Goal: Task Accomplishment & Management: Complete application form

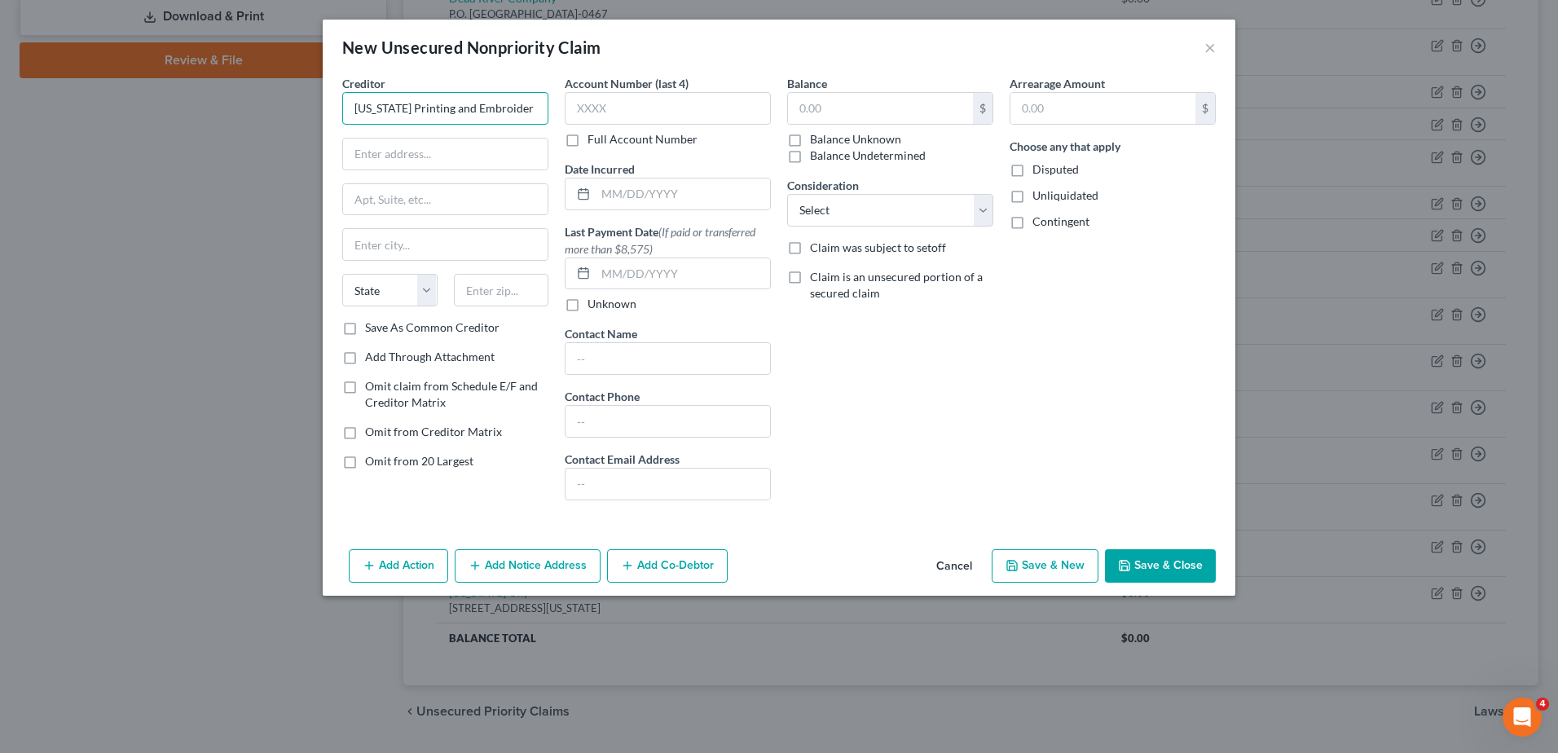
click at [536, 117] on input "[US_STATE] Printing and Embroider" at bounding box center [445, 108] width 206 height 33
type input "[US_STATE] Printing and Embroidery"
click at [451, 143] on input "text" at bounding box center [445, 154] width 205 height 31
type input "[STREET_ADDRESS]"
type input "[PERSON_NAME]"
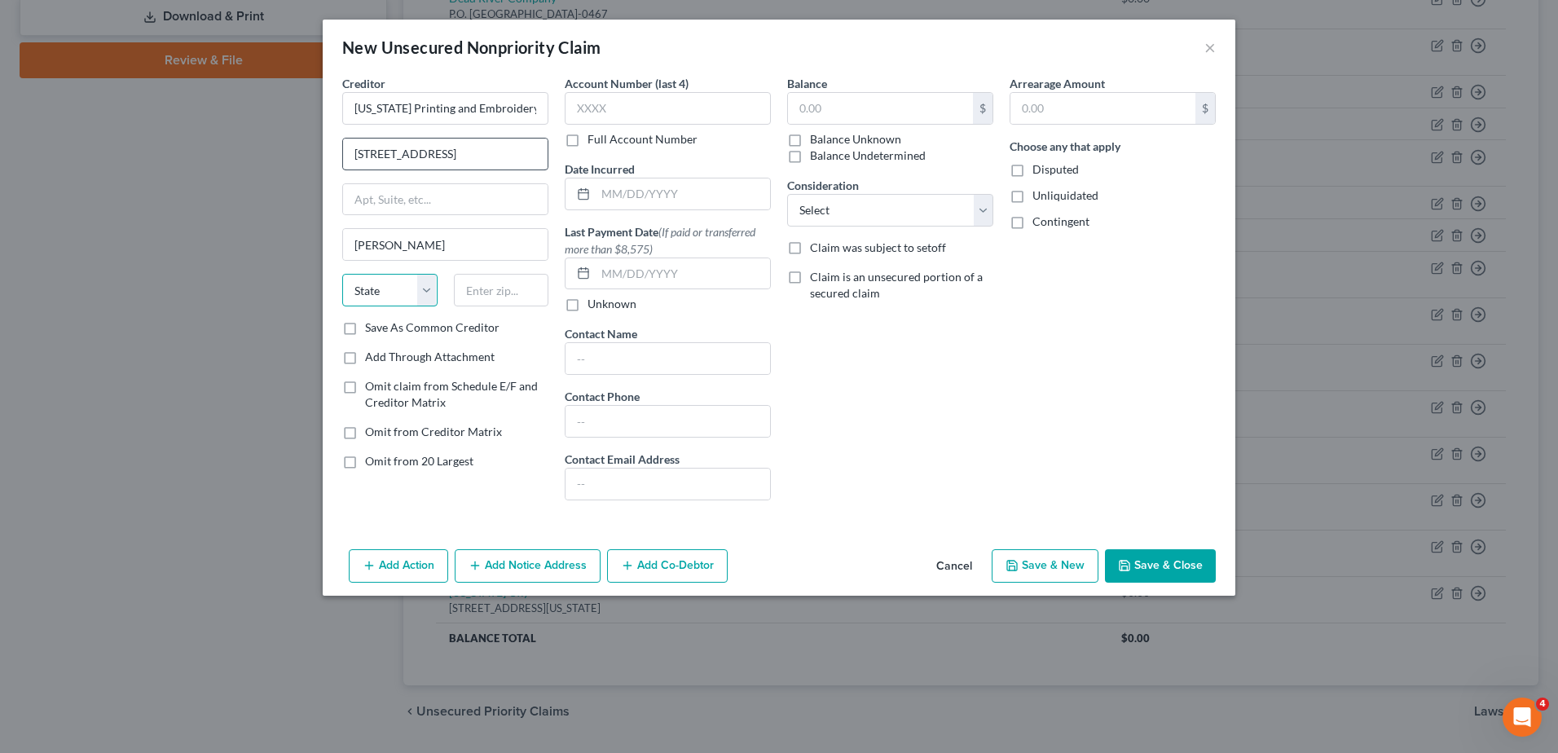
select select "20"
type input "04864"
click at [970, 423] on div "Balance $ Balance Unknown Balance Undetermined $ Balance Unknown Consideration …" at bounding box center [890, 294] width 222 height 438
click at [1058, 552] on button "Save & New" at bounding box center [1045, 566] width 107 height 34
type input "0.00"
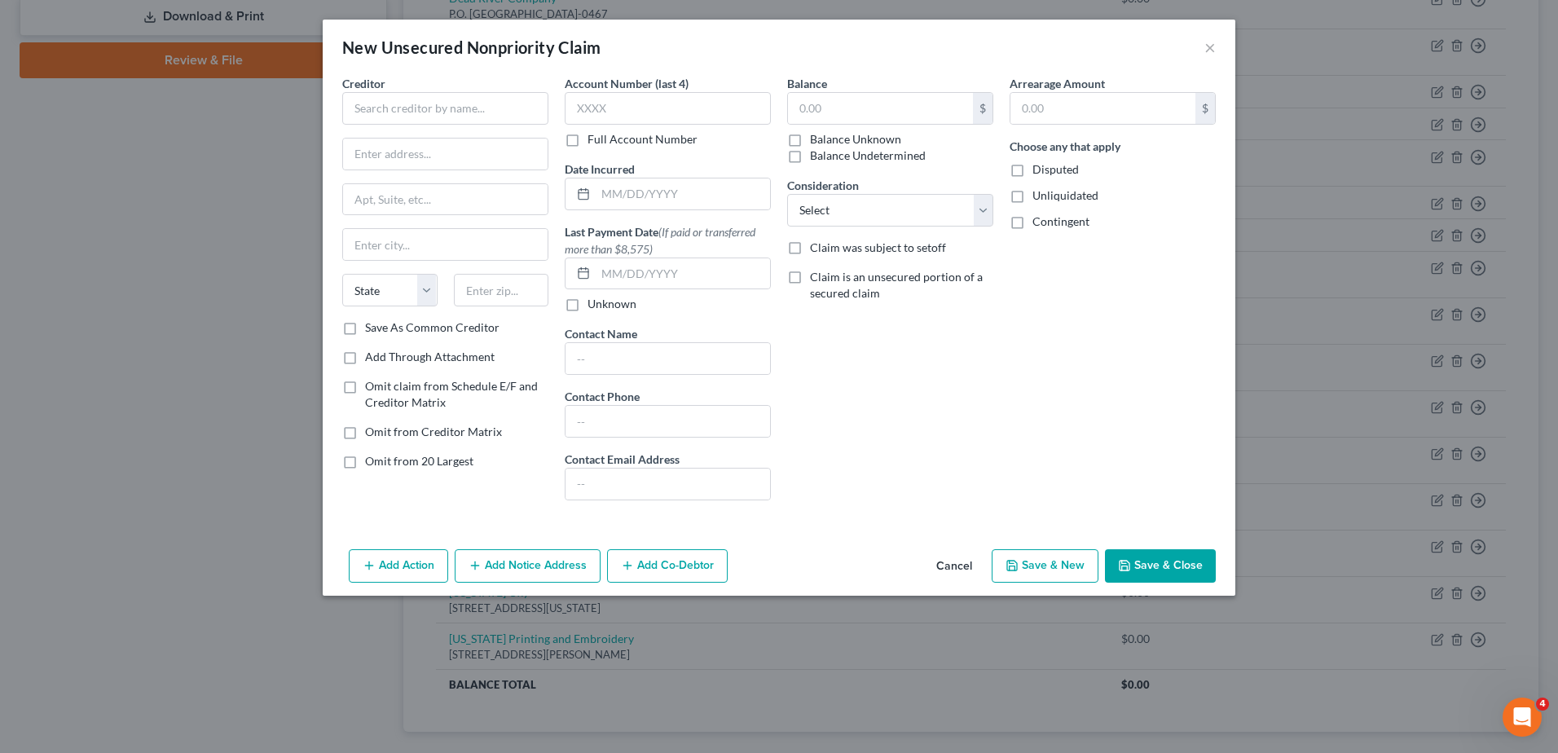
click at [1124, 403] on div "Arrearage Amount $ Choose any that apply Disputed Unliquidated Contingent" at bounding box center [1112, 294] width 222 height 438
click at [1208, 37] on button "×" at bounding box center [1209, 47] width 11 height 20
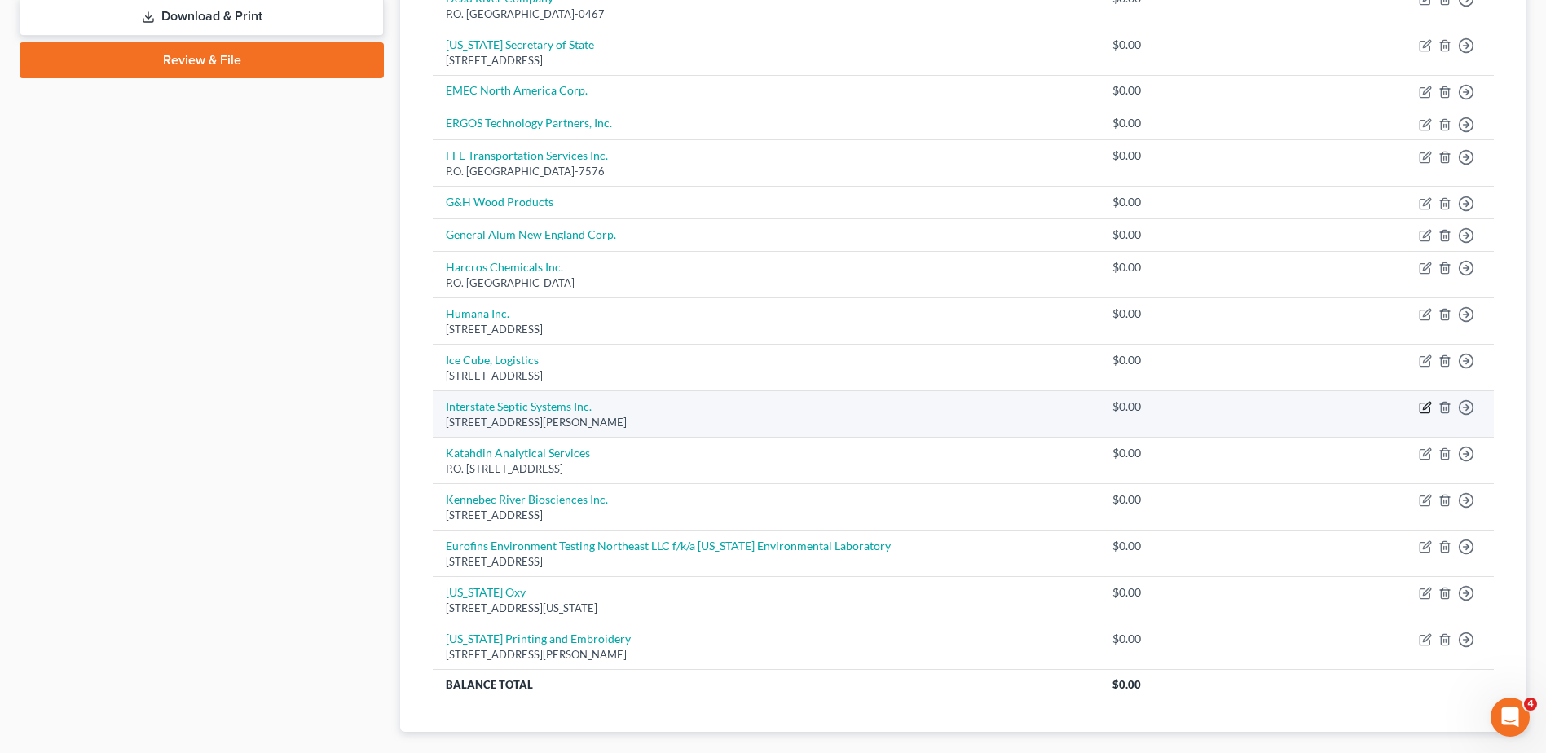
click at [1424, 407] on icon "button" at bounding box center [1426, 405] width 7 height 7
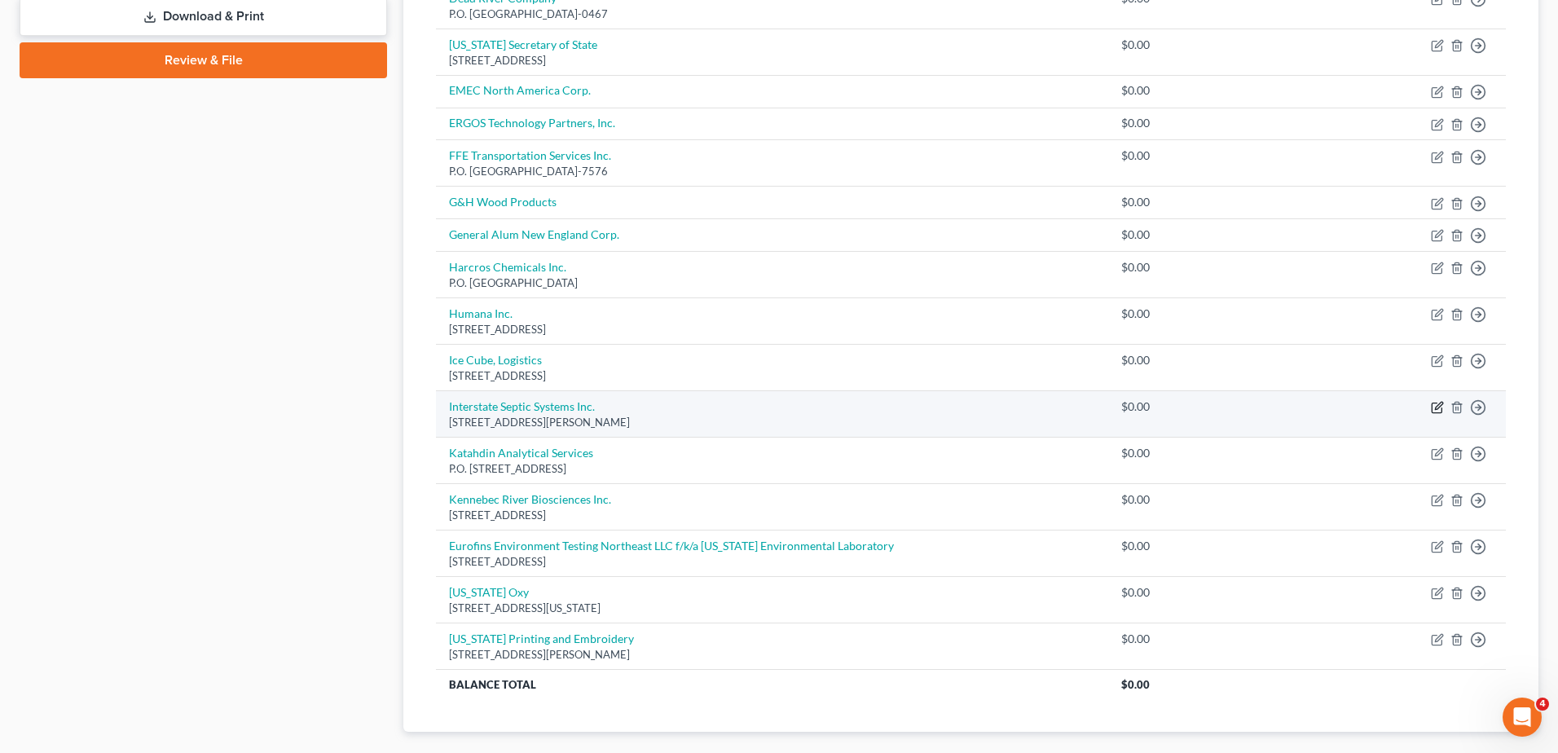
select select "20"
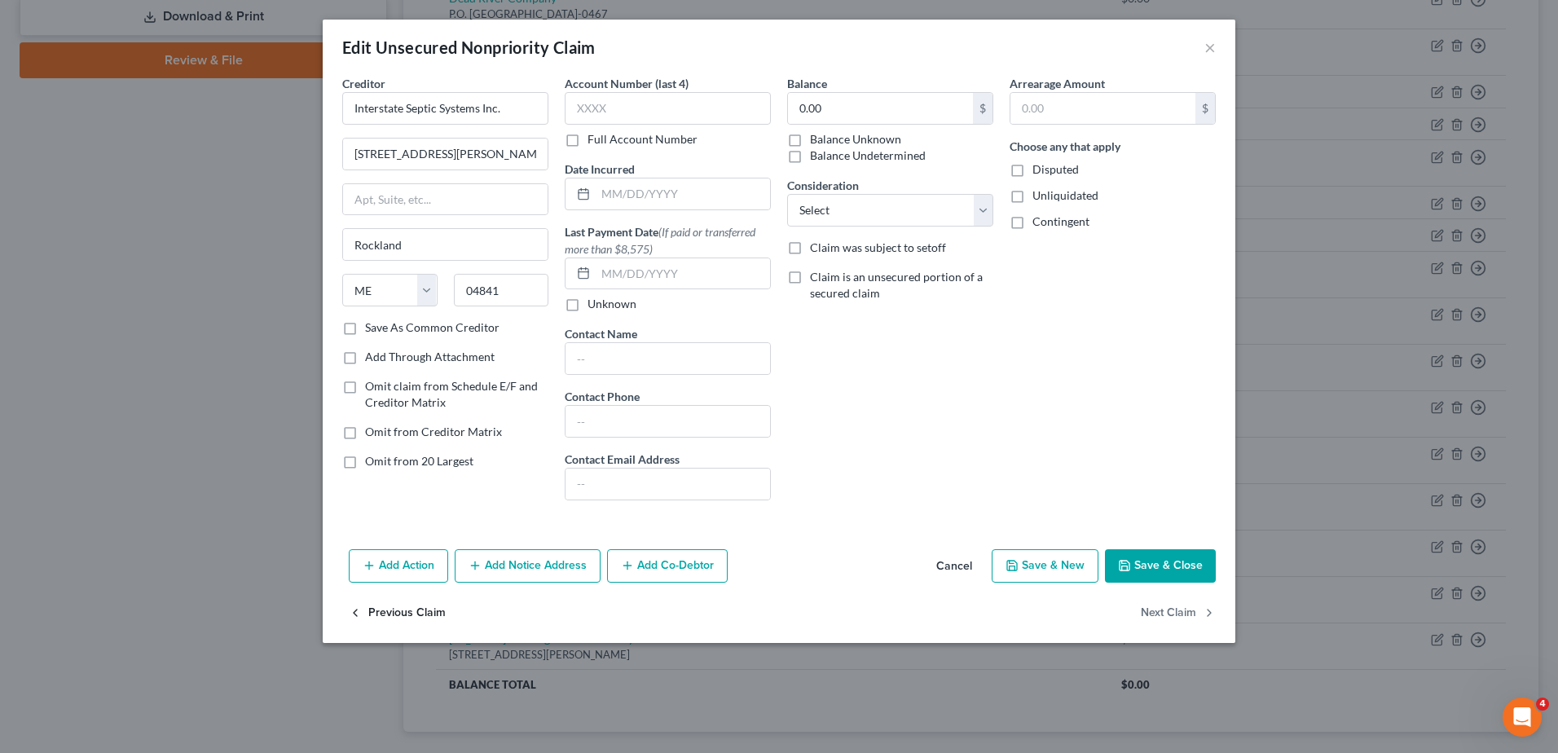
click at [385, 613] on button "Previous Claim" at bounding box center [397, 613] width 97 height 34
select select "22"
click at [424, 611] on button "Previous Claim" at bounding box center [397, 613] width 97 height 34
select select "18"
click at [376, 606] on button "Previous Claim" at bounding box center [397, 613] width 97 height 34
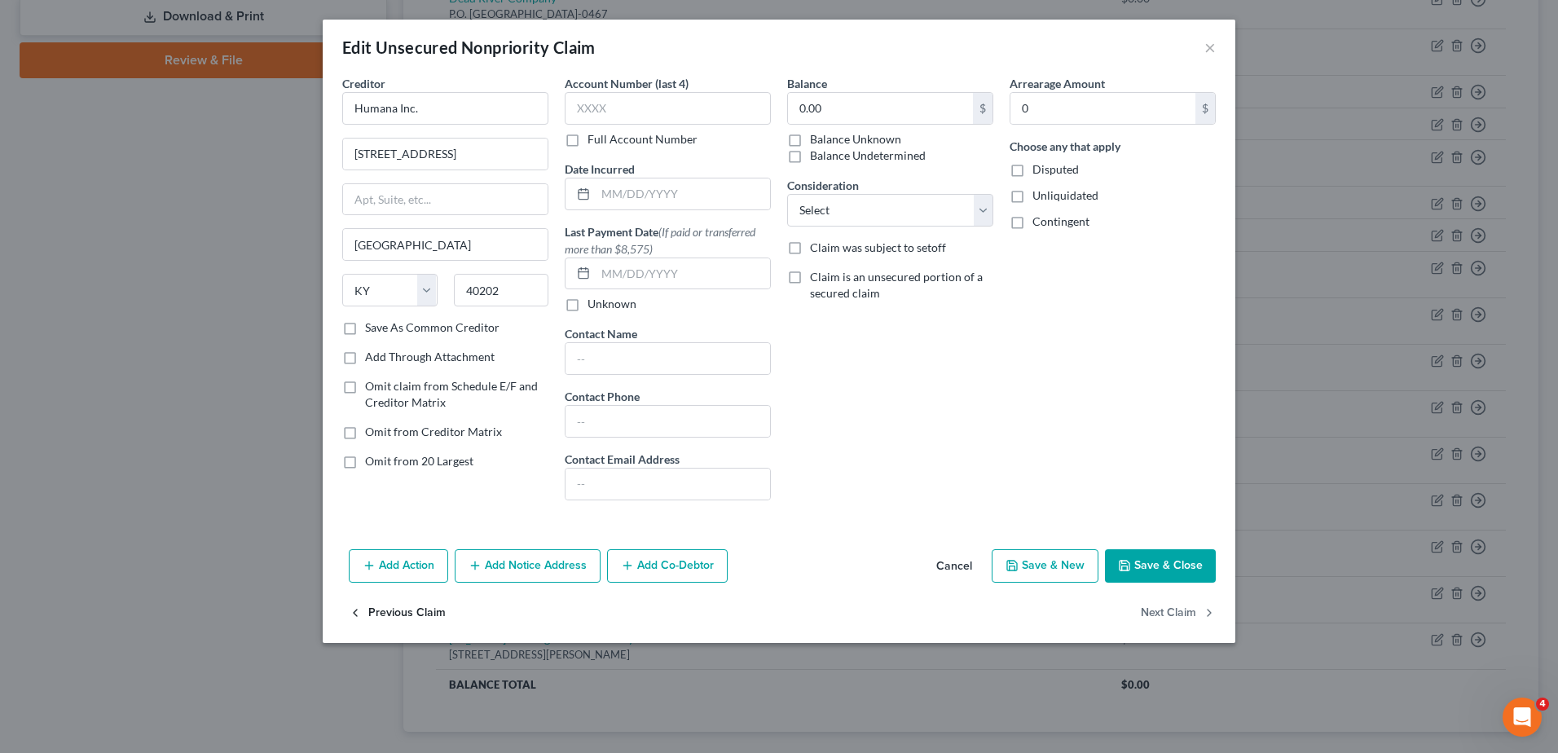
select select "14"
click at [376, 606] on button "Previous Claim" at bounding box center [397, 613] width 97 height 34
click at [1207, 42] on button "×" at bounding box center [1209, 47] width 11 height 20
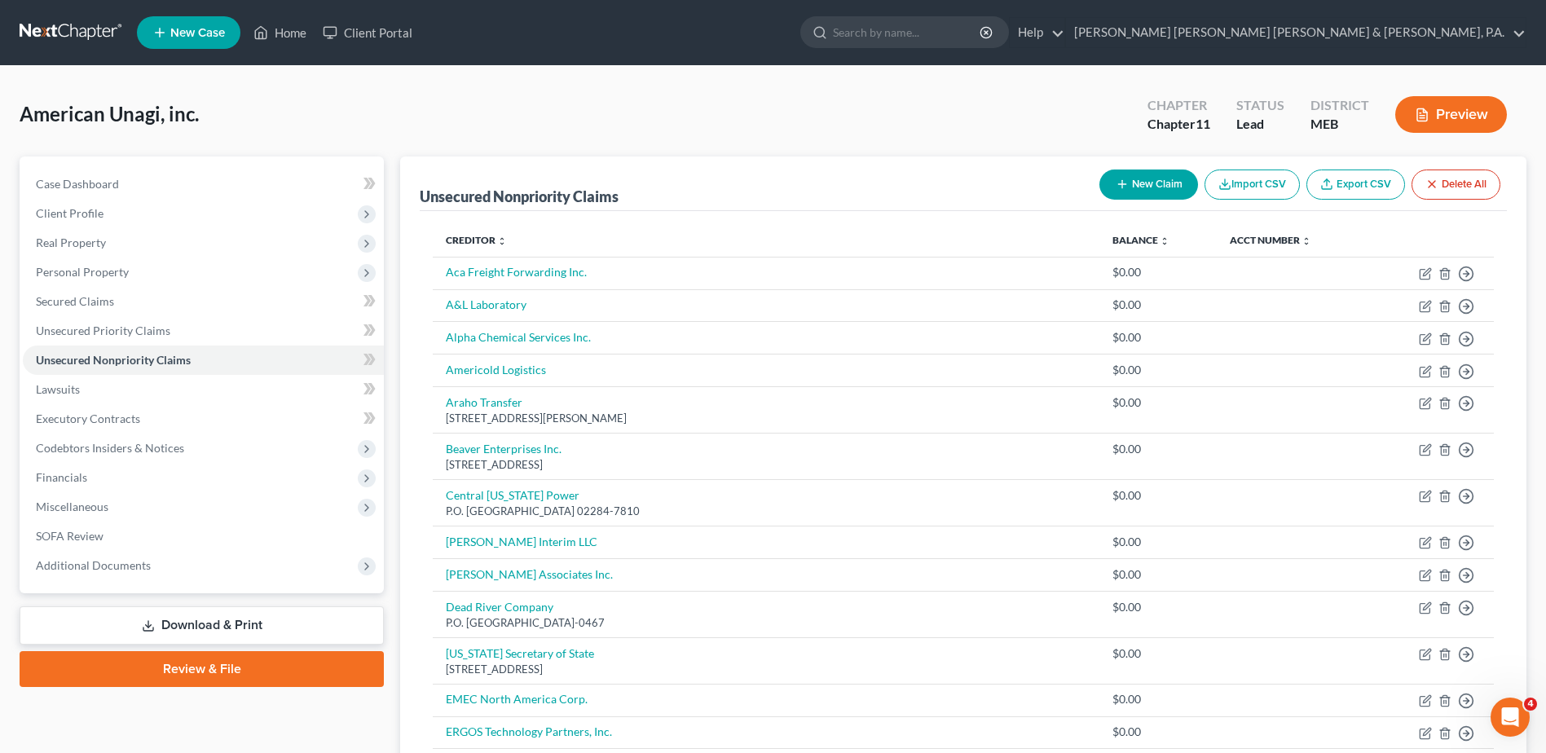
click at [1124, 182] on icon "button" at bounding box center [1121, 184] width 13 height 13
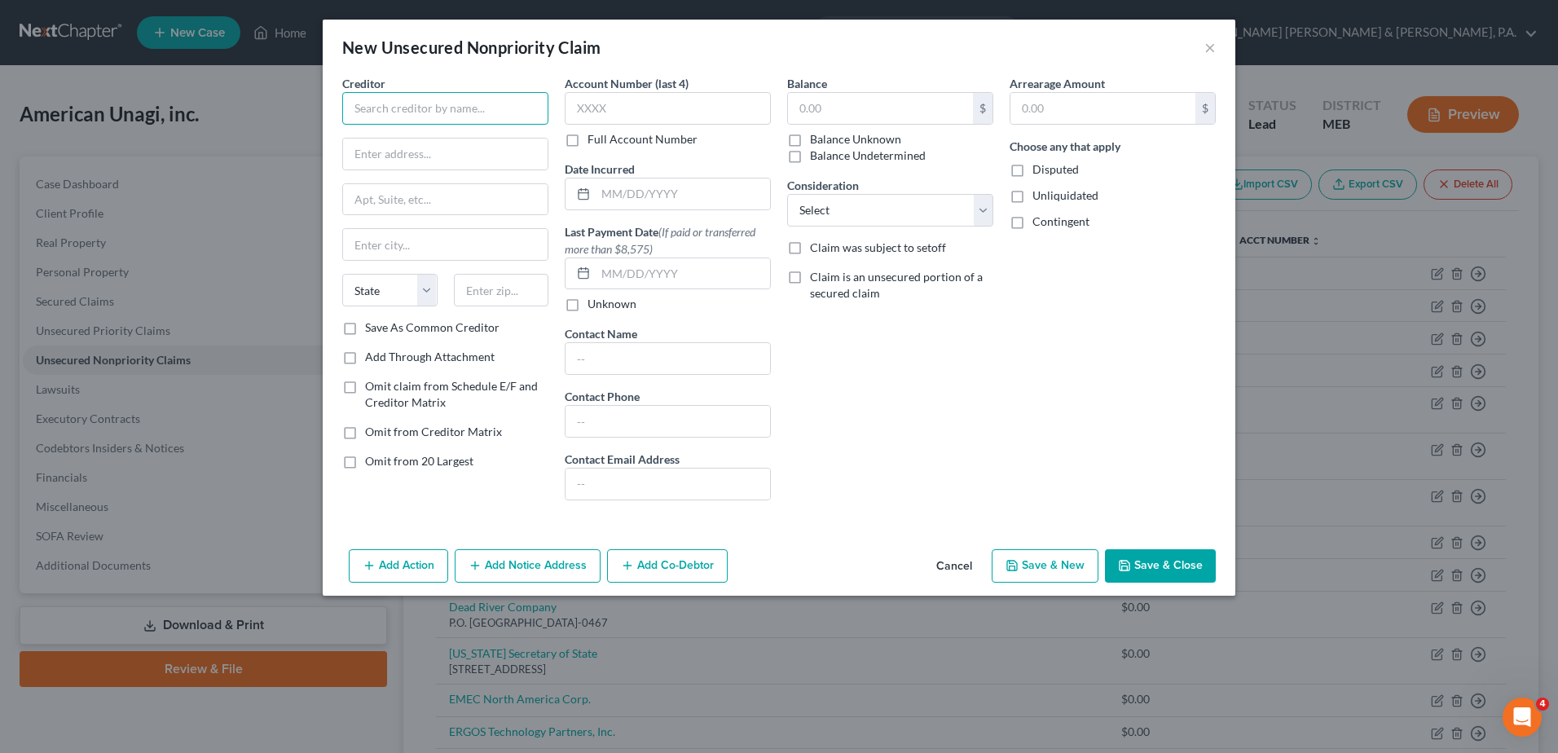
click at [483, 112] on input "text" at bounding box center [445, 108] width 206 height 33
type input "Mid-Coast Energy Systems Inc."
type input "[STREET_ADDRESS]"
type input "P.O. Box 1118"
type input "Damariscotta"
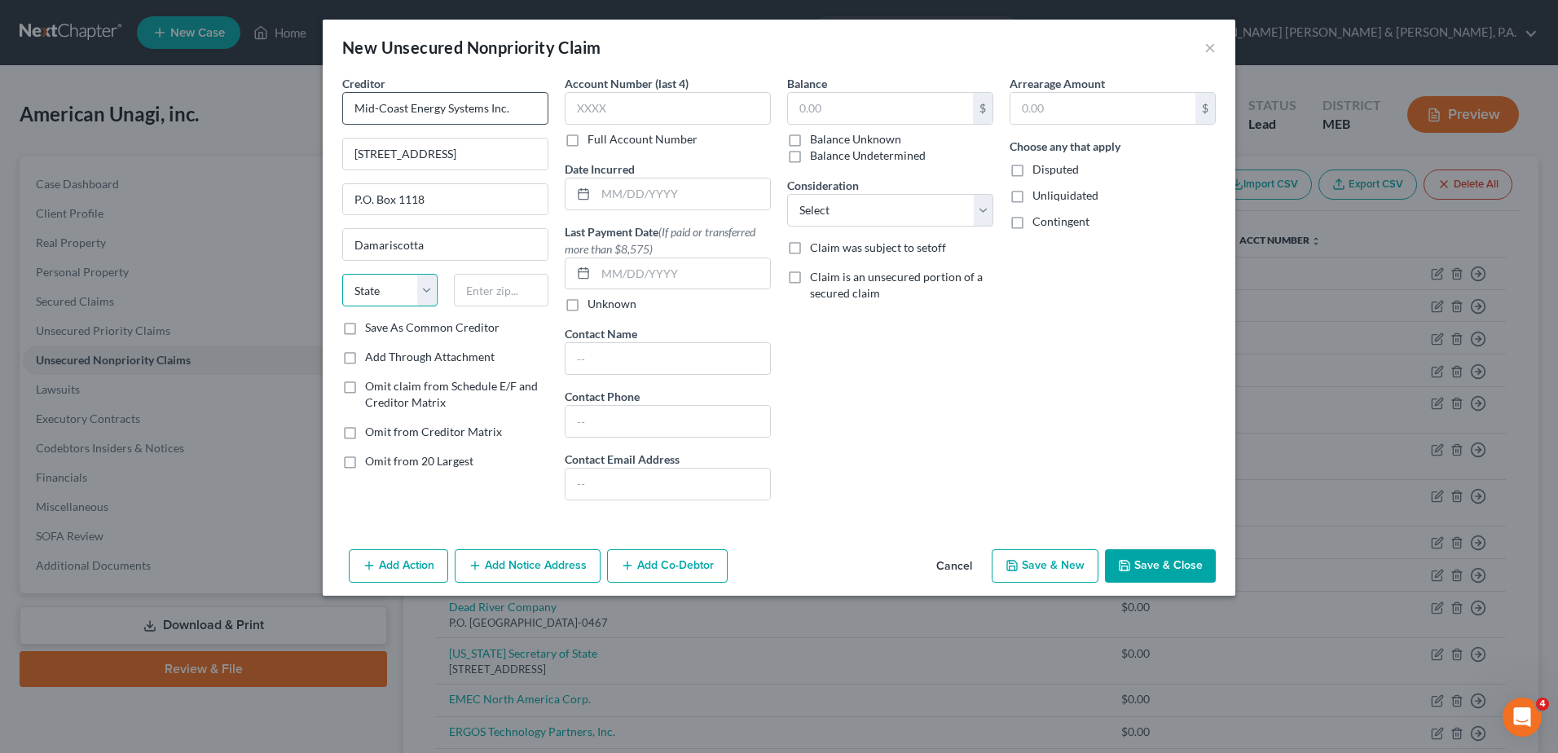
select select "20"
type input "04543"
click at [600, 451] on label "Contact Email Address" at bounding box center [622, 459] width 115 height 17
click at [609, 482] on input "text" at bounding box center [667, 483] width 205 height 31
click at [614, 489] on input "[EMAIL_ADDRESS][DOMAIN_NAME]" at bounding box center [667, 483] width 205 height 31
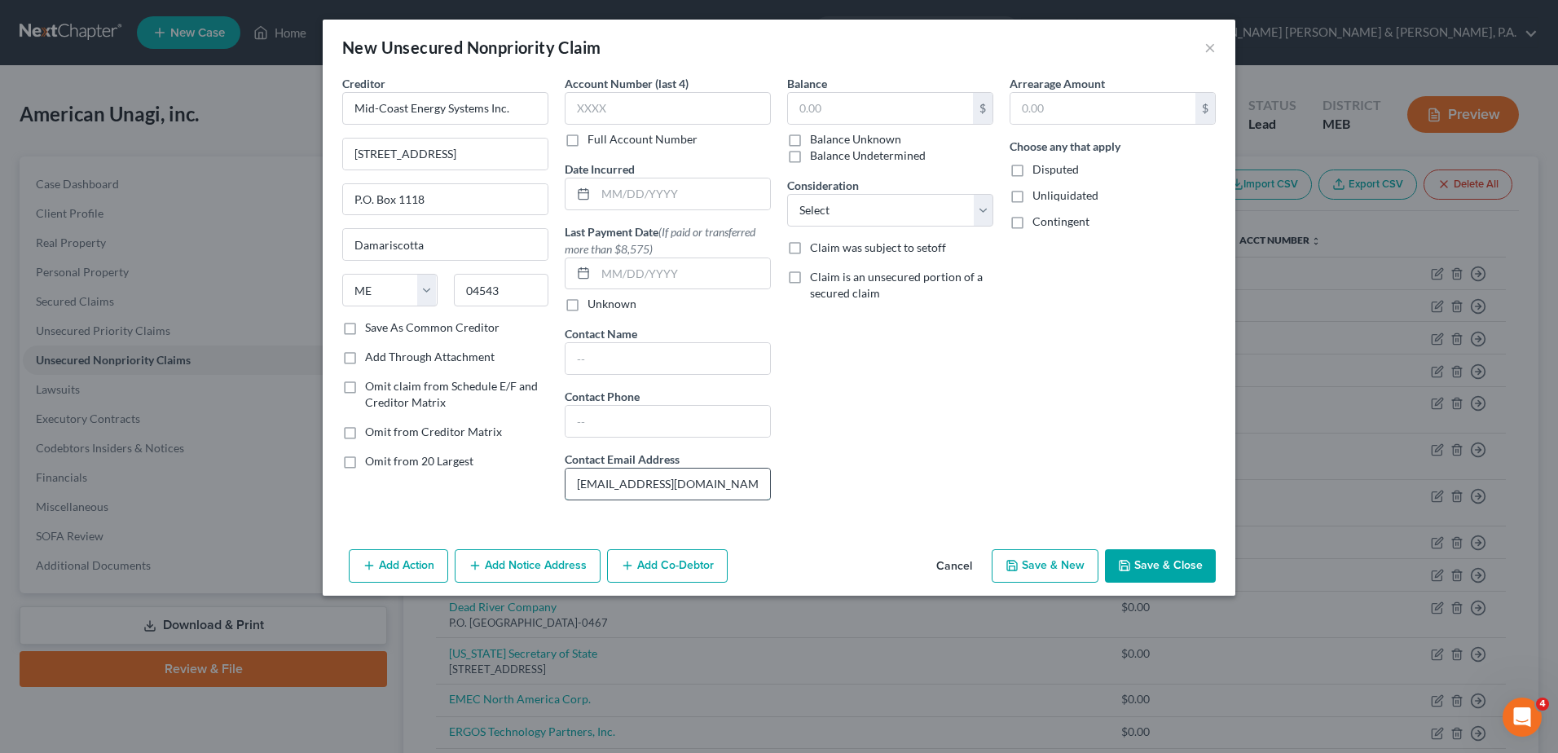
click at [614, 489] on input "[EMAIL_ADDRESS][DOMAIN_NAME]" at bounding box center [667, 483] width 205 height 31
type input "[EMAIL_ADDRESS][DOMAIN_NAME]"
drag, startPoint x: 685, startPoint y: 42, endPoint x: 663, endPoint y: 45, distance: 22.1
click at [685, 42] on div "New Unsecured Nonpriority Claim ×" at bounding box center [779, 47] width 913 height 55
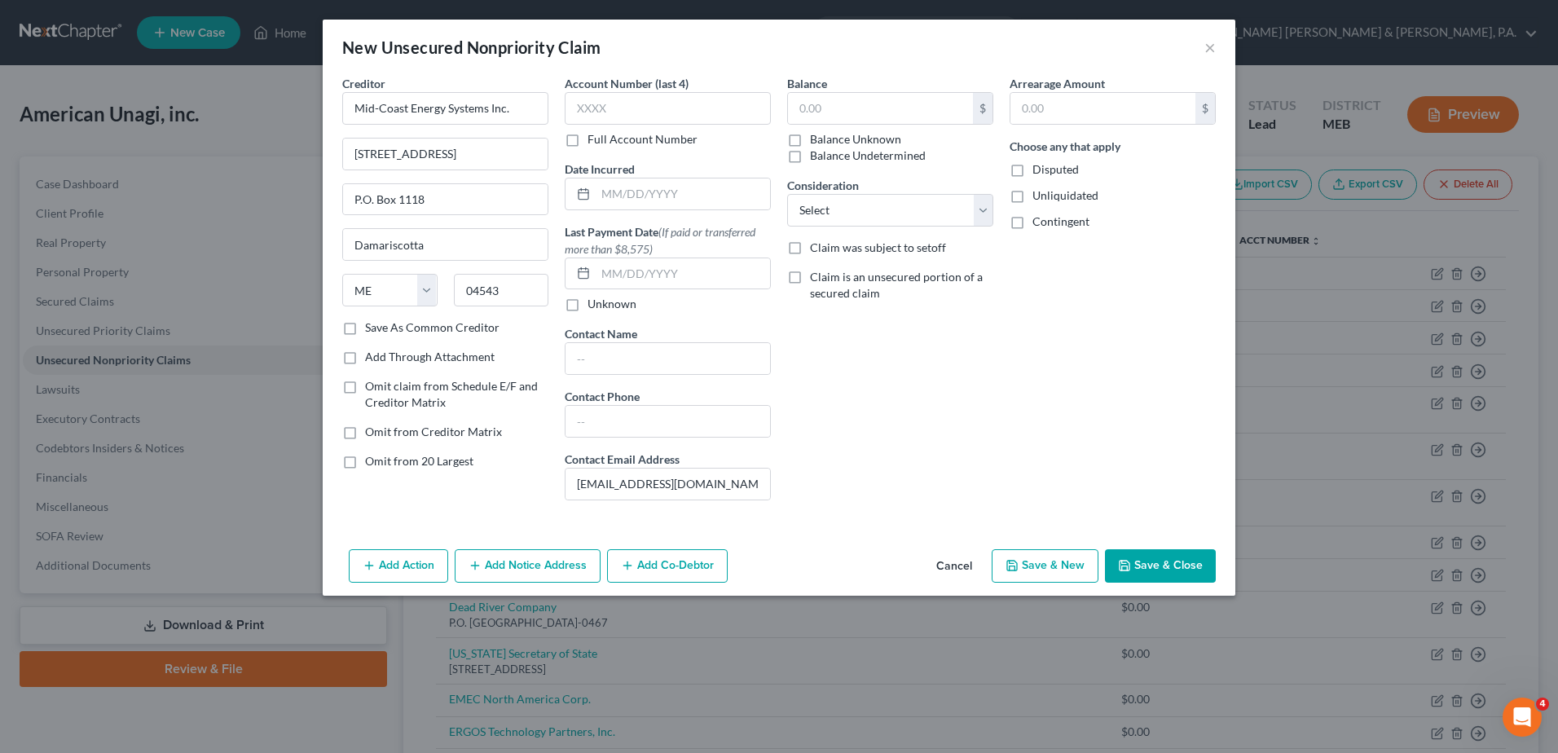
click at [1071, 569] on button "Save & New" at bounding box center [1045, 566] width 107 height 34
drag, startPoint x: 799, startPoint y: 419, endPoint x: 792, endPoint y: 415, distance: 8.4
click at [798, 419] on div "Balance $ Balance Unknown Balance Undetermined $ Balance Unknown Consideration …" at bounding box center [890, 294] width 222 height 438
click at [961, 567] on button "Cancel" at bounding box center [954, 567] width 62 height 33
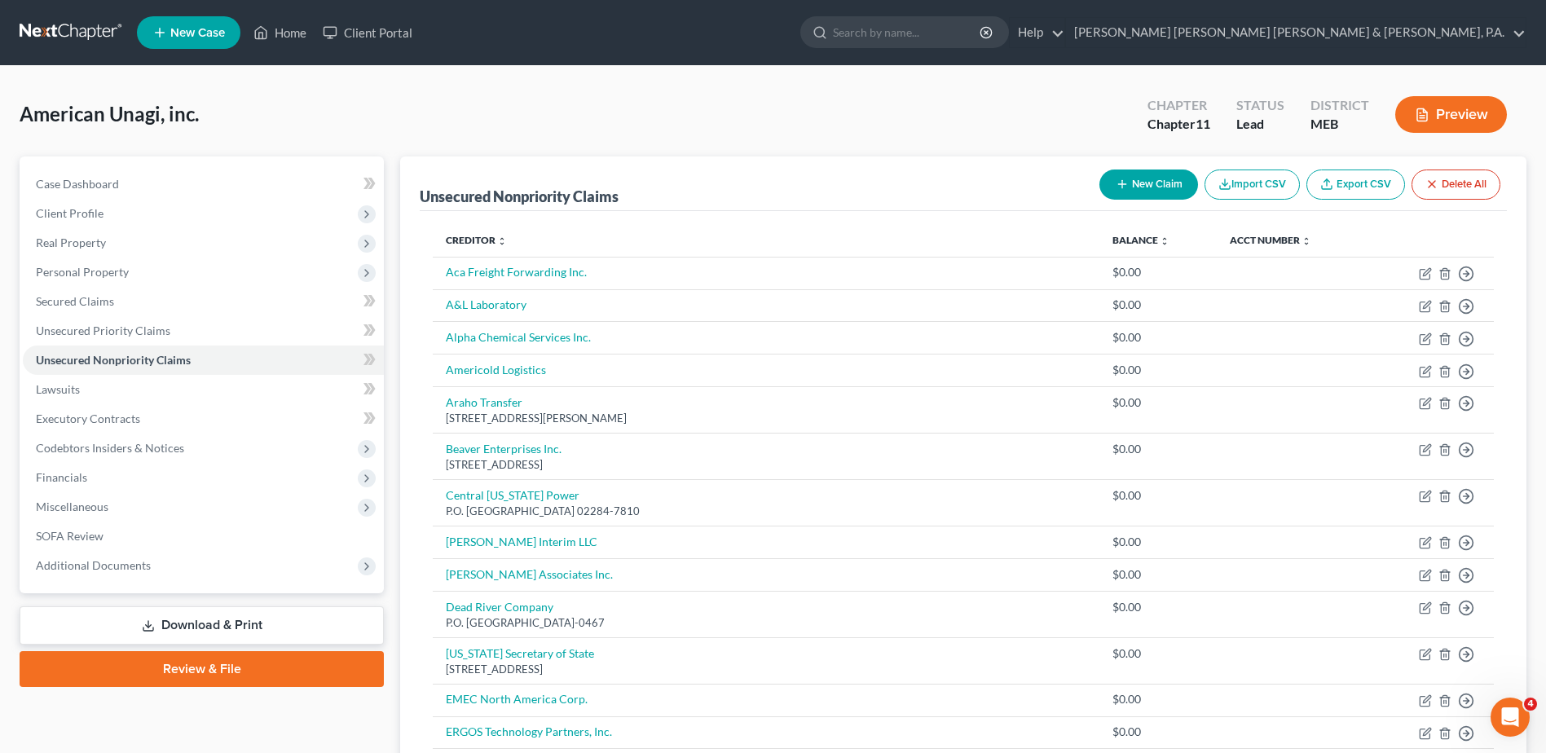
click at [1133, 183] on button "New Claim" at bounding box center [1148, 184] width 99 height 30
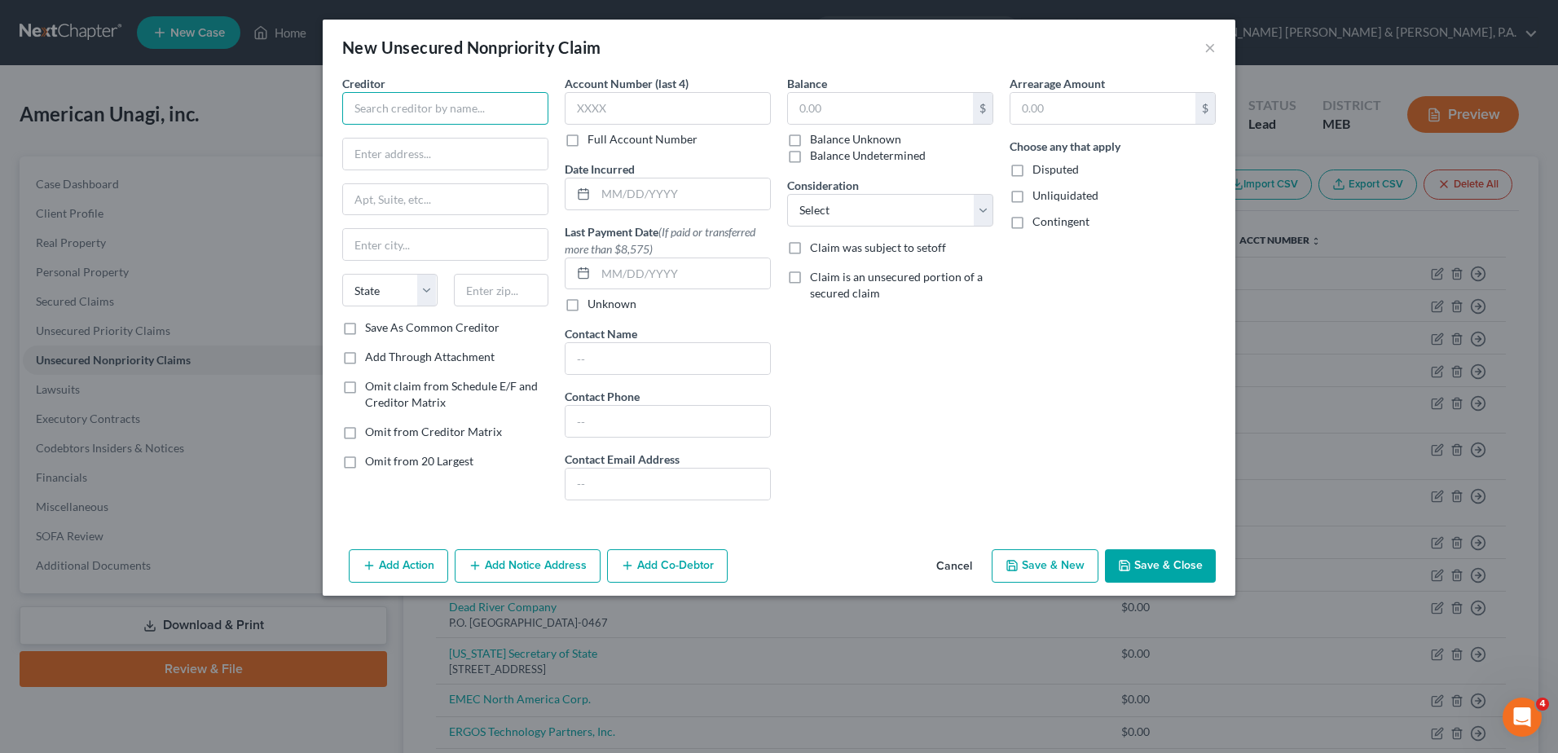
click at [507, 110] on input "text" at bounding box center [445, 108] width 206 height 33
type input "Nationwide Insurance"
type input "P.O. Box 182568"
click at [437, 244] on input "text" at bounding box center [445, 244] width 205 height 31
type input "Columbus"
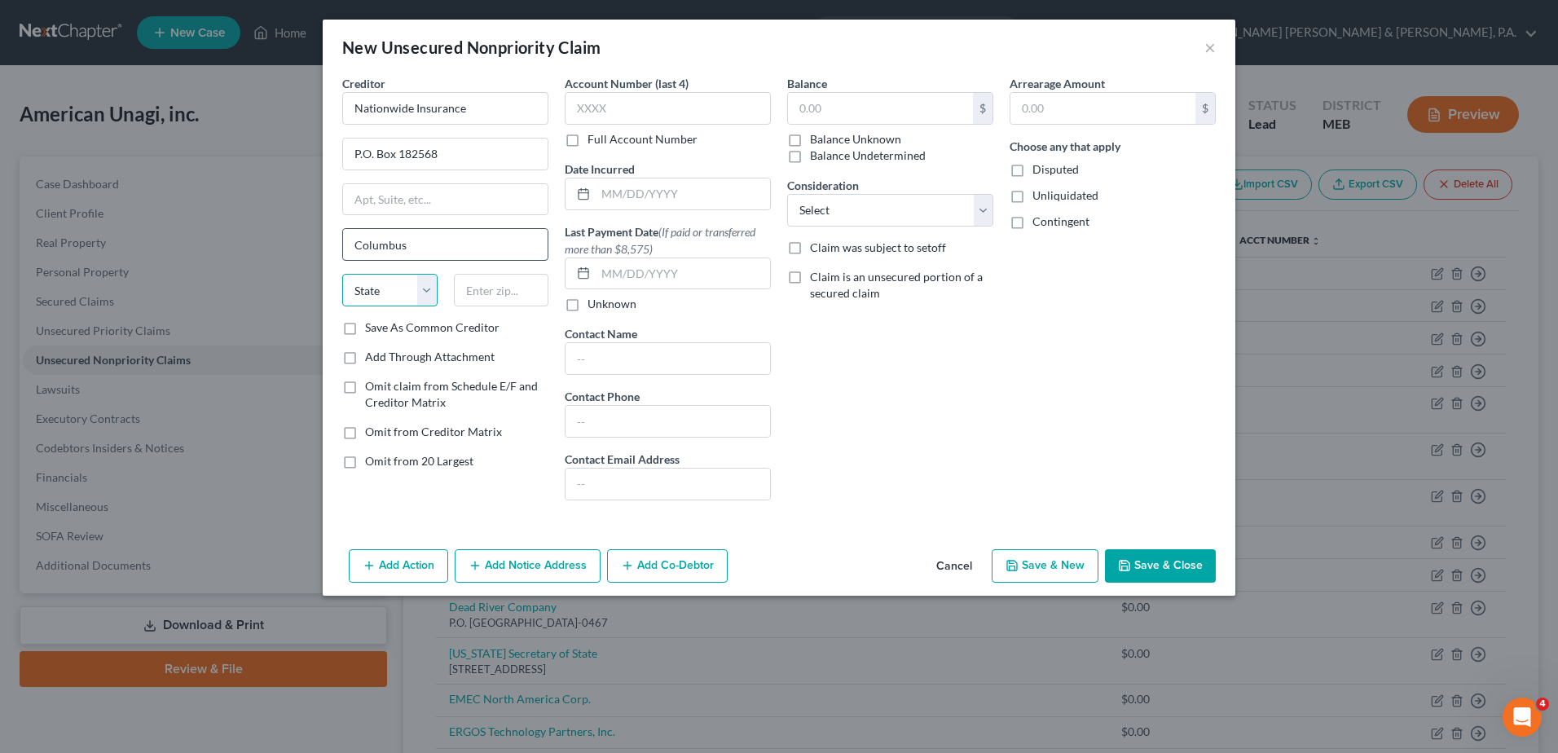
select select "36"
type input "43218-2568"
click at [1002, 368] on div "Arrearage Amount $ Choose any that apply Disputed Unliquidated Contingent" at bounding box center [1112, 294] width 222 height 438
click at [1189, 565] on button "Save & Close" at bounding box center [1160, 566] width 111 height 34
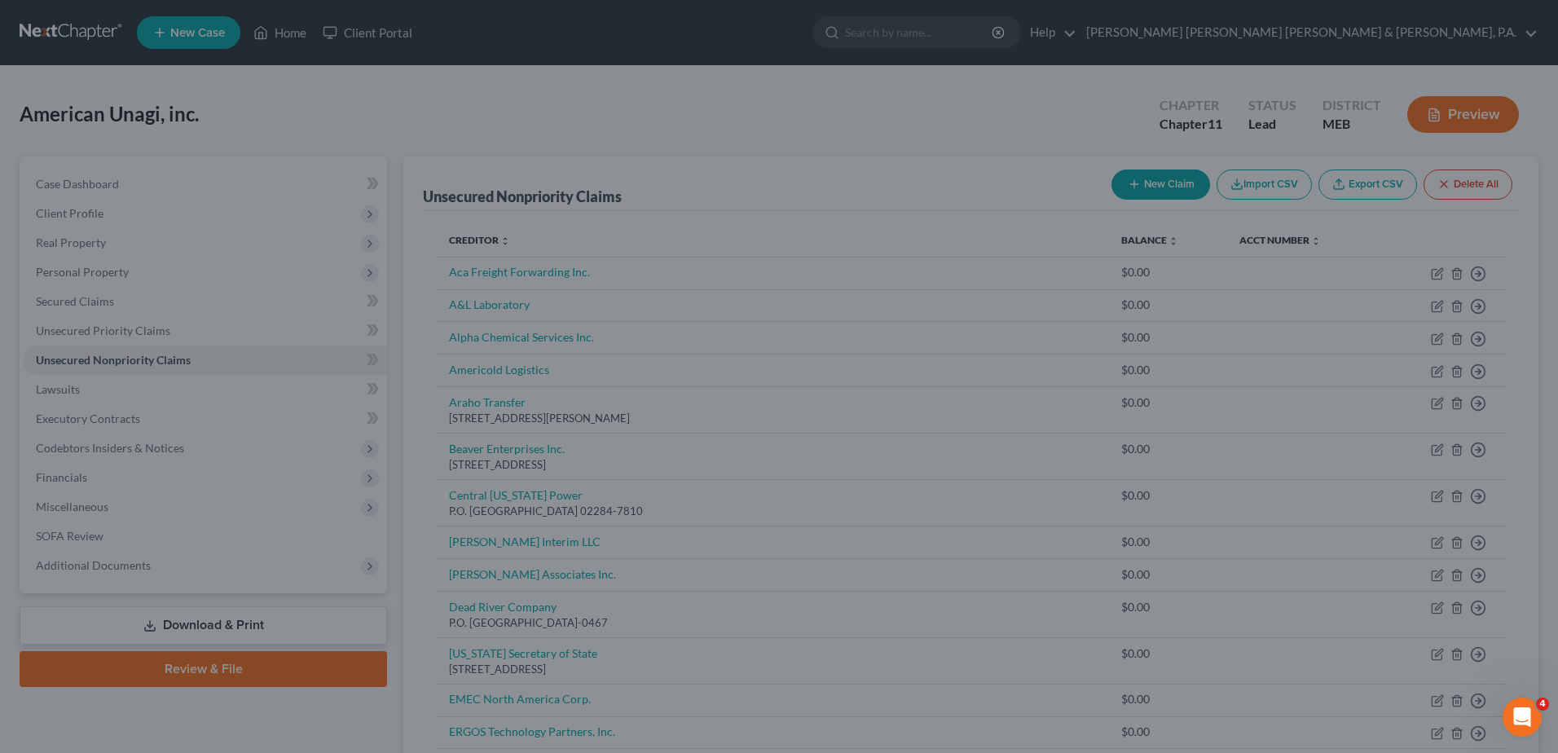
type input "0.00"
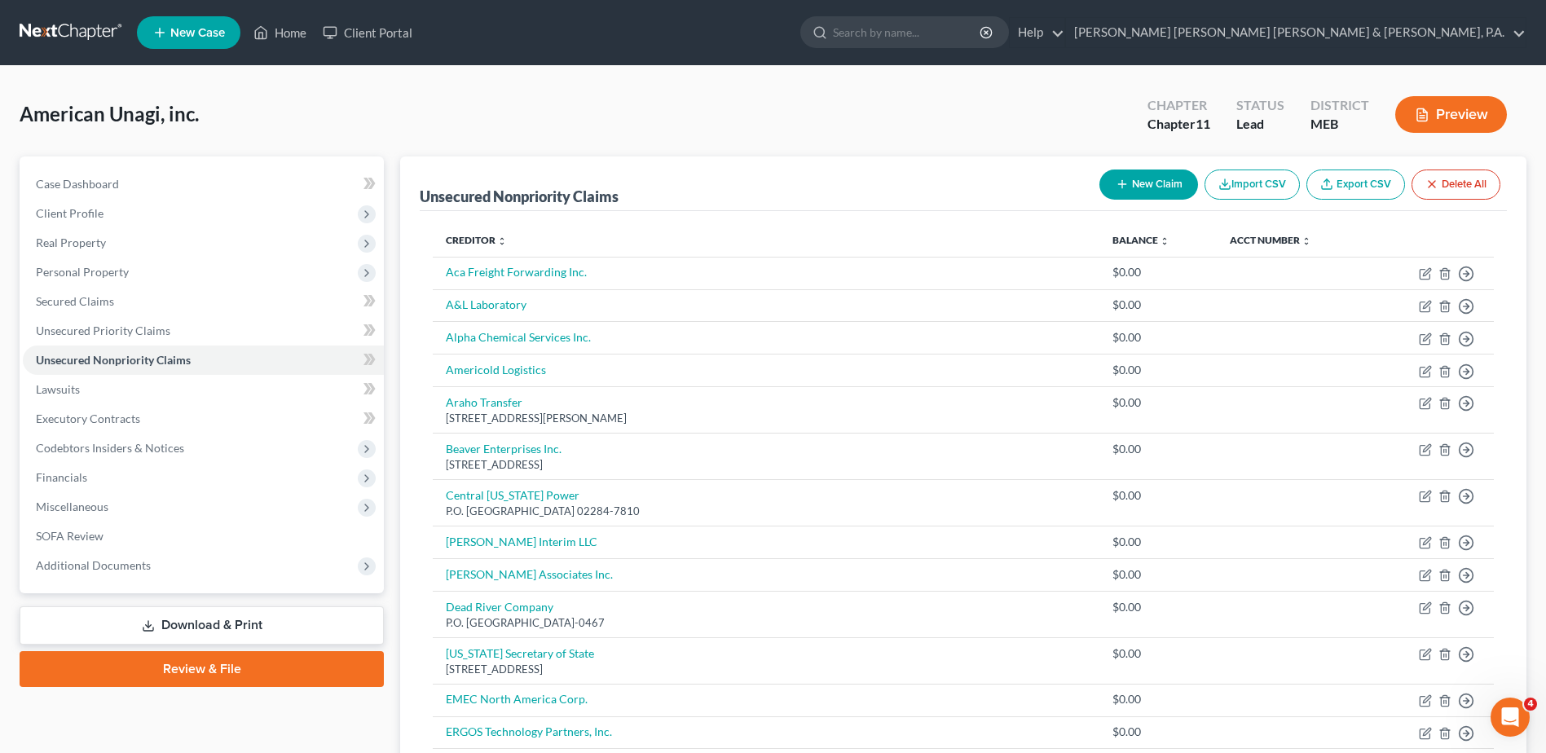
click at [1115, 183] on icon "button" at bounding box center [1121, 184] width 13 height 13
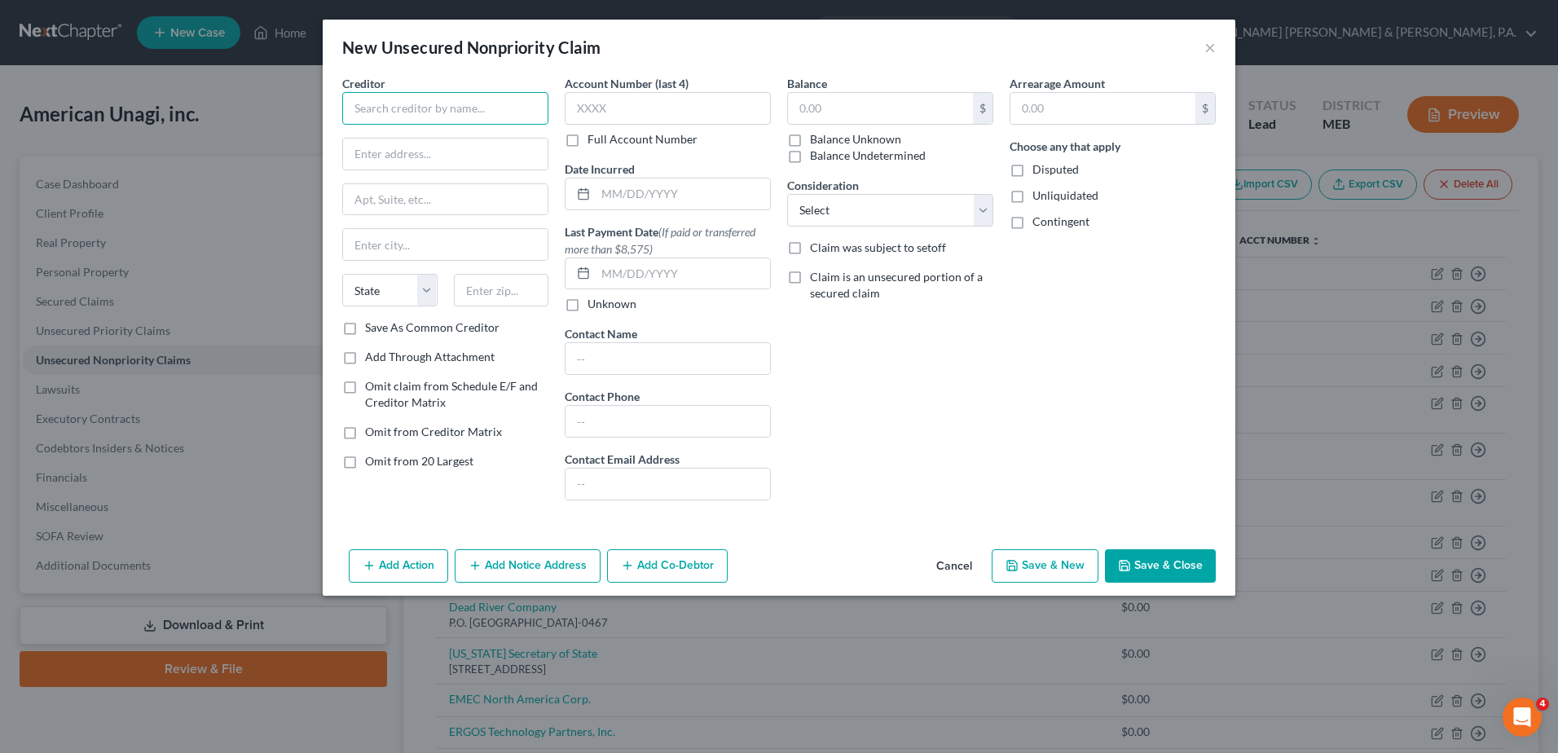
click at [429, 105] on input "text" at bounding box center [445, 108] width 206 height 33
type input "[PERSON_NAME] Associates Insurance Brokers"
type input "MULTIPLE"
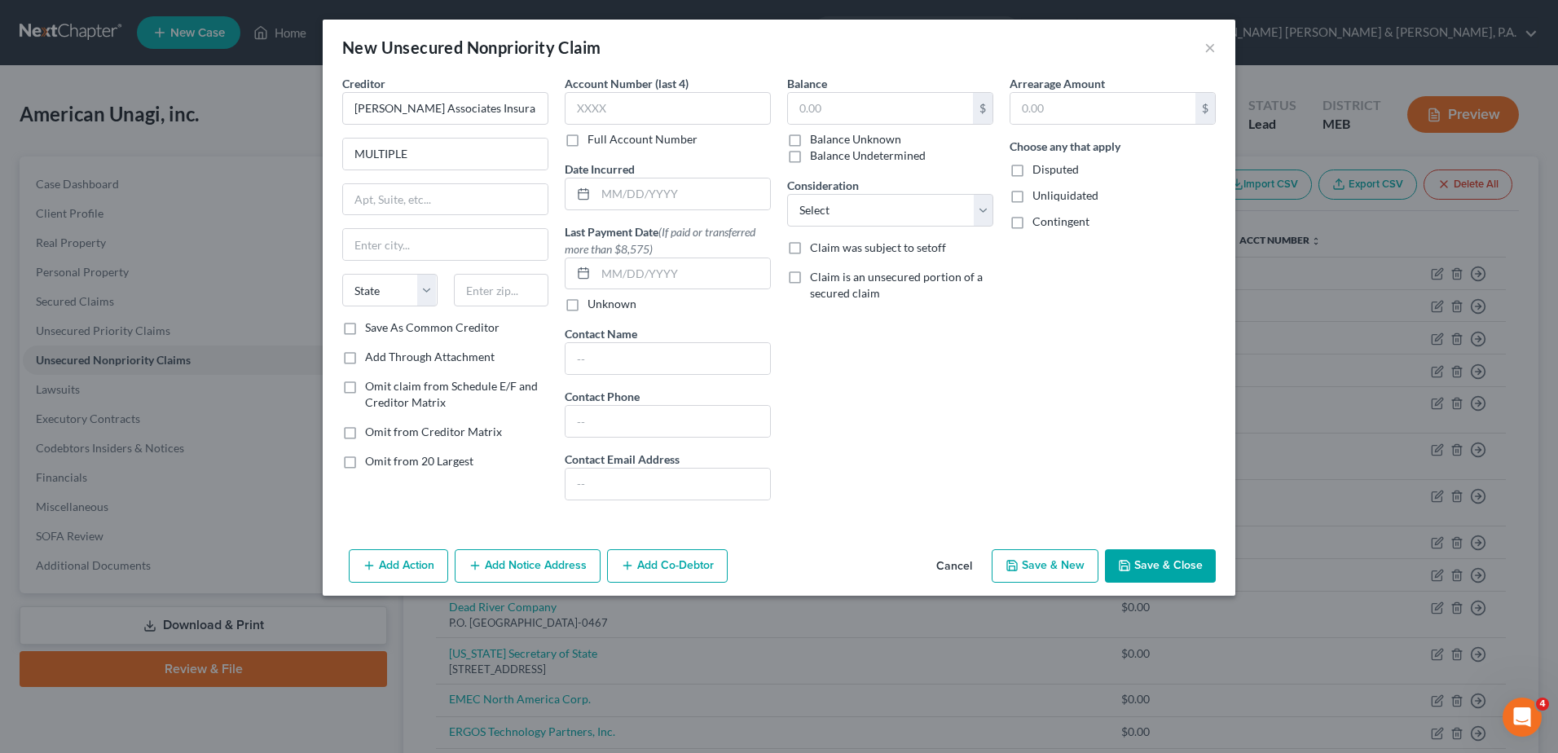
drag, startPoint x: 1159, startPoint y: 565, endPoint x: 1118, endPoint y: 452, distance: 120.6
click at [1118, 452] on div "New Unsecured Nonpriority Claim × Creditor * [PERSON_NAME] Associates Insurance…" at bounding box center [779, 308] width 913 height 576
click at [1060, 558] on button "Save & New" at bounding box center [1045, 566] width 107 height 34
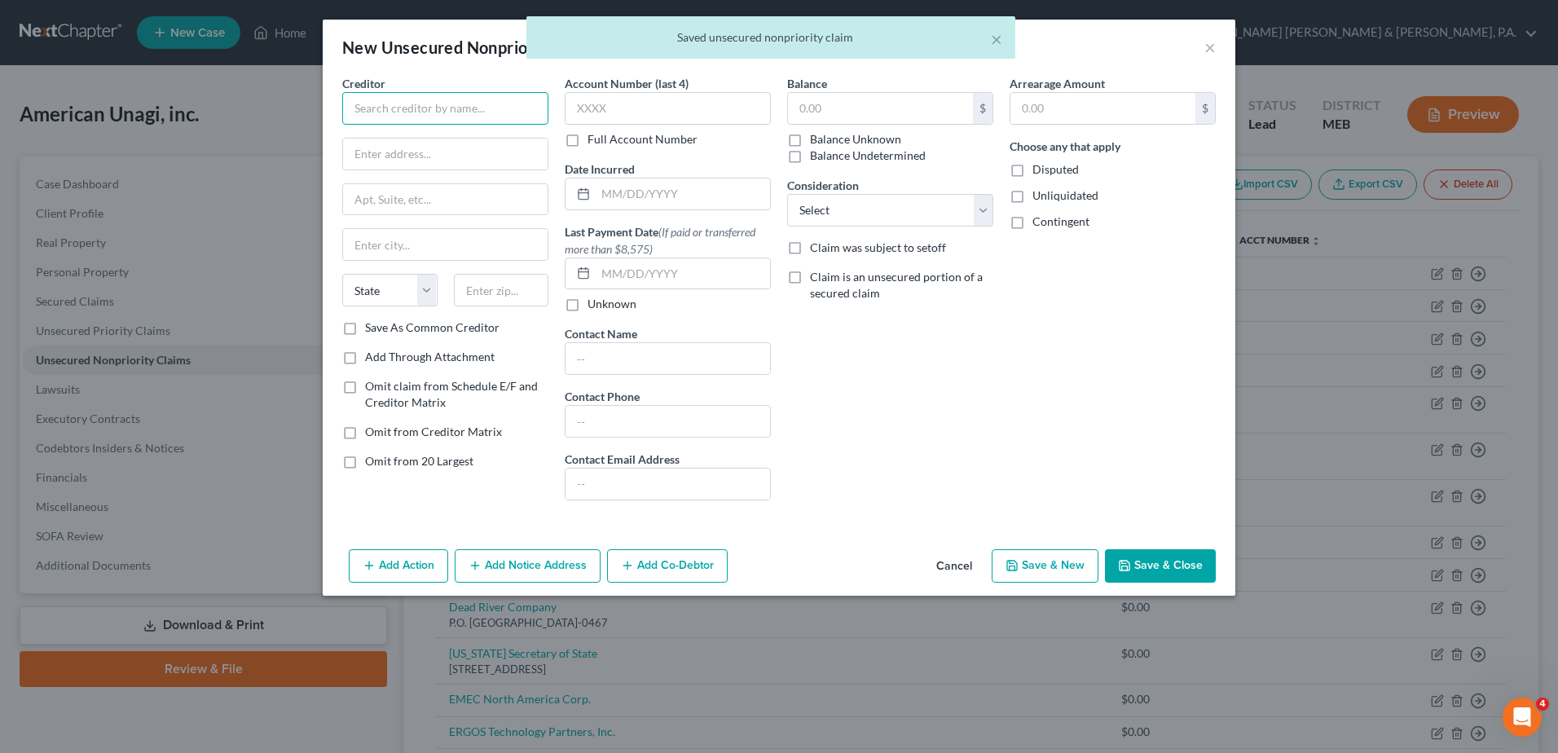
click at [411, 113] on input "text" at bounding box center [445, 108] width 206 height 33
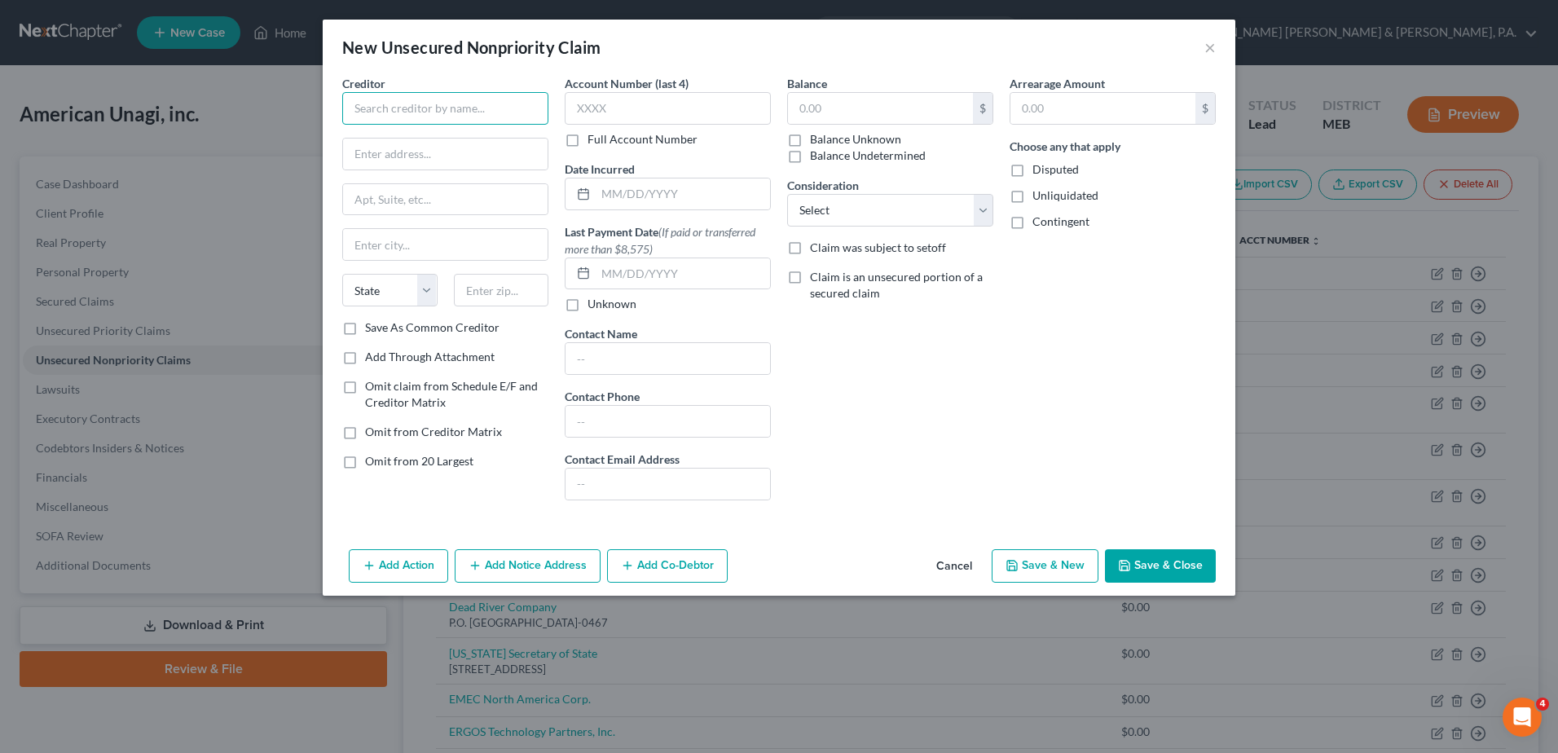
click at [420, 103] on input "text" at bounding box center [445, 108] width 206 height 33
type input "PackEdge"
type input "[STREET_ADDRESS]"
type input "Saco"
select select "20"
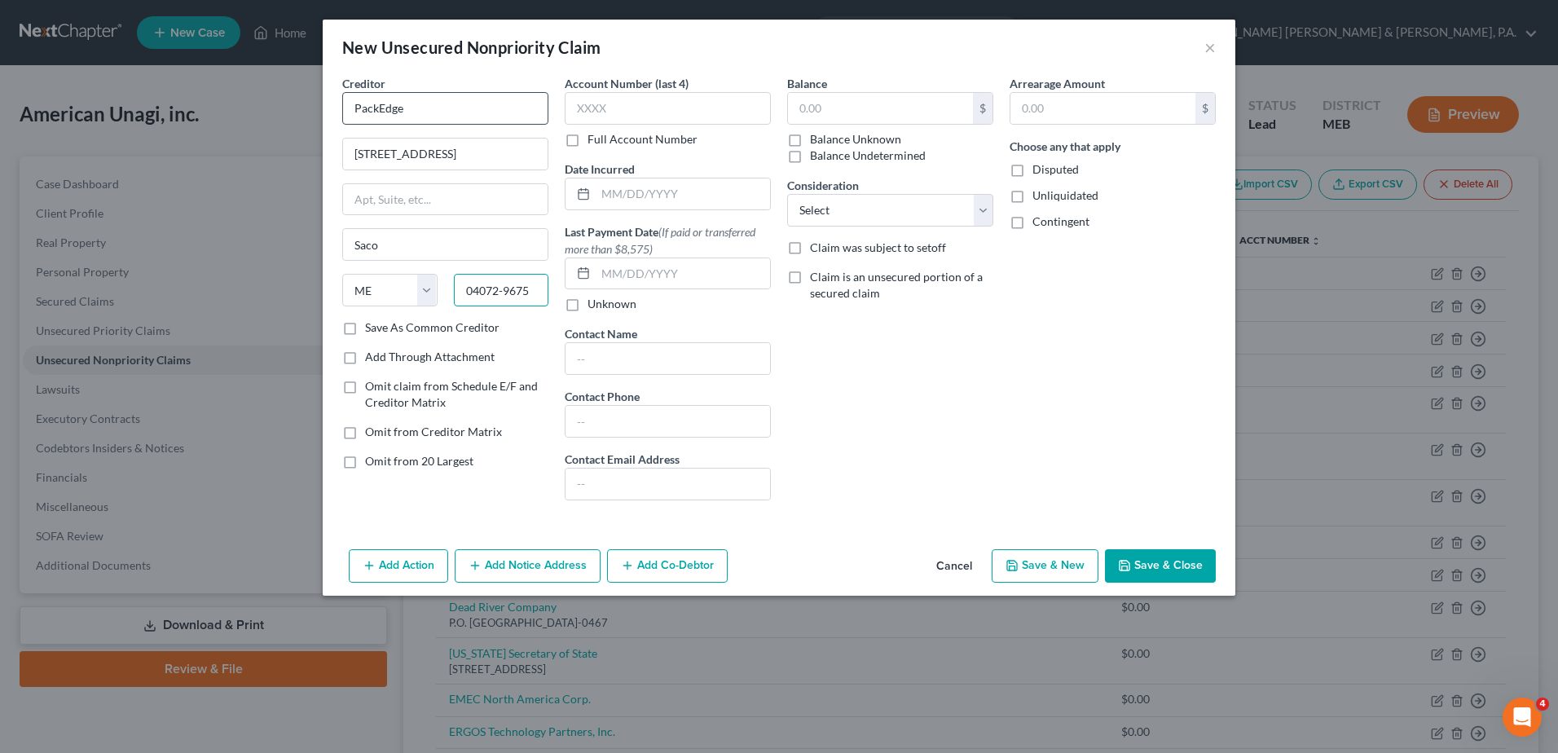
type input "04072-9675"
click at [603, 489] on input "text" at bounding box center [667, 483] width 205 height 31
type input "[EMAIL_ADDRESS][DOMAIN_NAME]"
click at [1018, 559] on icon "button" at bounding box center [1011, 565] width 13 height 13
type input "0.00"
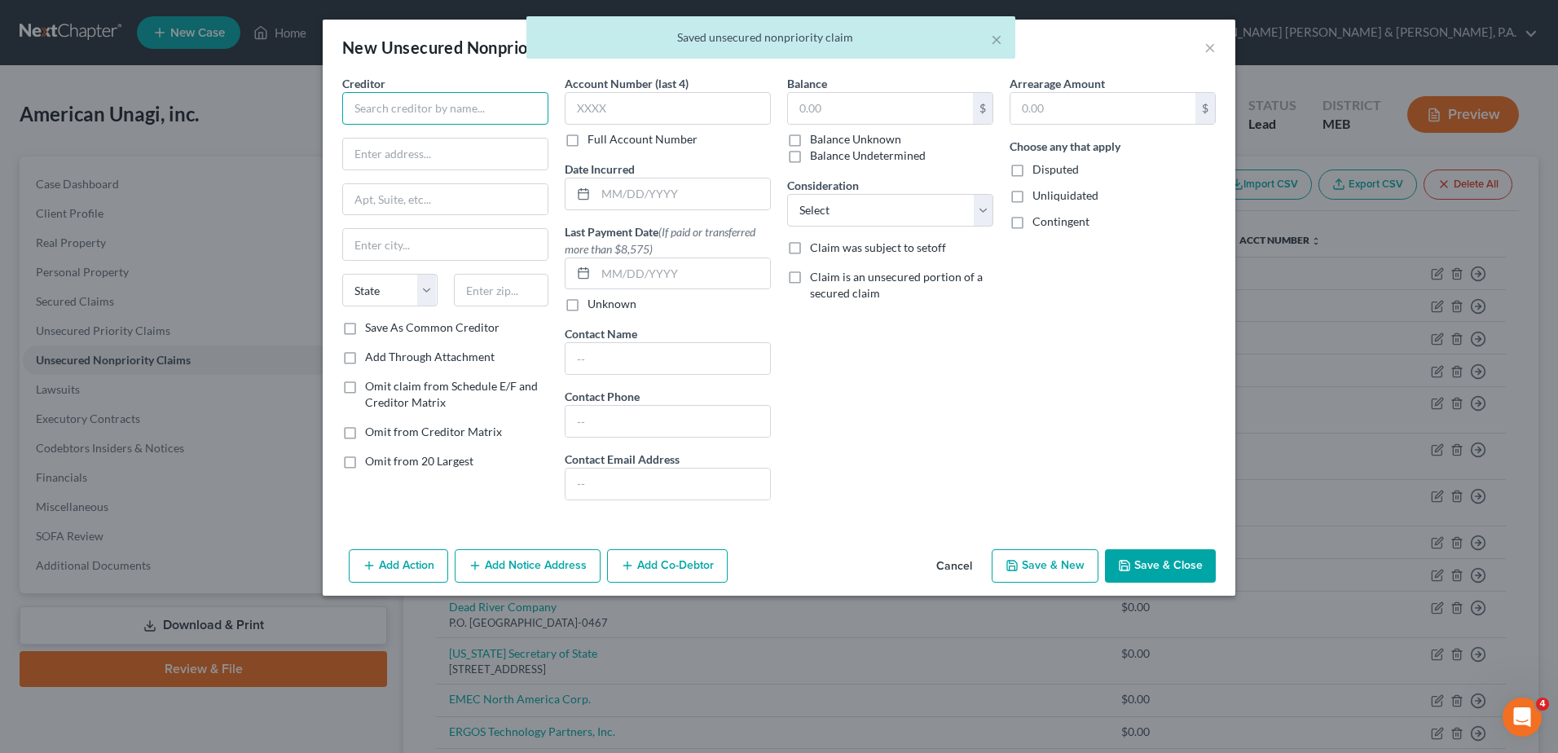
click at [361, 108] on input "text" at bounding box center [445, 108] width 206 height 33
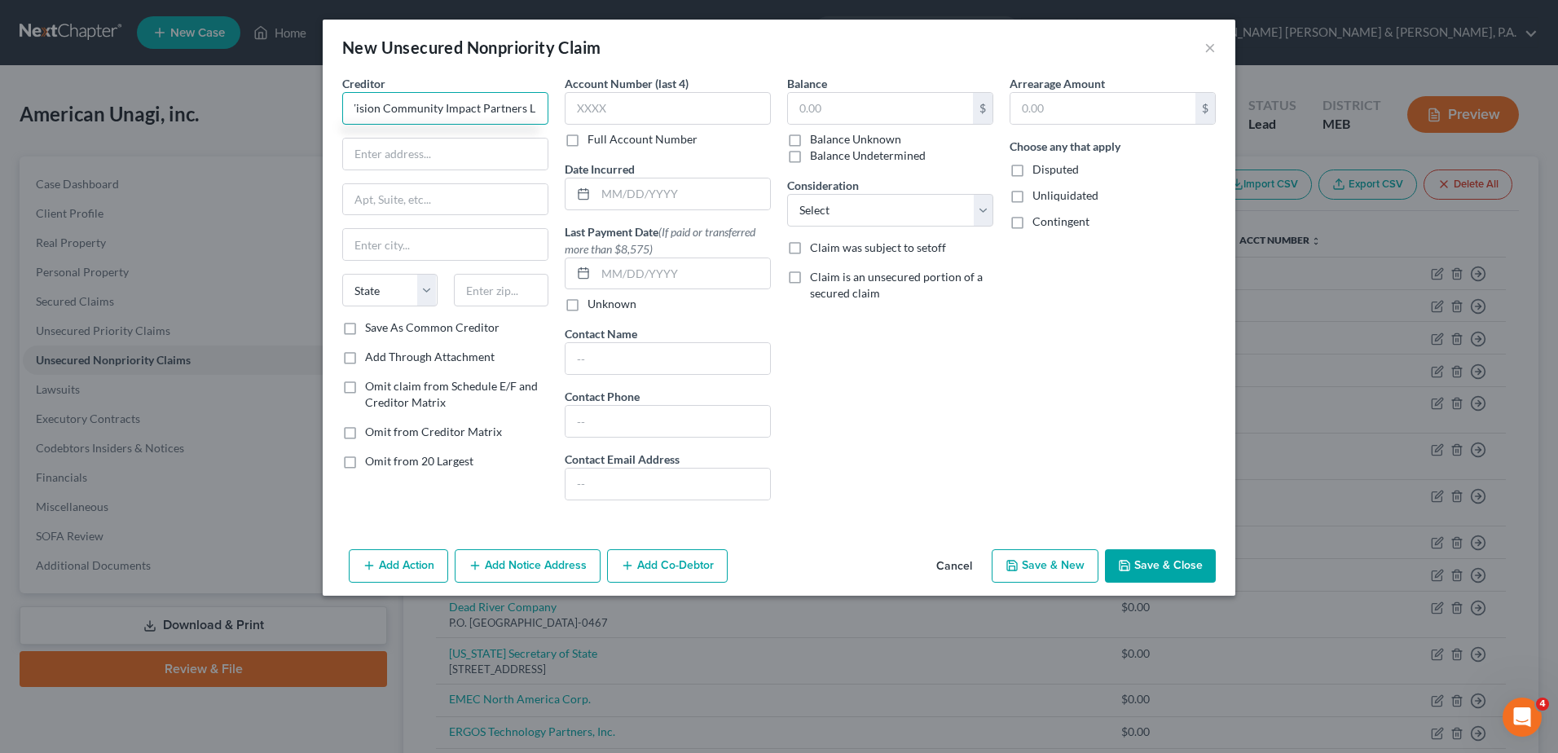
scroll to position [0, 26]
type input "ReVision Community Impact Partners LLC"
click at [656, 485] on input "text" at bounding box center [667, 483] width 205 height 31
click at [654, 486] on input "[EMAIL_ADDRESS][DOMAIN_NAME]" at bounding box center [667, 483] width 205 height 31
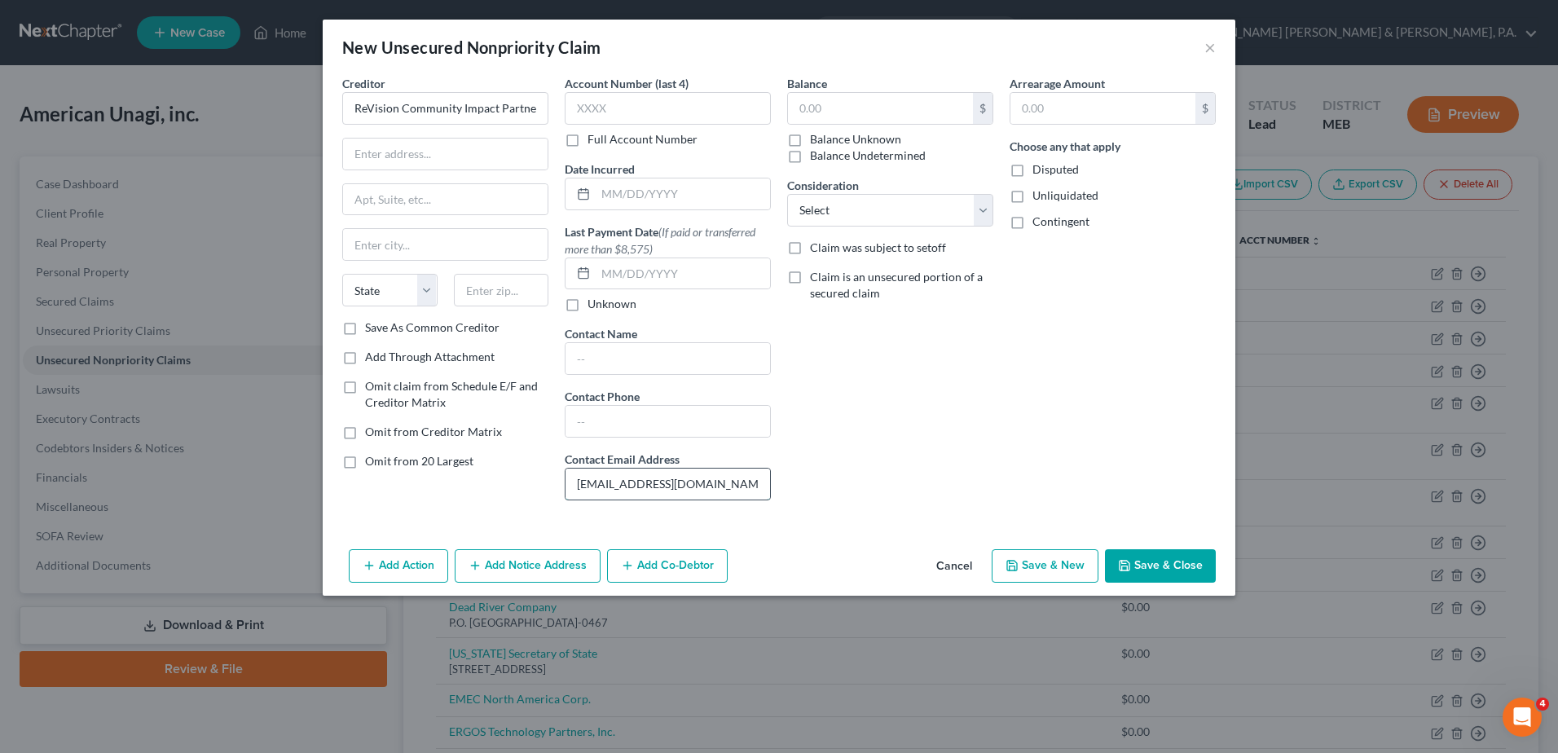
click at [654, 486] on input "[EMAIL_ADDRESS][DOMAIN_NAME]" at bounding box center [667, 483] width 205 height 31
type input "[EMAIL_ADDRESS][DOMAIN_NAME]"
click at [901, 408] on div "Balance $ Balance Unknown Balance Undetermined $ Balance Unknown Consideration …" at bounding box center [890, 294] width 222 height 438
click at [462, 154] on input "text" at bounding box center [445, 154] width 205 height 31
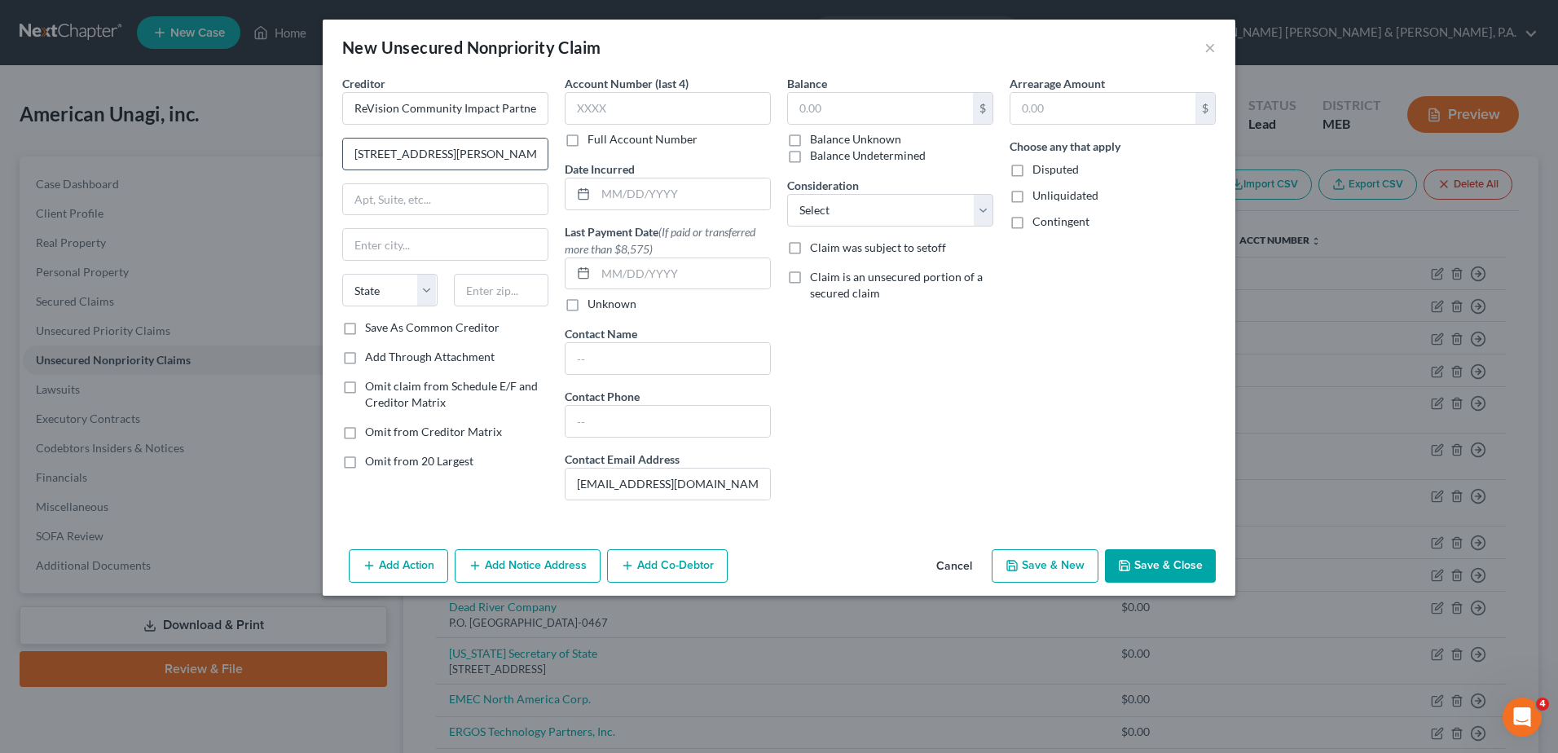
type input "[STREET_ADDRESS][PERSON_NAME]"
type input "[GEOGRAPHIC_DATA]"
select select "20"
type input "04106"
click at [1031, 570] on button "Save & New" at bounding box center [1045, 566] width 107 height 34
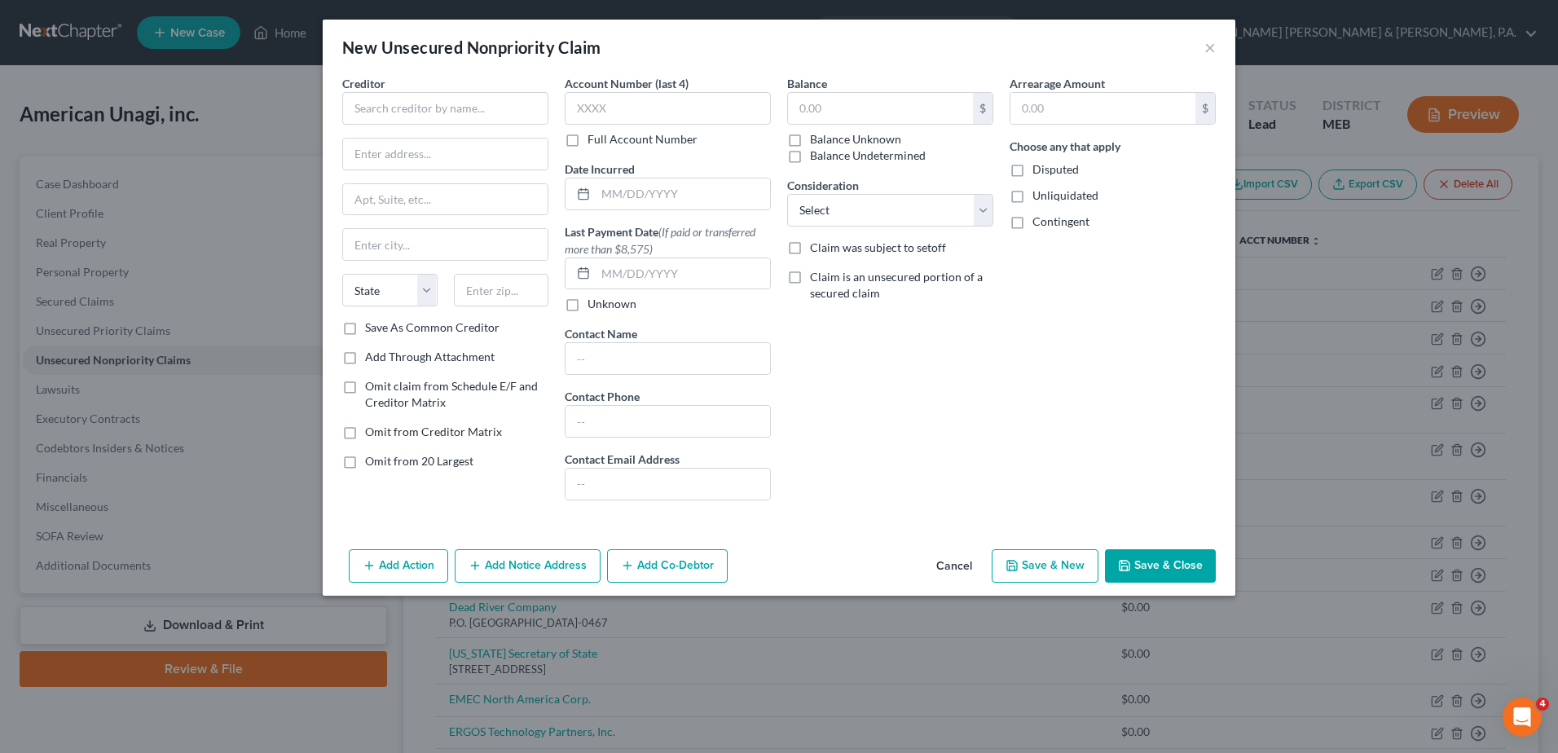
type input "0.00"
click at [430, 121] on input "text" at bounding box center [445, 108] width 206 height 33
type input "[PERSON_NAME] Chemical Co., Inc."
type input "[STREET_ADDRESS][PERSON_NAME]"
type input "Attleboro"
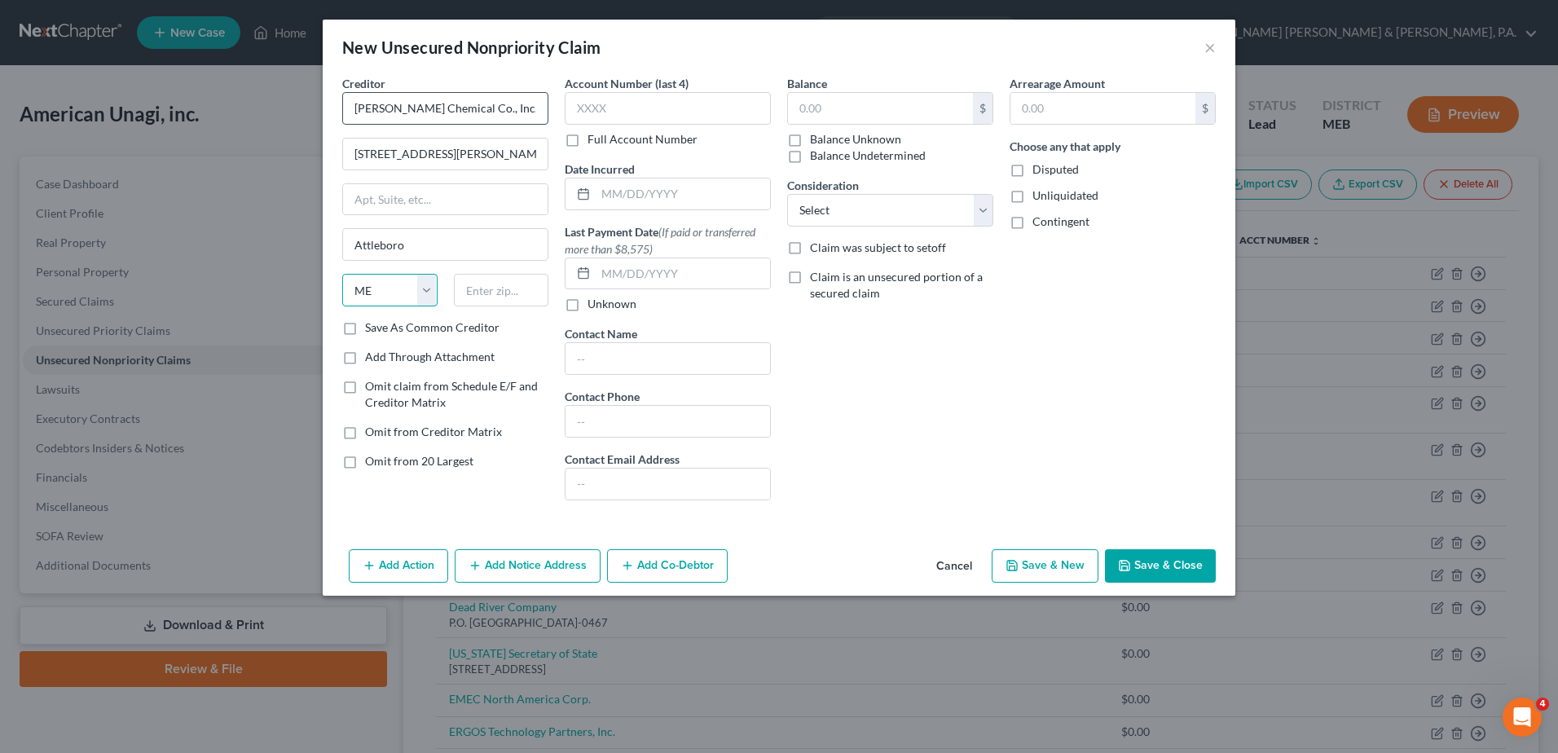
select select "22"
type input "02703"
click at [653, 481] on input "text" at bounding box center [667, 483] width 205 height 31
click at [661, 496] on input "[PHONE_NUMBER][EMAIL_ADDRESS][DOMAIN_NAME]" at bounding box center [667, 483] width 205 height 31
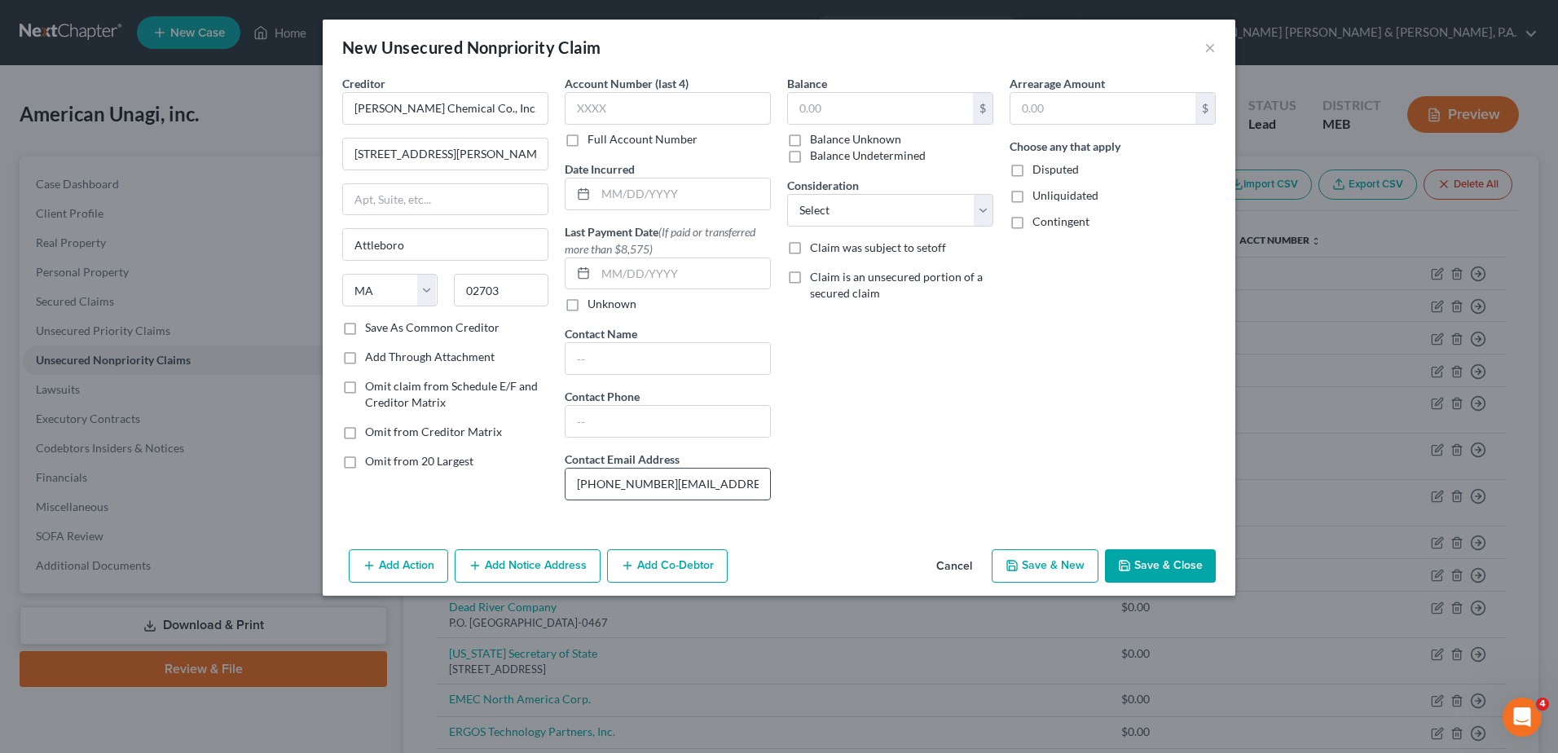
click at [661, 496] on input "[PHONE_NUMBER][EMAIL_ADDRESS][DOMAIN_NAME]" at bounding box center [667, 483] width 205 height 31
click at [626, 484] on input "[PHONE_NUMBER][EMAIL_ADDRESS][DOMAIN_NAME]" at bounding box center [667, 483] width 205 height 31
drag, startPoint x: 624, startPoint y: 484, endPoint x: 587, endPoint y: 478, distance: 37.9
click at [587, 478] on input "[PHONE_NUMBER][EMAIL_ADDRESS][DOMAIN_NAME]" at bounding box center [667, 483] width 205 height 31
click at [600, 485] on input "[PHONE_NUMBER][EMAIL_ADDRESS][DOMAIN_NAME]" at bounding box center [667, 483] width 205 height 31
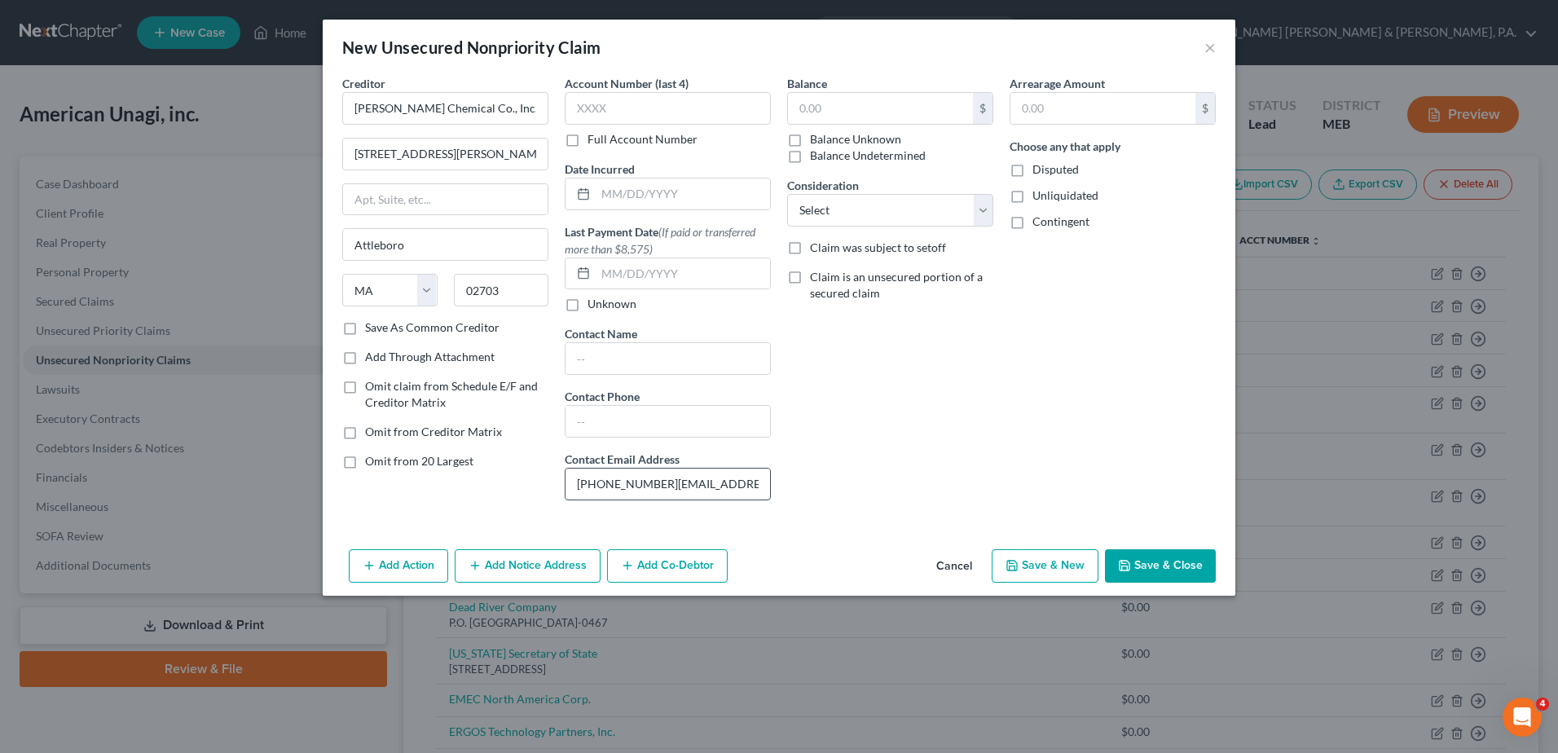
drag, startPoint x: 596, startPoint y: 482, endPoint x: 626, endPoint y: 486, distance: 29.6
click at [626, 486] on input "[PHONE_NUMBER][EMAIL_ADDRESS][DOMAIN_NAME]" at bounding box center [667, 483] width 205 height 31
click at [680, 486] on input "[PHONE_NUMBER][EMAIL_ADDRESS][DOMAIN_NAME]" at bounding box center [667, 483] width 205 height 31
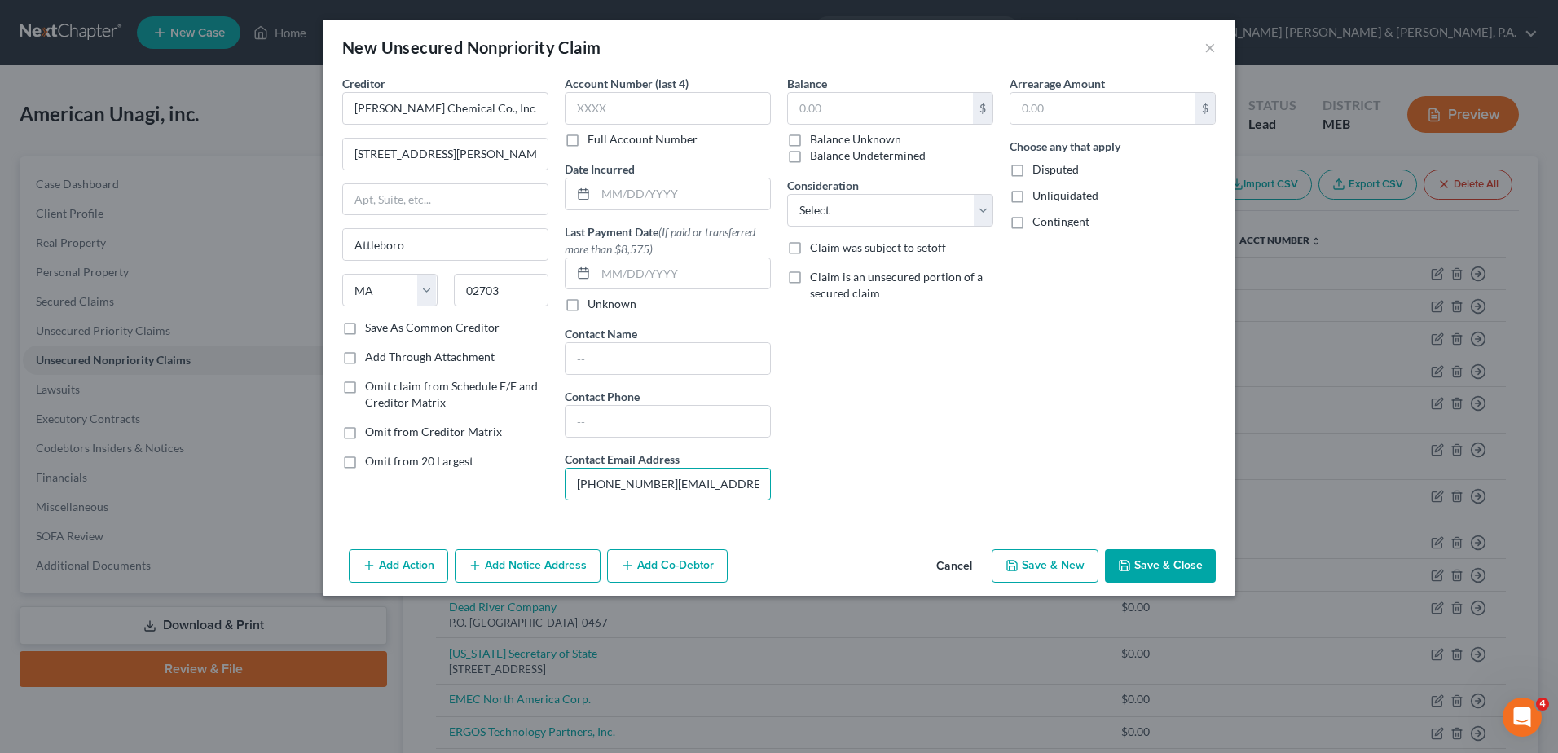
type input "[PHONE_NUMBER][EMAIL_ADDRESS][DOMAIN_NAME]"
click at [929, 415] on div "Balance $ Balance Unknown Balance Undetermined $ Balance Unknown Consideration …" at bounding box center [890, 294] width 222 height 438
click at [1076, 572] on button "Save & New" at bounding box center [1045, 566] width 107 height 34
click at [466, 108] on input "text" at bounding box center [445, 108] width 206 height 33
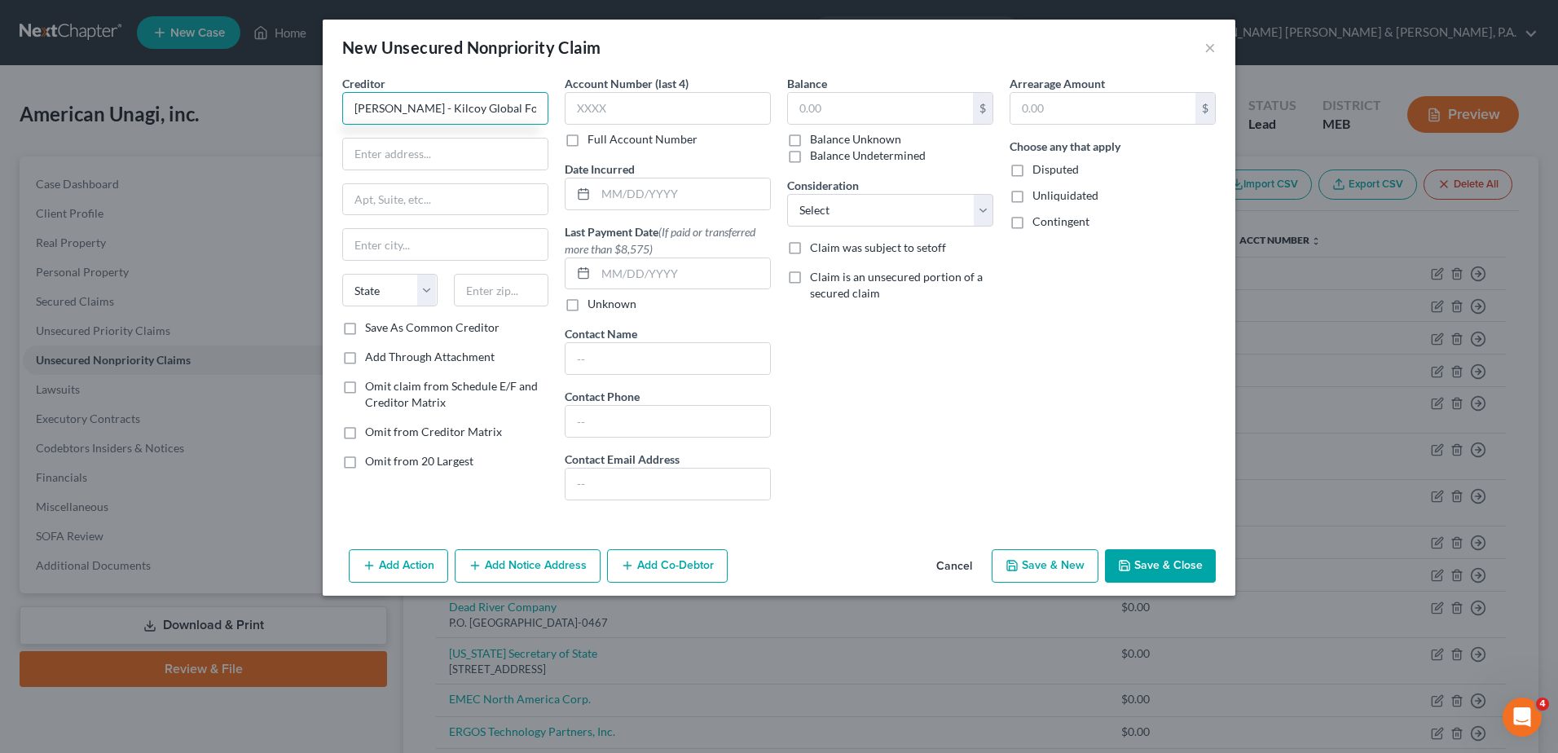
type input "[PERSON_NAME] - Kilcoy Global Foods"
click at [1026, 549] on button "Save & New" at bounding box center [1045, 566] width 107 height 34
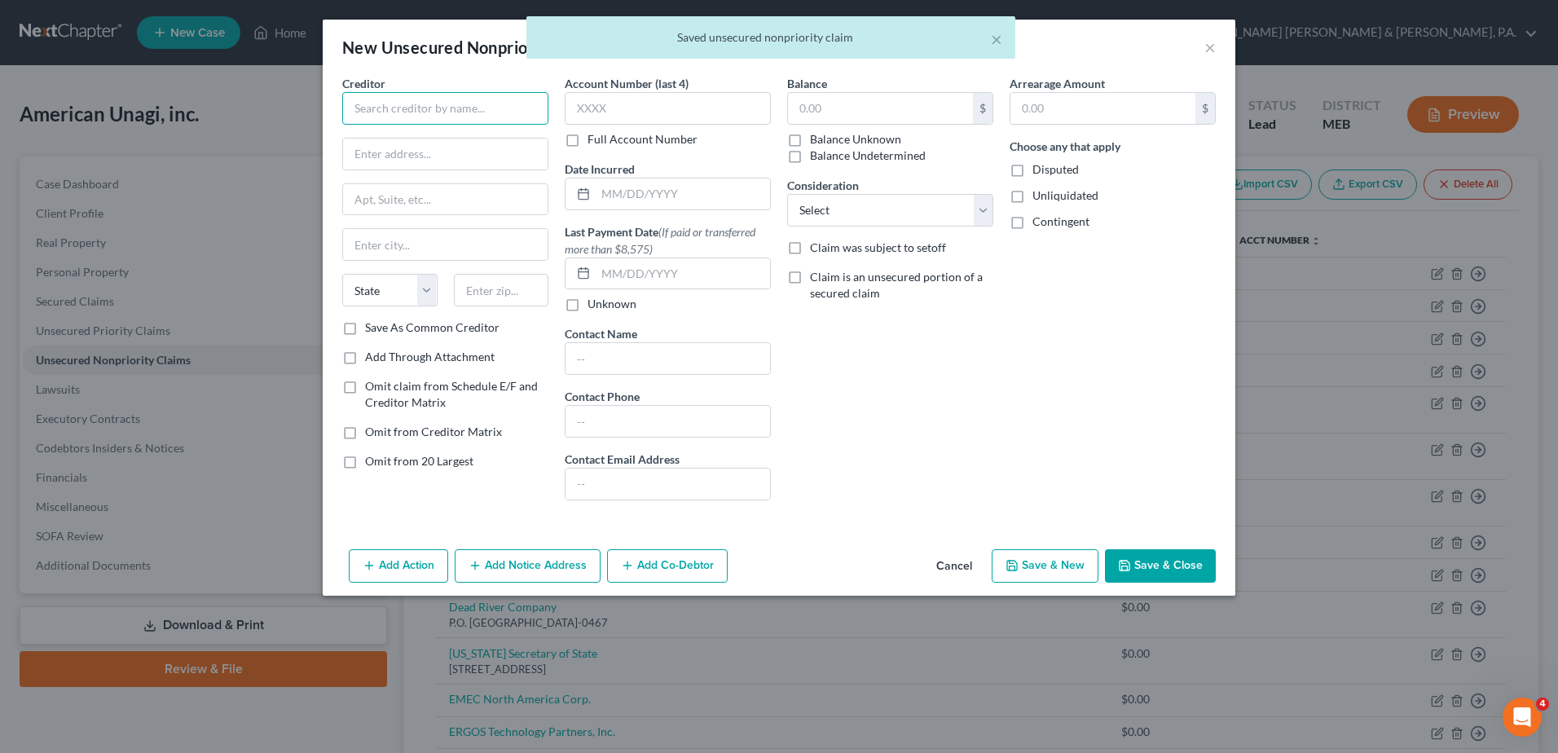
click at [387, 95] on input "text" at bounding box center [445, 108] width 206 height 33
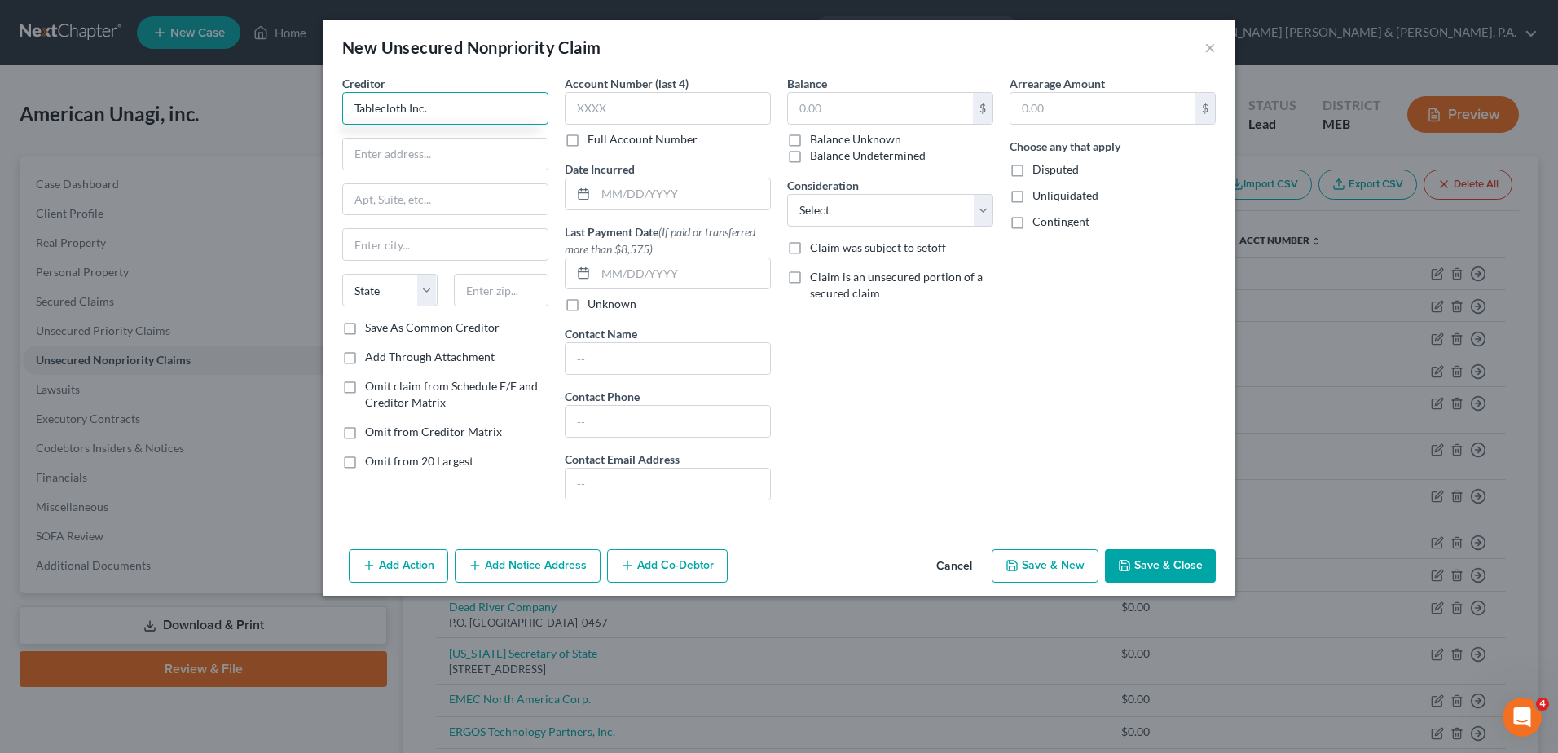
type input "Tablecloth Inc."
click at [1066, 567] on button "Save & New" at bounding box center [1045, 566] width 107 height 34
click at [469, 118] on input "text" at bounding box center [445, 108] width 206 height 33
type input "Town of Waldoboro"
type input "P"
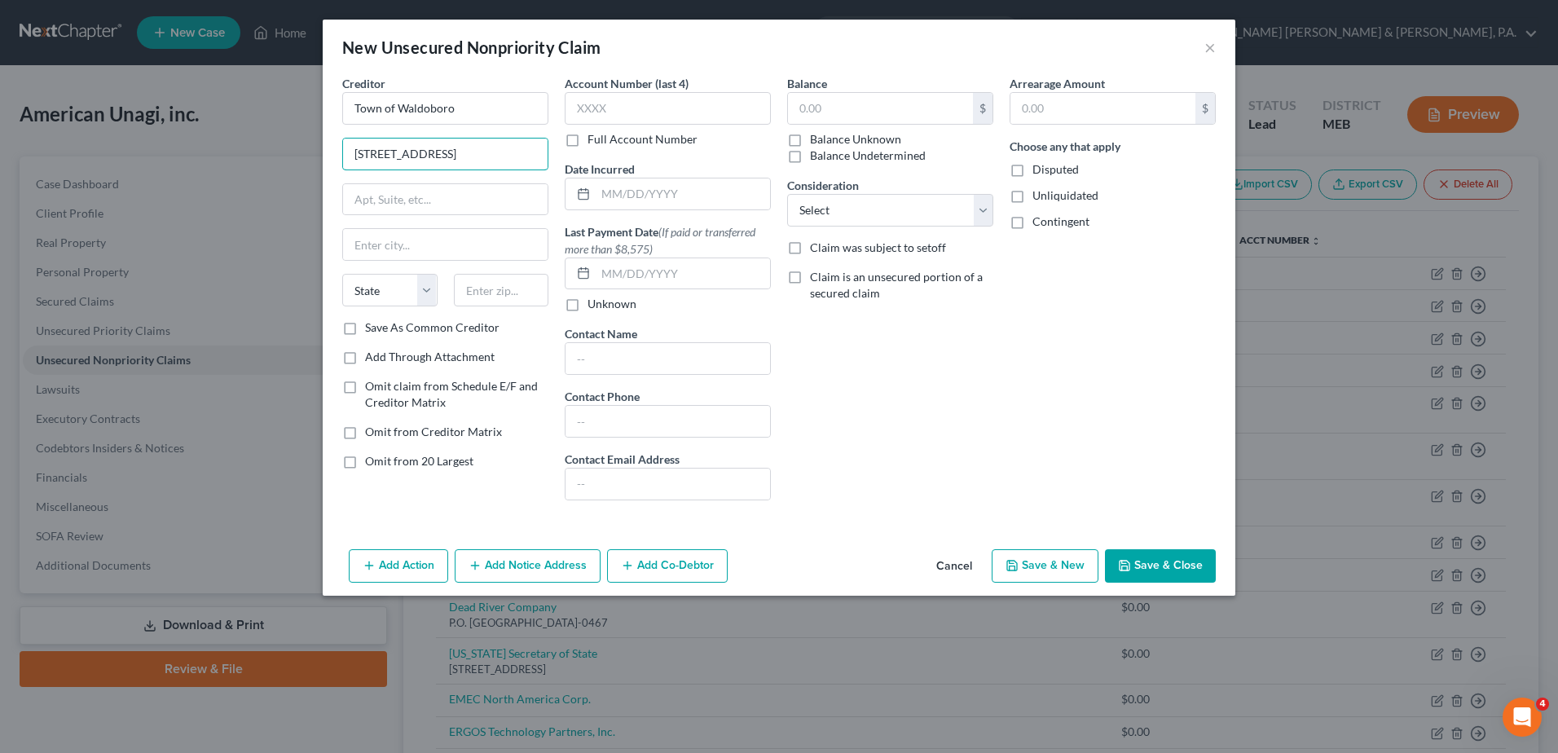
type input "[STREET_ADDRESS]"
type input "P.O. Box J"
type input "Waldoboro"
select select "20"
type input "04572"
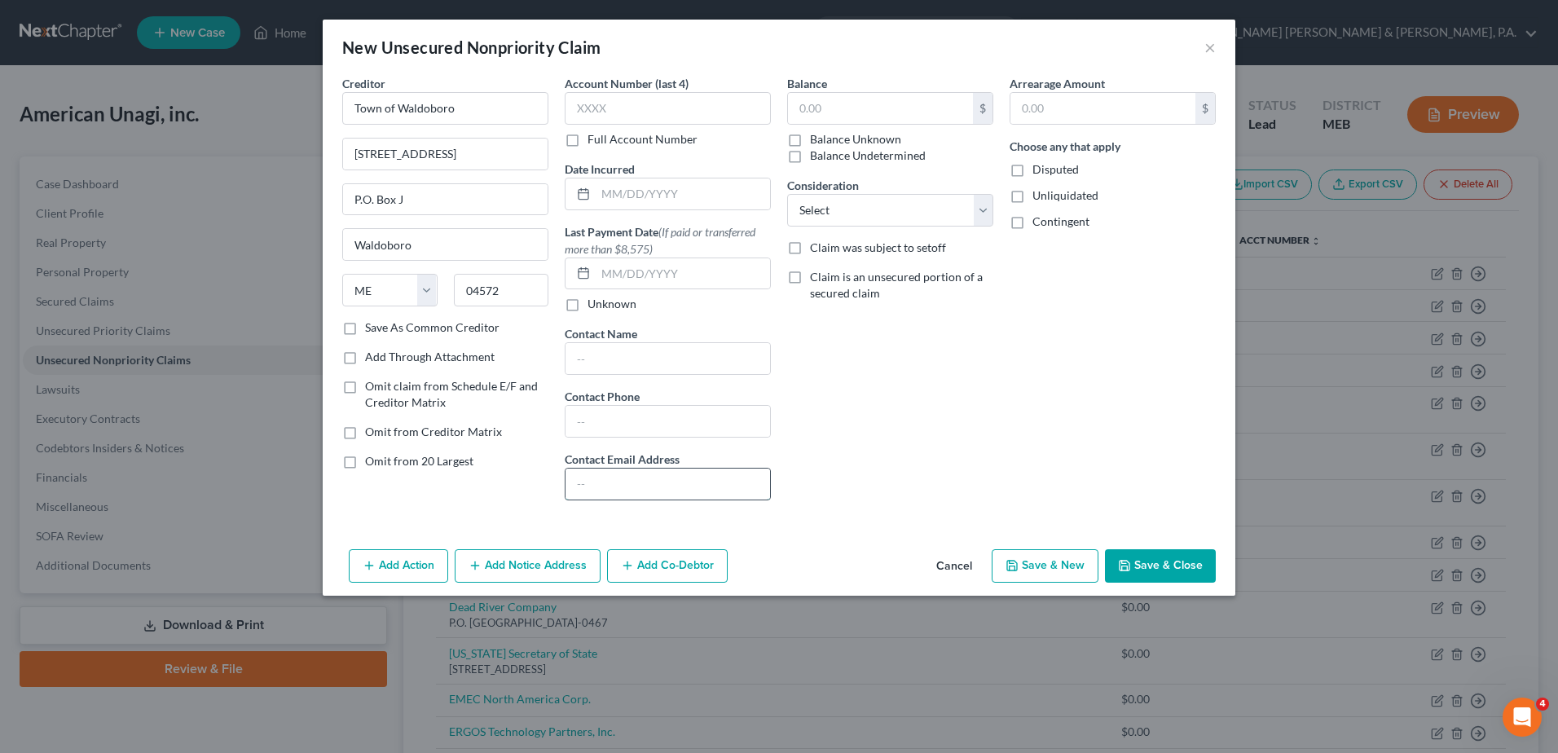
click at [669, 485] on input "text" at bounding box center [667, 483] width 205 height 31
click at [669, 485] on input "[EMAIL_ADDRESS][DOMAIN_NAME]; [PHONE_NUMBER][EMAIL_ADDRESS][DOMAIN_NAME]" at bounding box center [667, 483] width 205 height 31
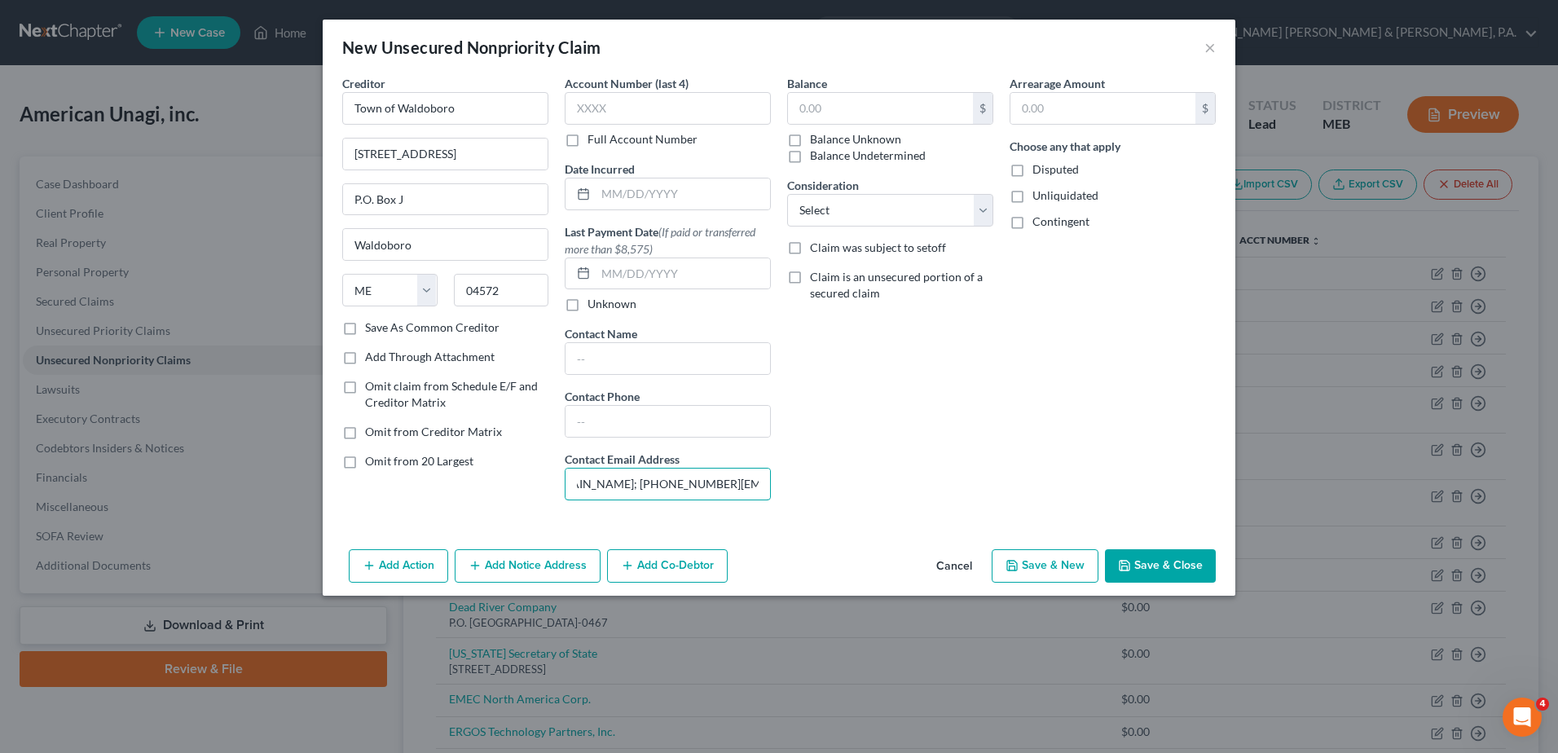
type input "[EMAIL_ADDRESS][DOMAIN_NAME]; [PHONE_NUMBER][EMAIL_ADDRESS][DOMAIN_NAME]"
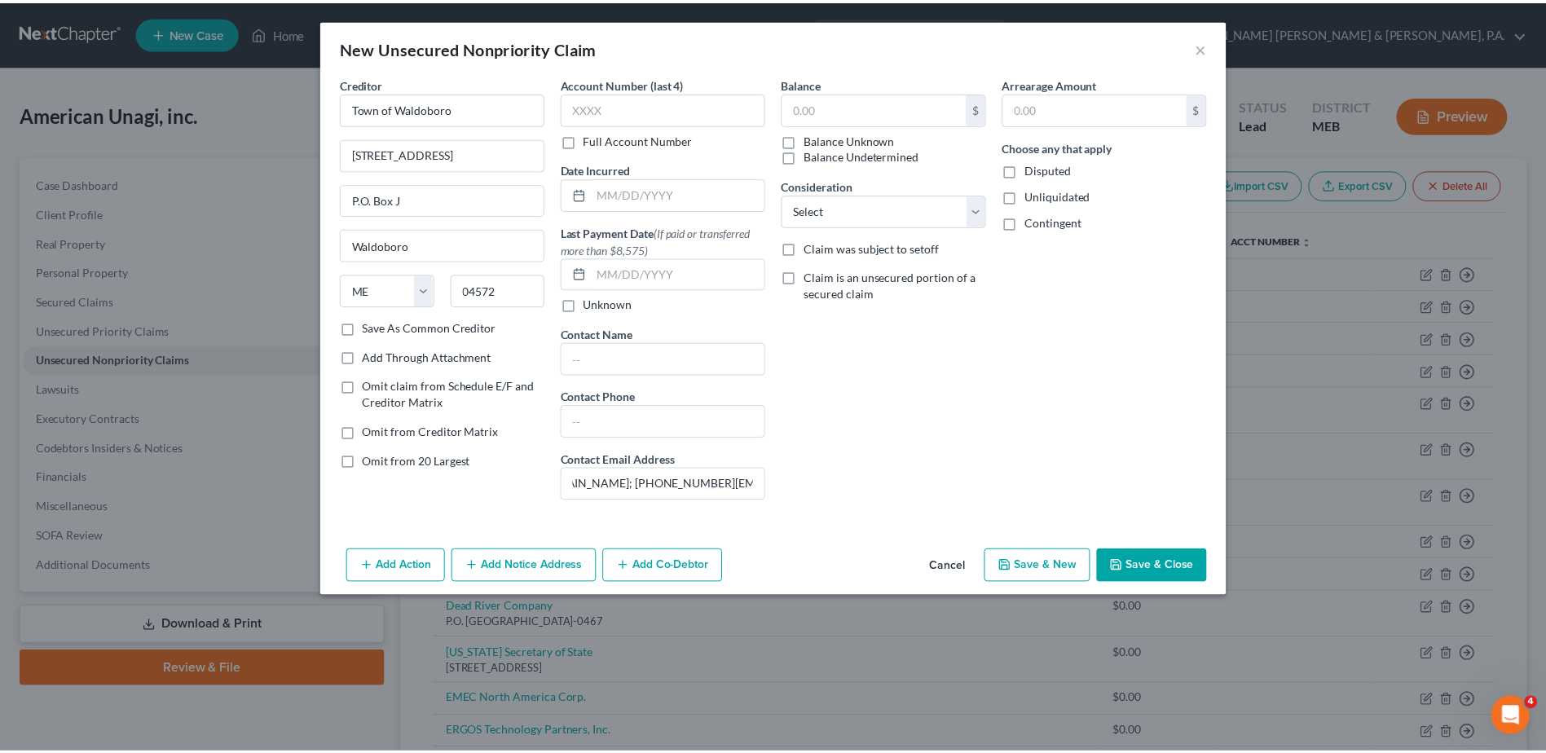
scroll to position [0, 0]
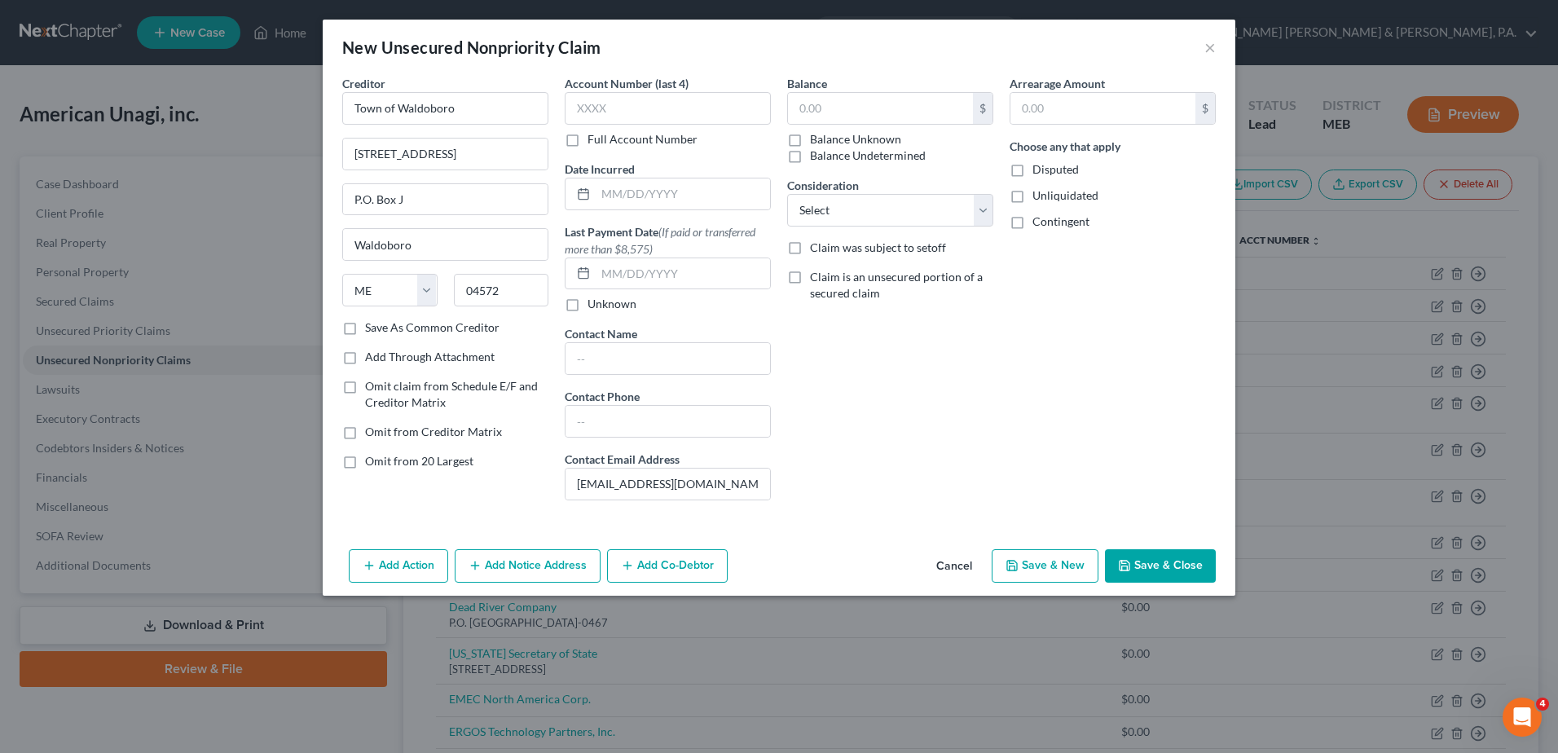
click at [1113, 485] on div "Arrearage Amount $ Choose any that apply Disputed Unliquidated Contingent" at bounding box center [1112, 294] width 222 height 438
click at [1067, 570] on button "Save & New" at bounding box center [1045, 566] width 107 height 34
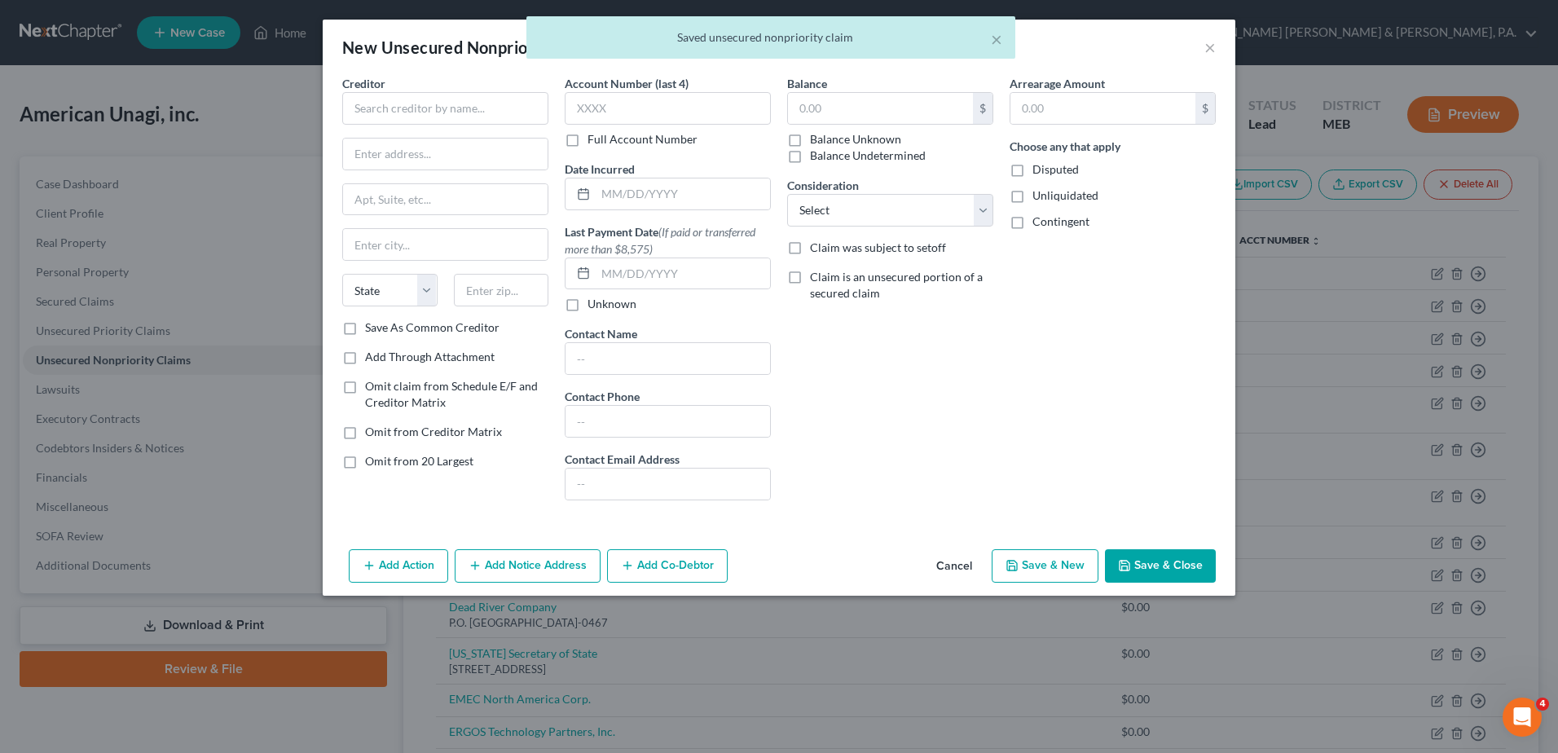
type input "0.00"
click at [970, 560] on button "Cancel" at bounding box center [954, 567] width 62 height 33
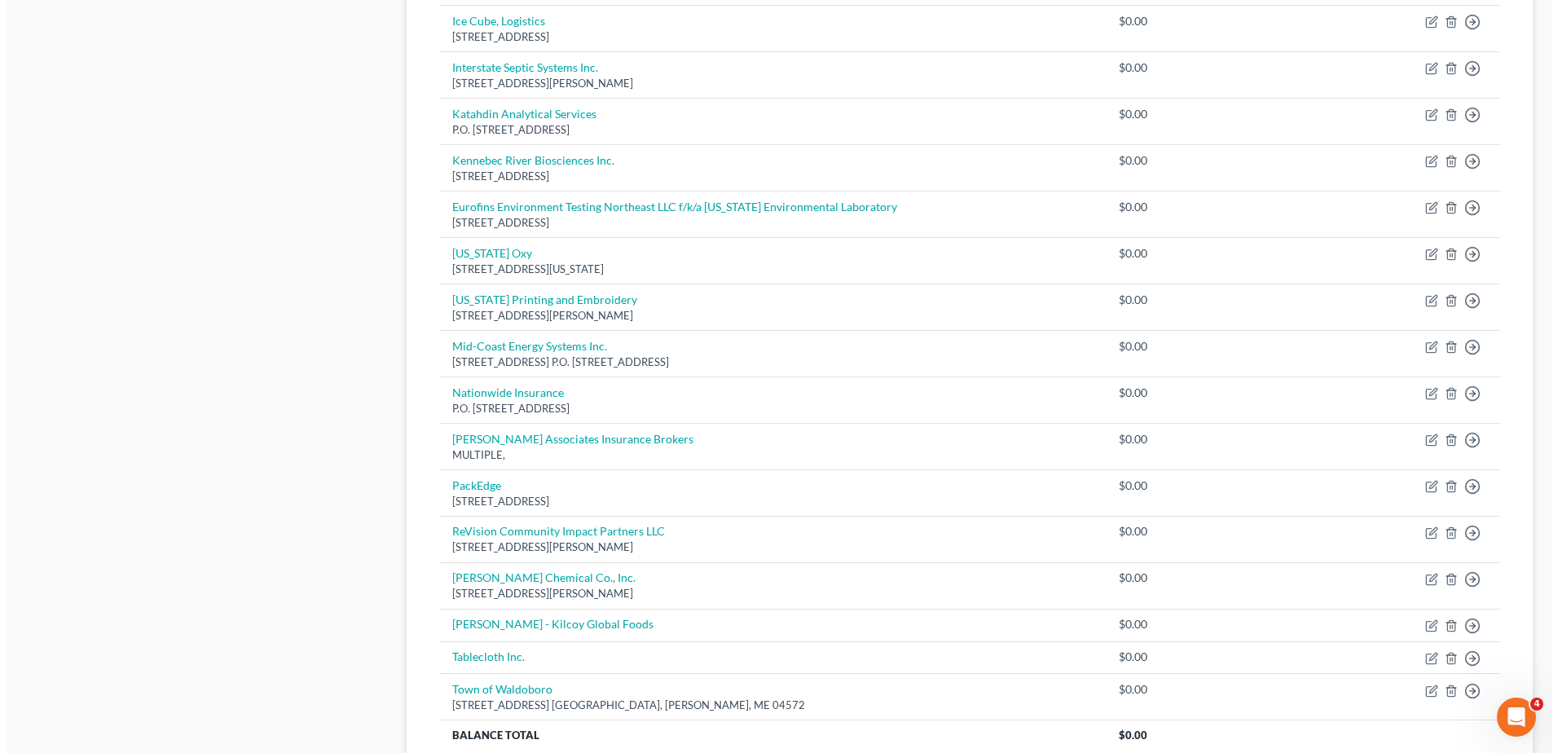
scroll to position [1091, 0]
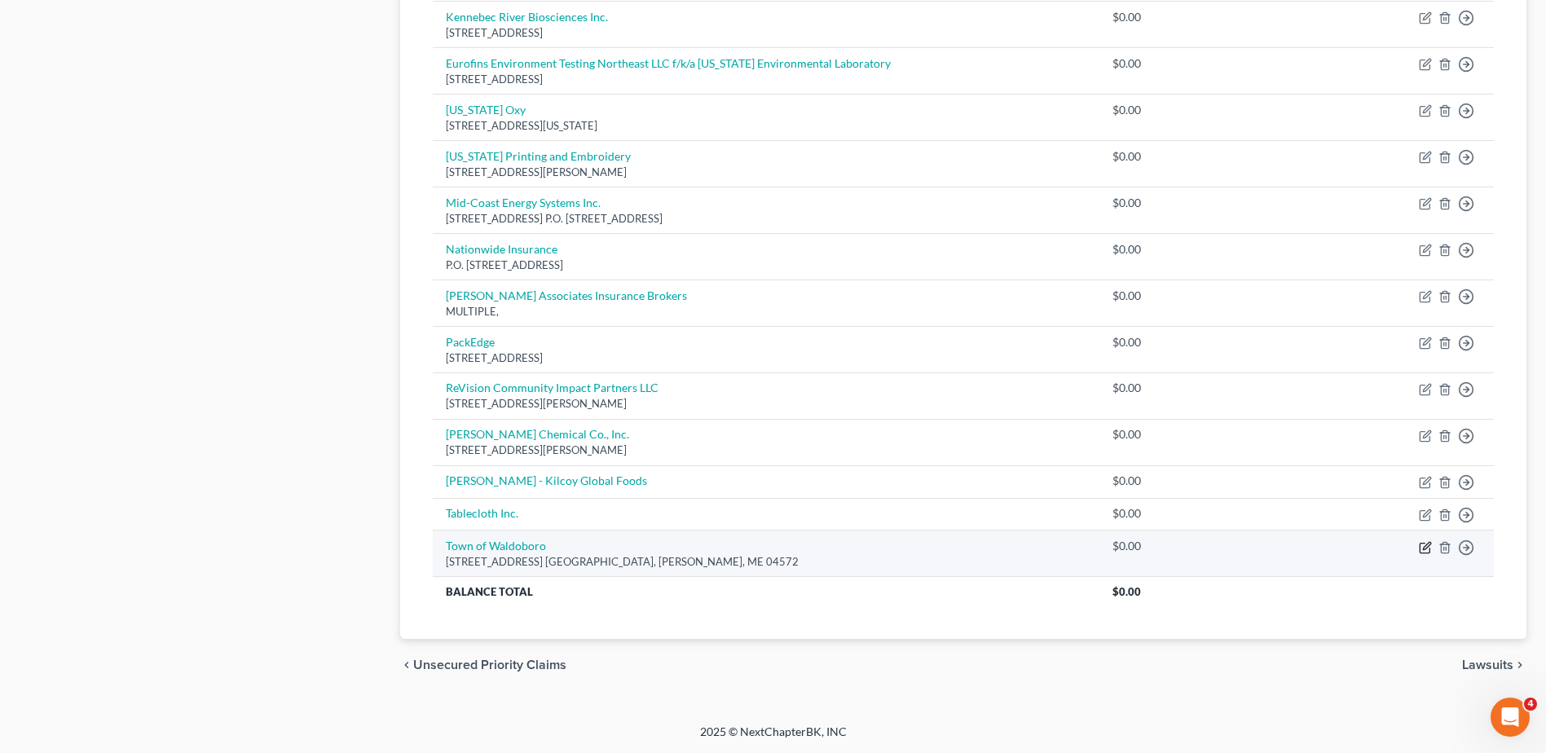
click at [1424, 548] on icon "button" at bounding box center [1424, 547] width 13 height 13
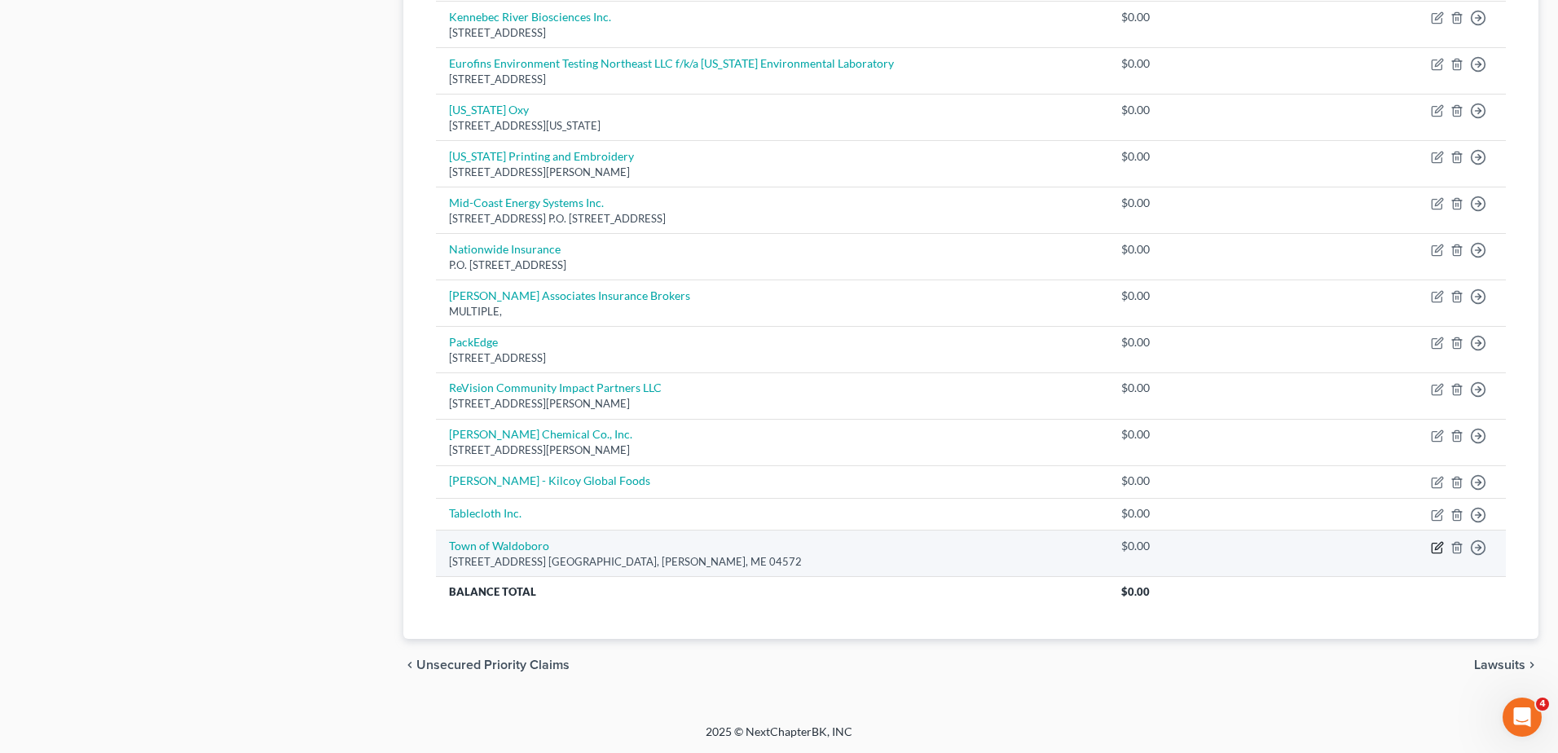
select select "20"
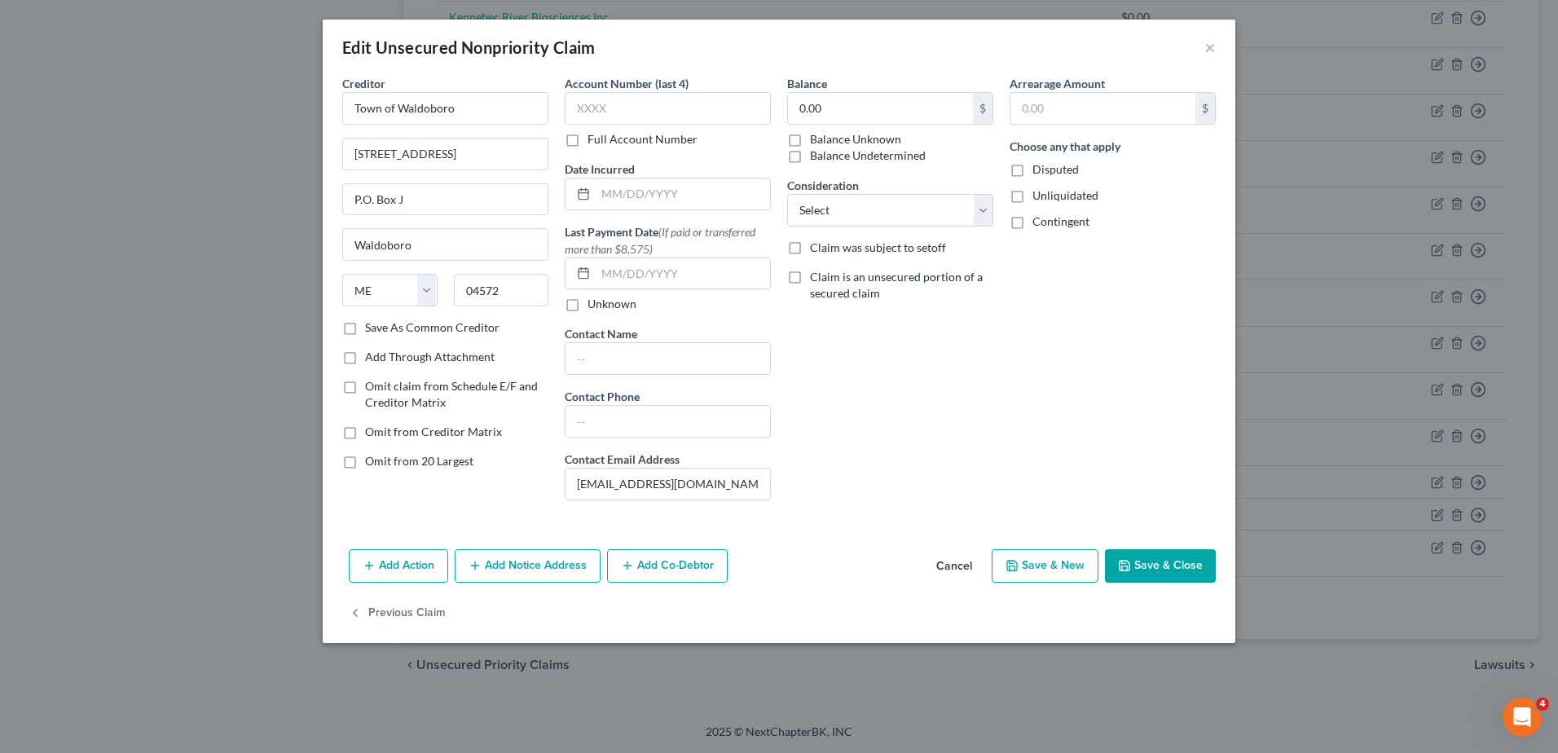
click at [1062, 548] on div "Add Action Add Notice Address Add Co-Debtor Cancel Save & New Save & Close" at bounding box center [779, 570] width 913 height 54
click at [1051, 567] on button "Save & New" at bounding box center [1045, 566] width 107 height 34
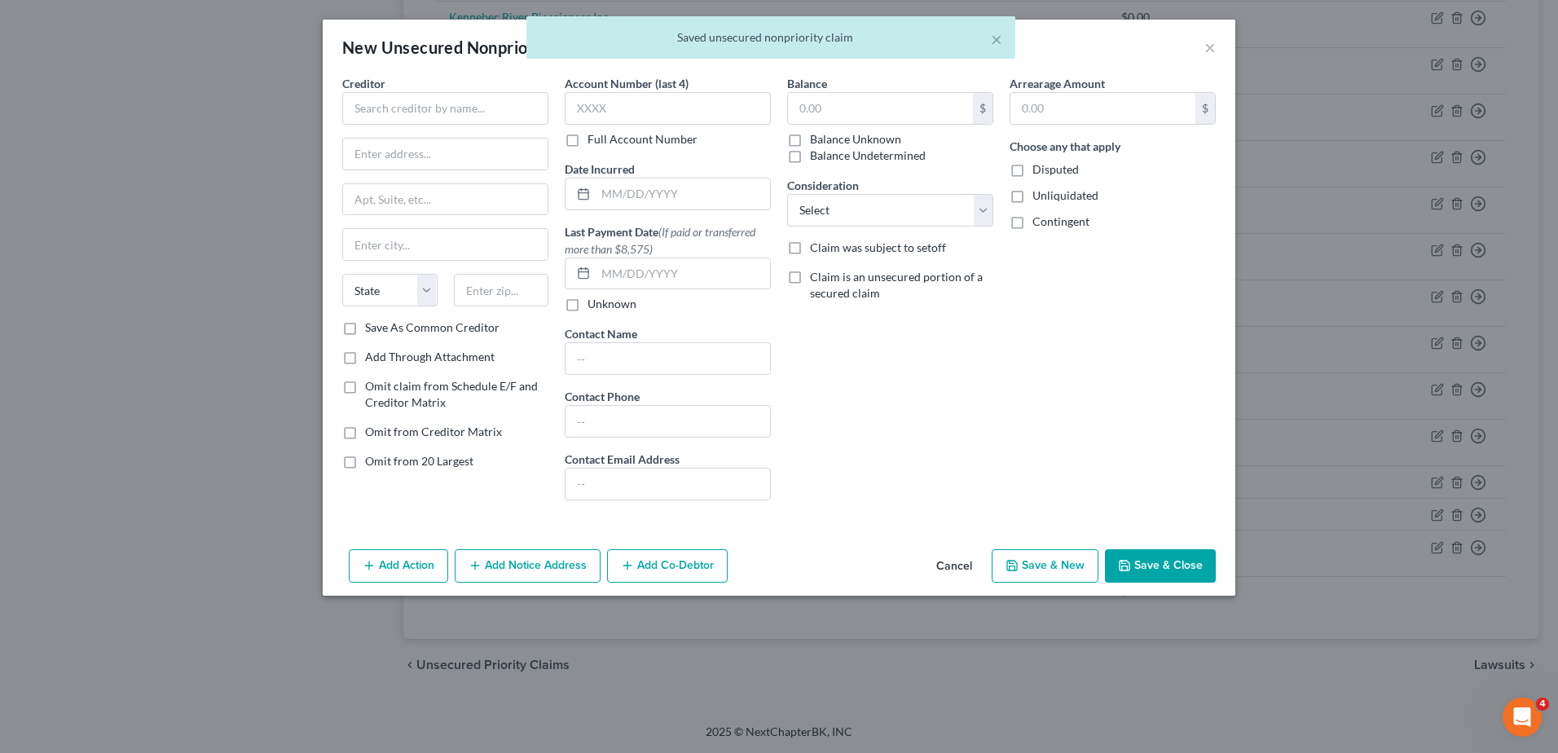
click at [877, 351] on div "Balance $ Balance Unknown Balance Undetermined $ Balance Unknown Consideration …" at bounding box center [890, 294] width 222 height 438
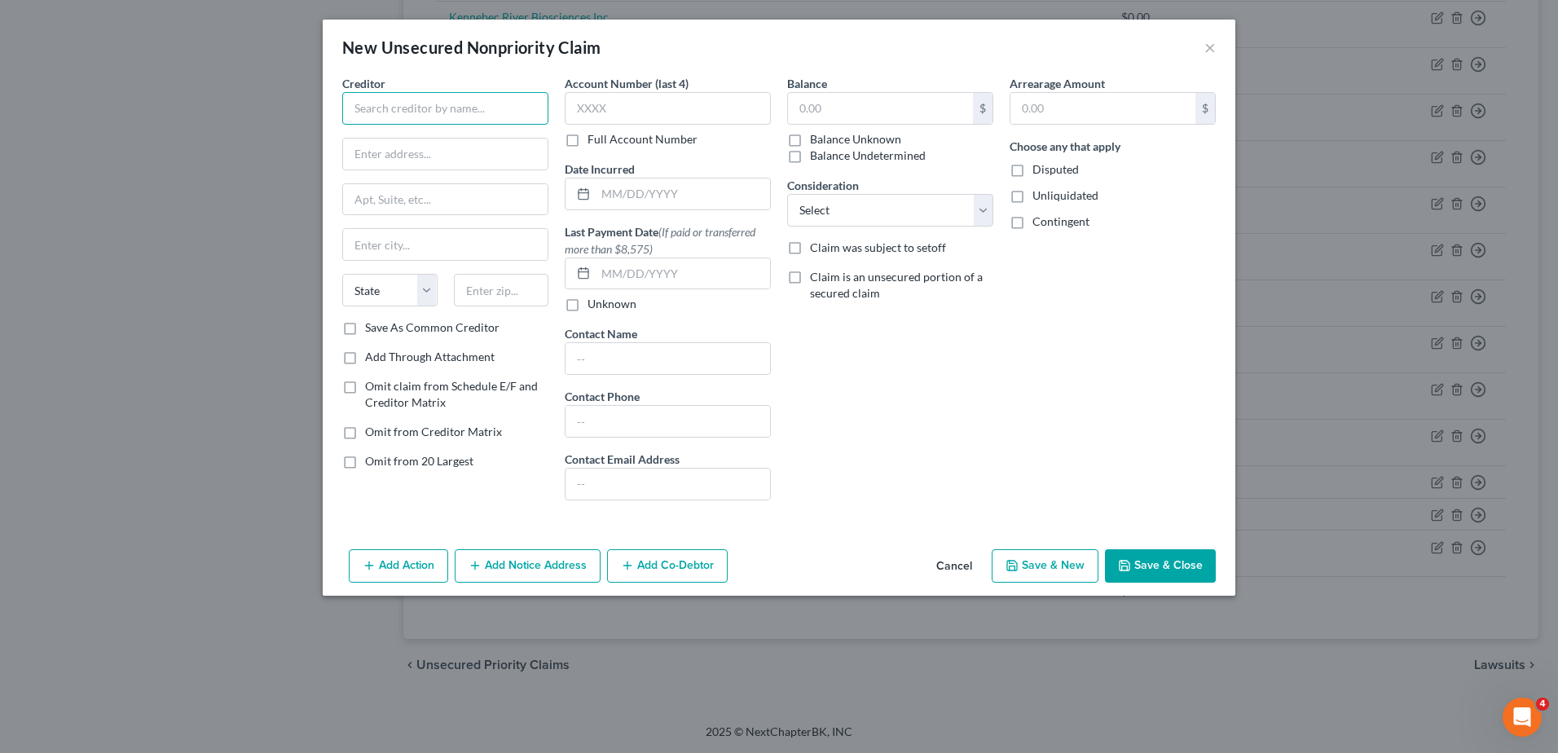
click at [424, 101] on input "text" at bounding box center [445, 108] width 206 height 33
type input "Uline"
type input "Attn: Accounts Receivable"
type input "P.O. Box 88741"
type input "[GEOGRAPHIC_DATA]"
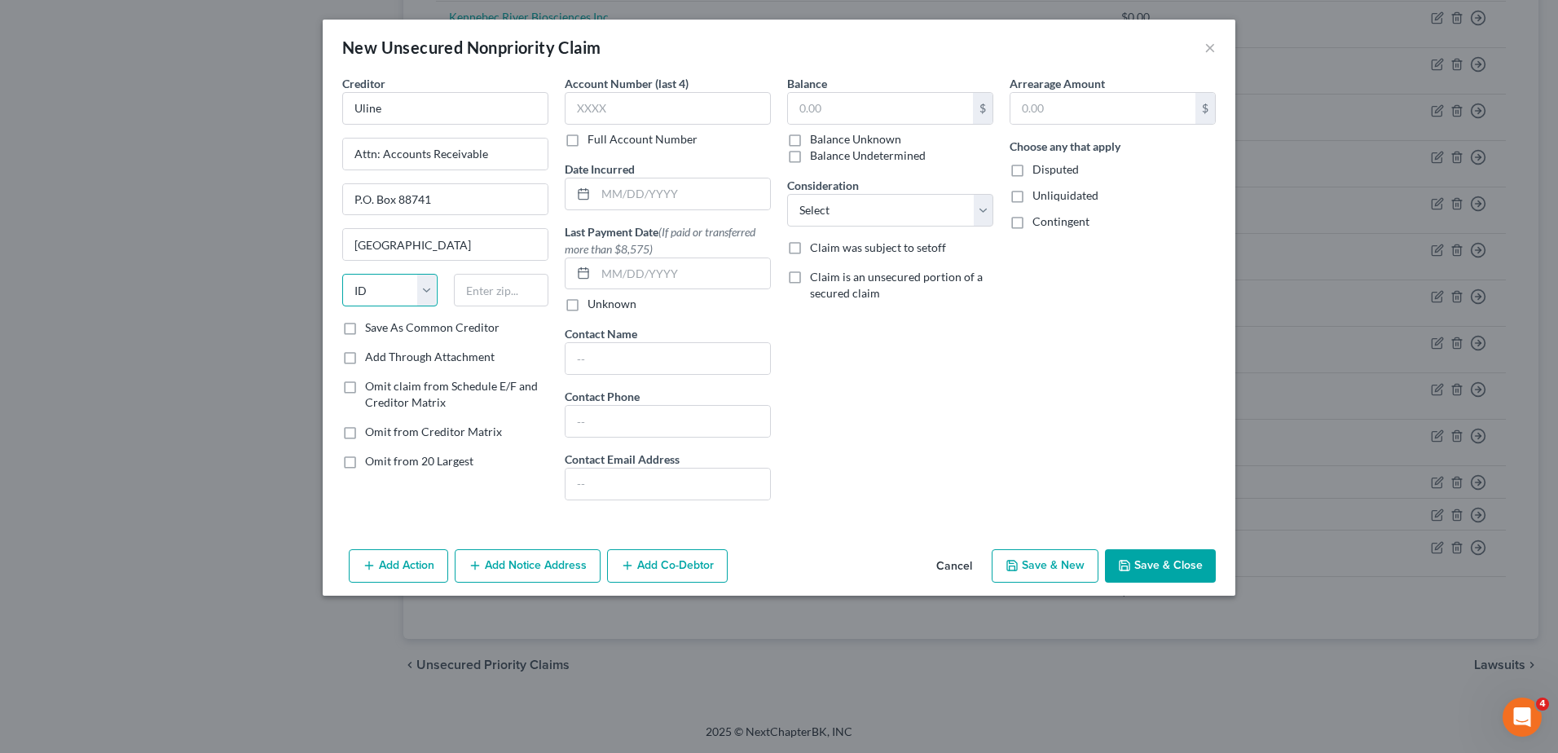
select select "14"
type input "60680-1741"
click at [624, 493] on input "text" at bounding box center [667, 483] width 205 height 31
type input "[EMAIL_ADDRESS][DOMAIN_NAME]"
click at [1022, 569] on button "Save & New" at bounding box center [1045, 566] width 107 height 34
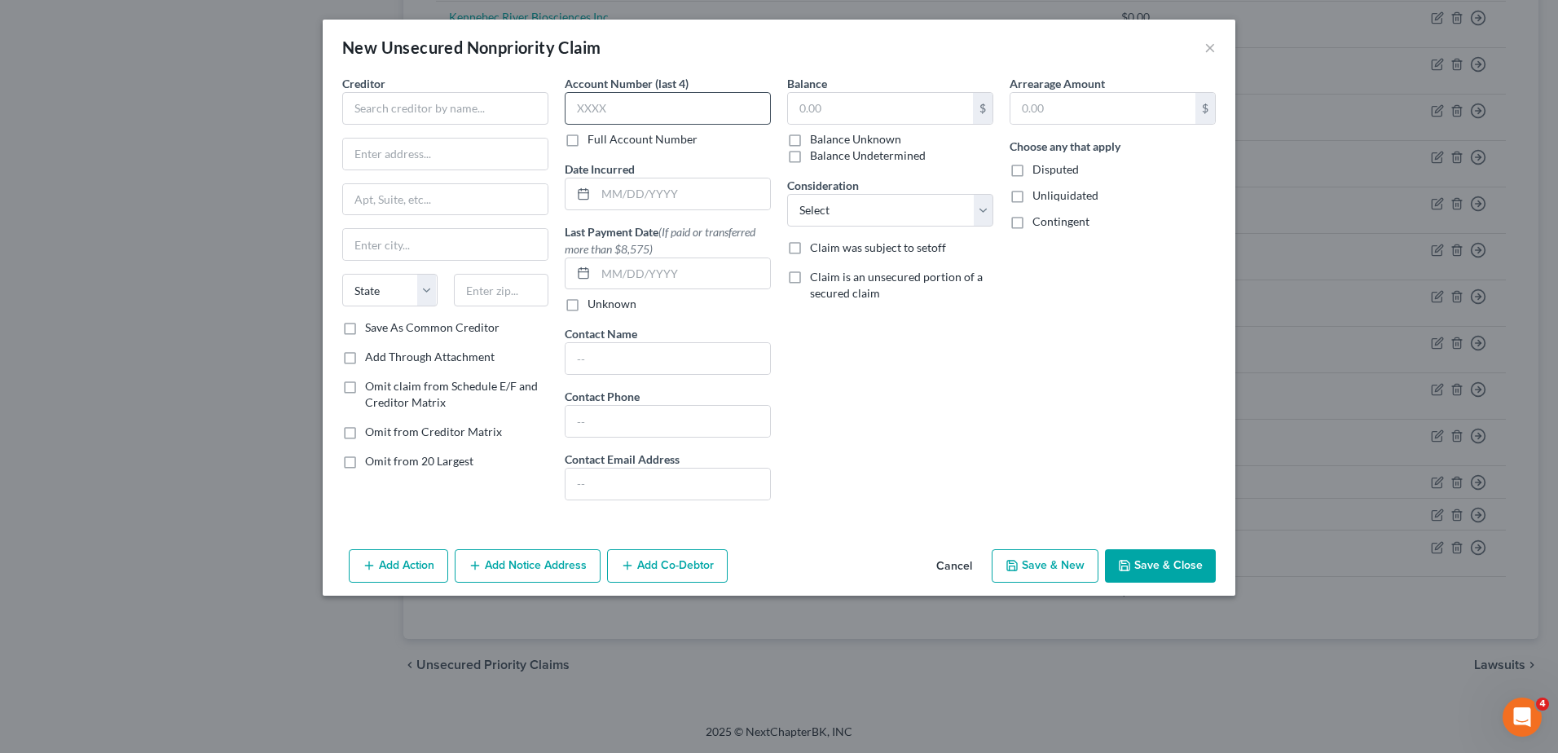
type input "0.00"
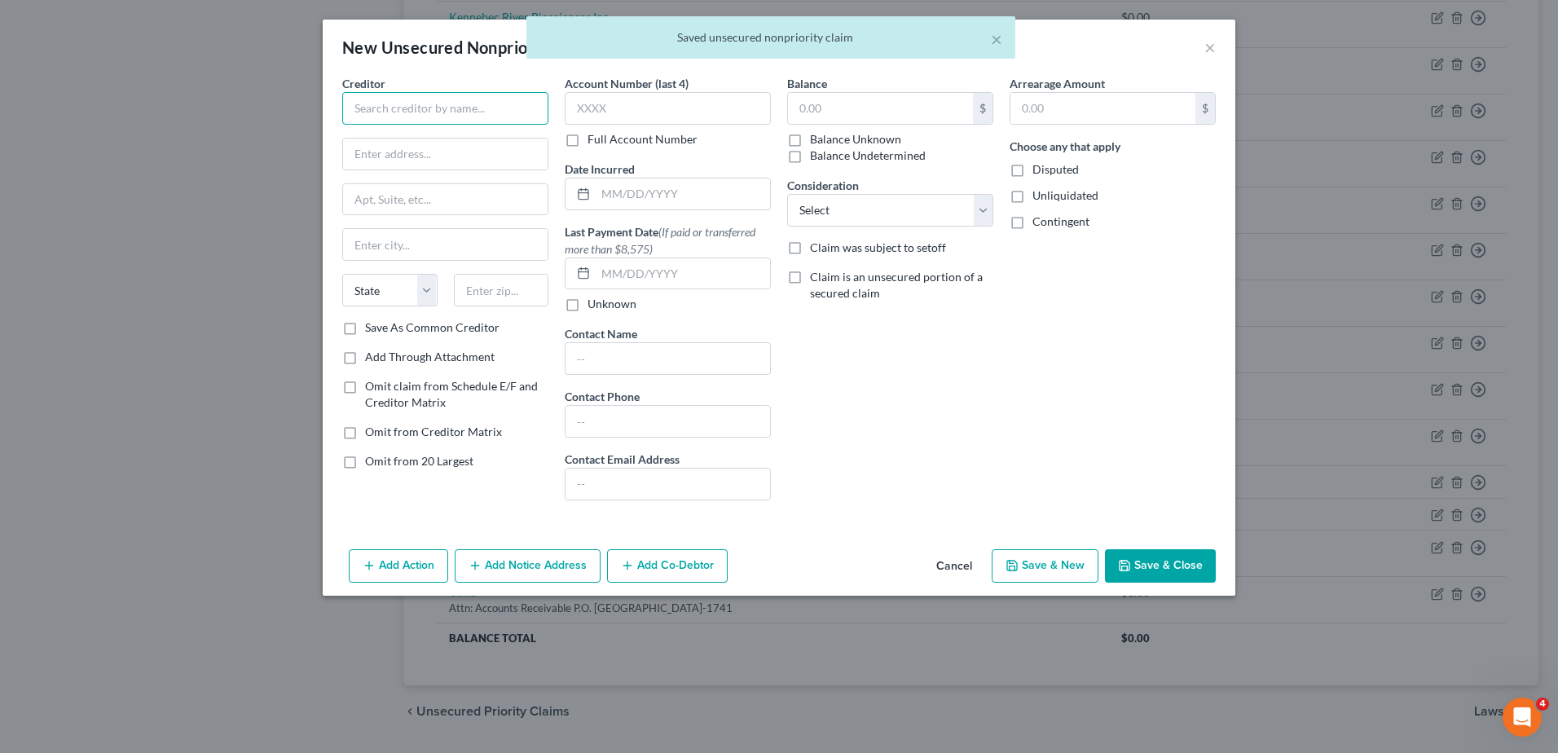
click at [452, 118] on input "text" at bounding box center [445, 108] width 206 height 33
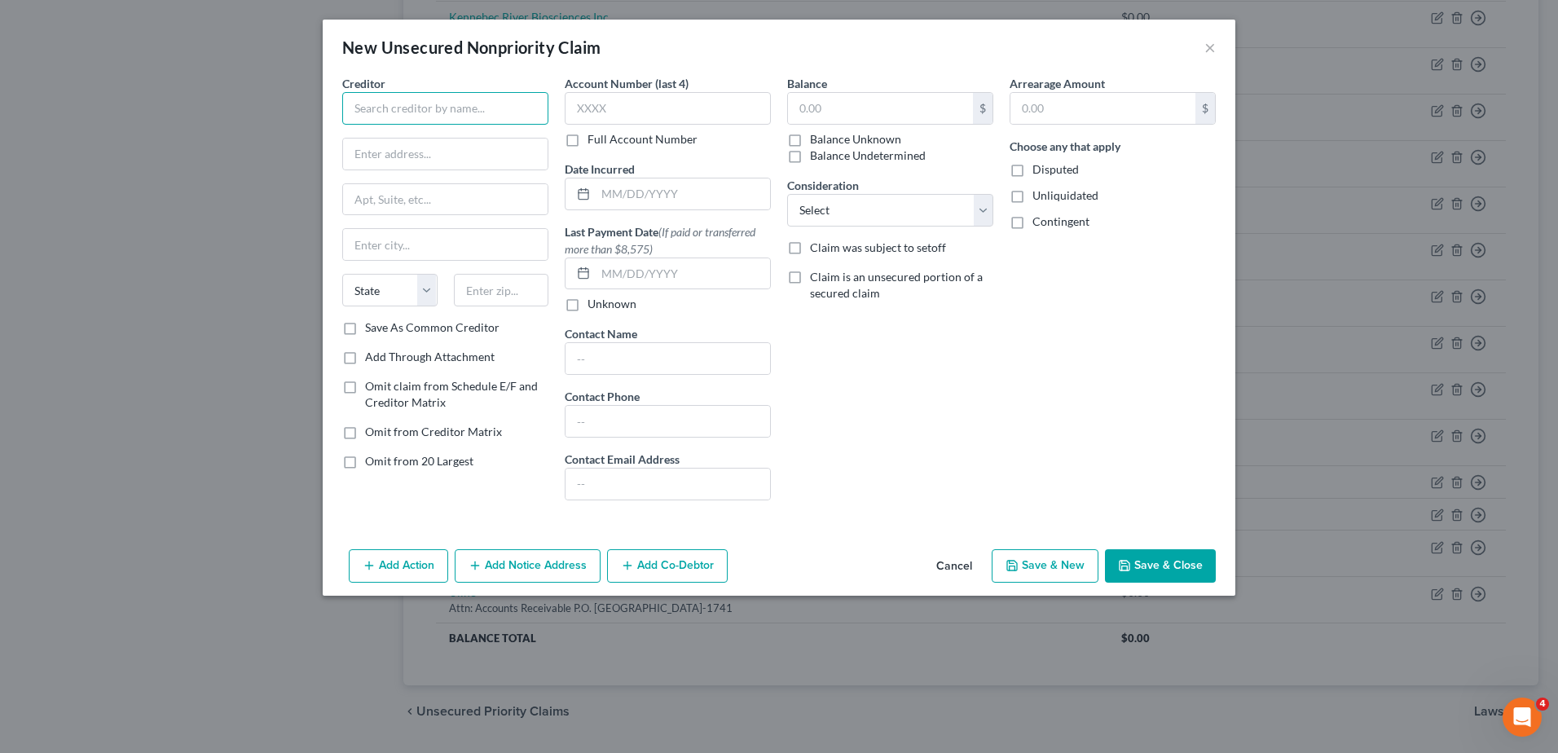
click at [394, 114] on input "text" at bounding box center [445, 108] width 206 height 33
type input "[GEOGRAPHIC_DATA]"
type input "One Pie Lane"
type input "Waldoboro"
select select "20"
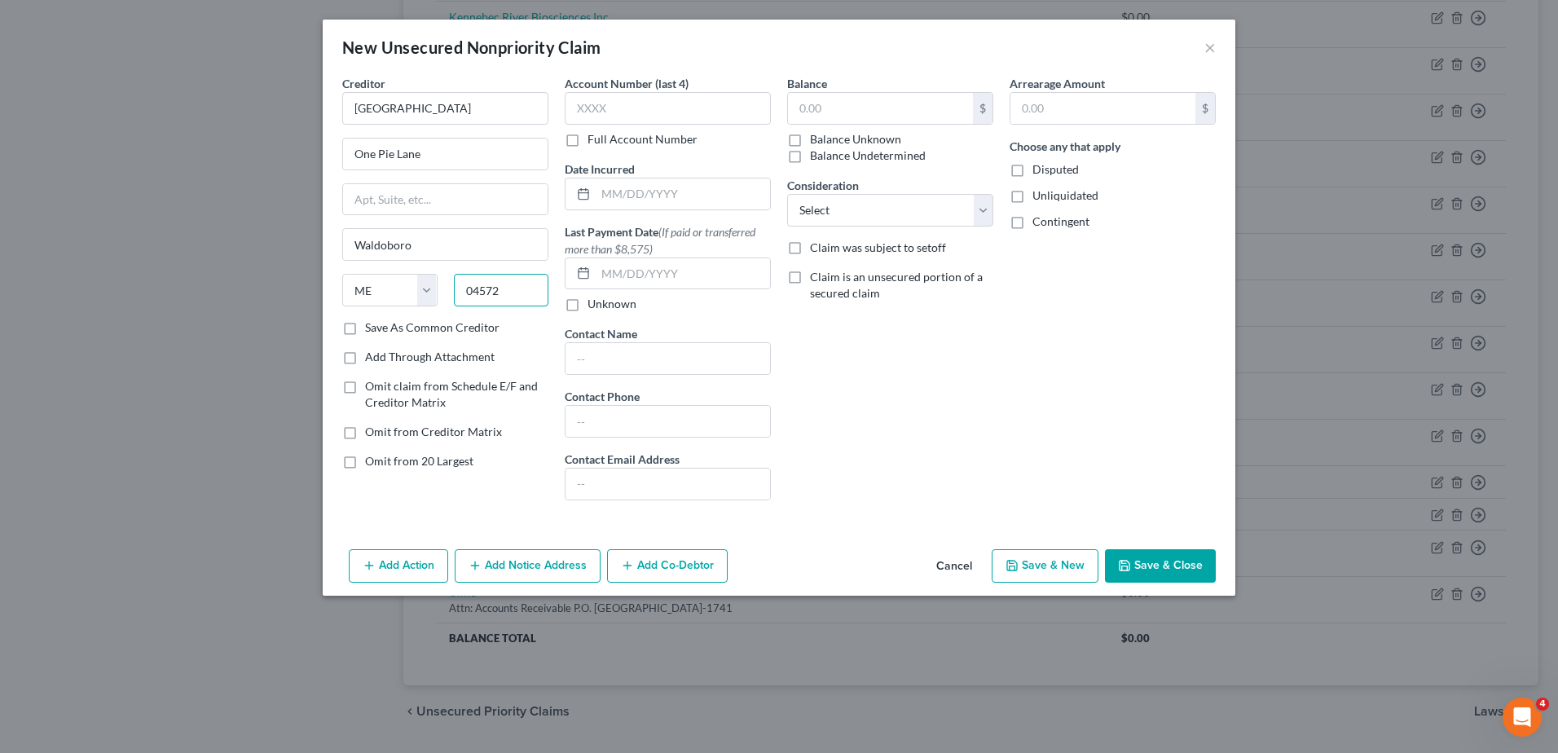
type input "04572"
click at [1076, 565] on button "Save & New" at bounding box center [1045, 566] width 107 height 34
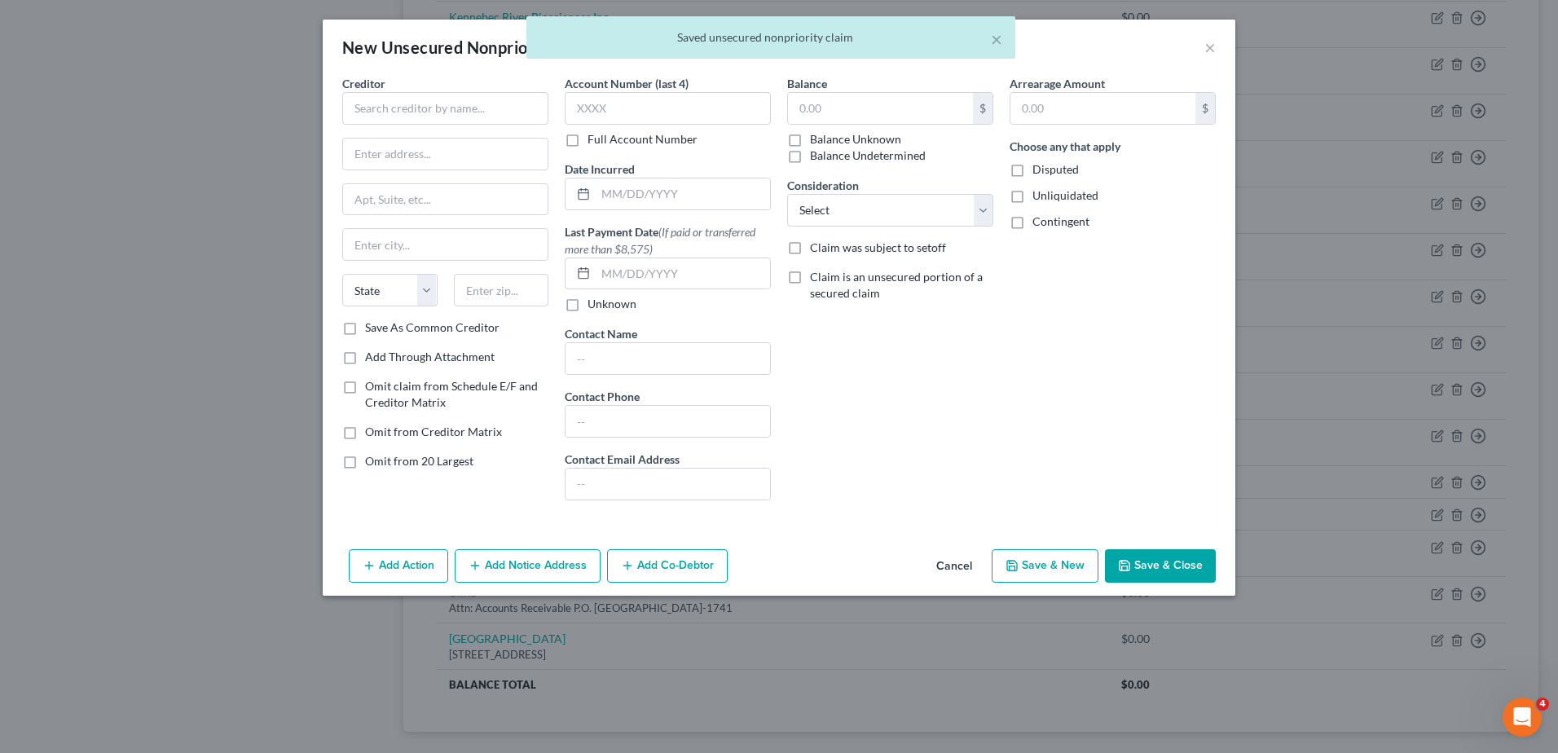
type input "0.00"
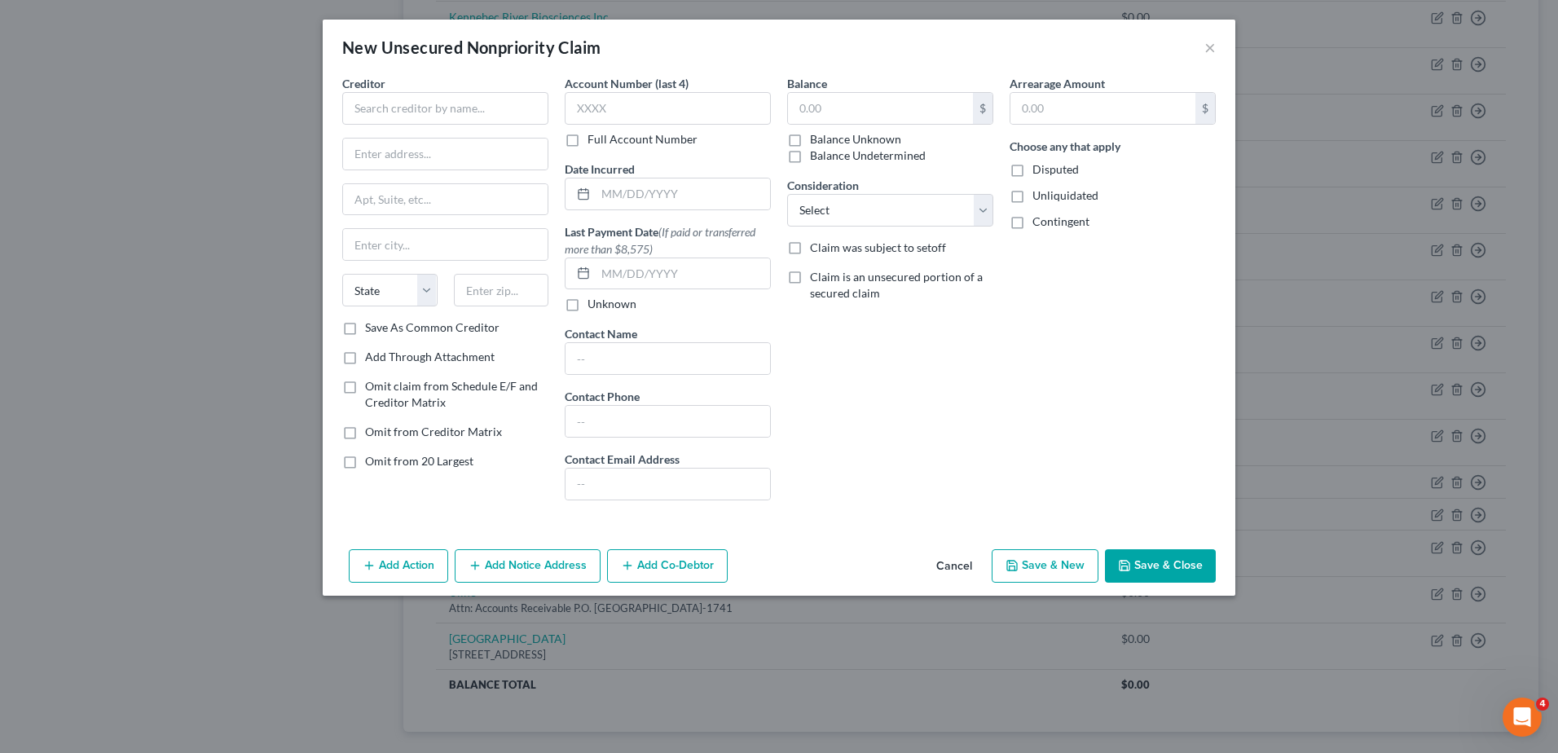
click at [1193, 269] on div "Arrearage Amount $ Choose any that apply Disputed Unliquidated Contingent" at bounding box center [1112, 294] width 222 height 438
click at [444, 111] on input "text" at bounding box center [445, 108] width 206 height 33
type input "Wate Quality & Compliance Services Inc."
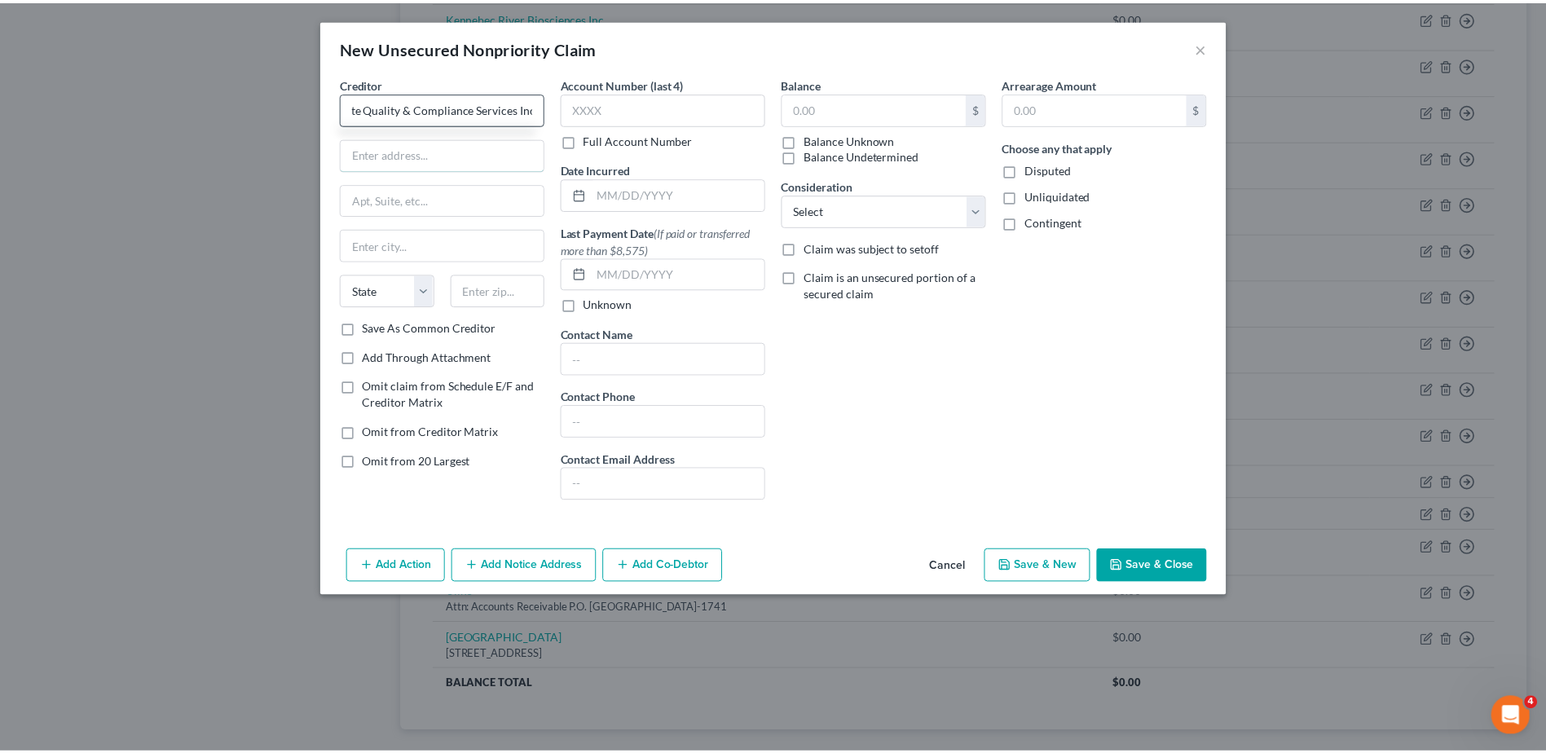
scroll to position [0, 0]
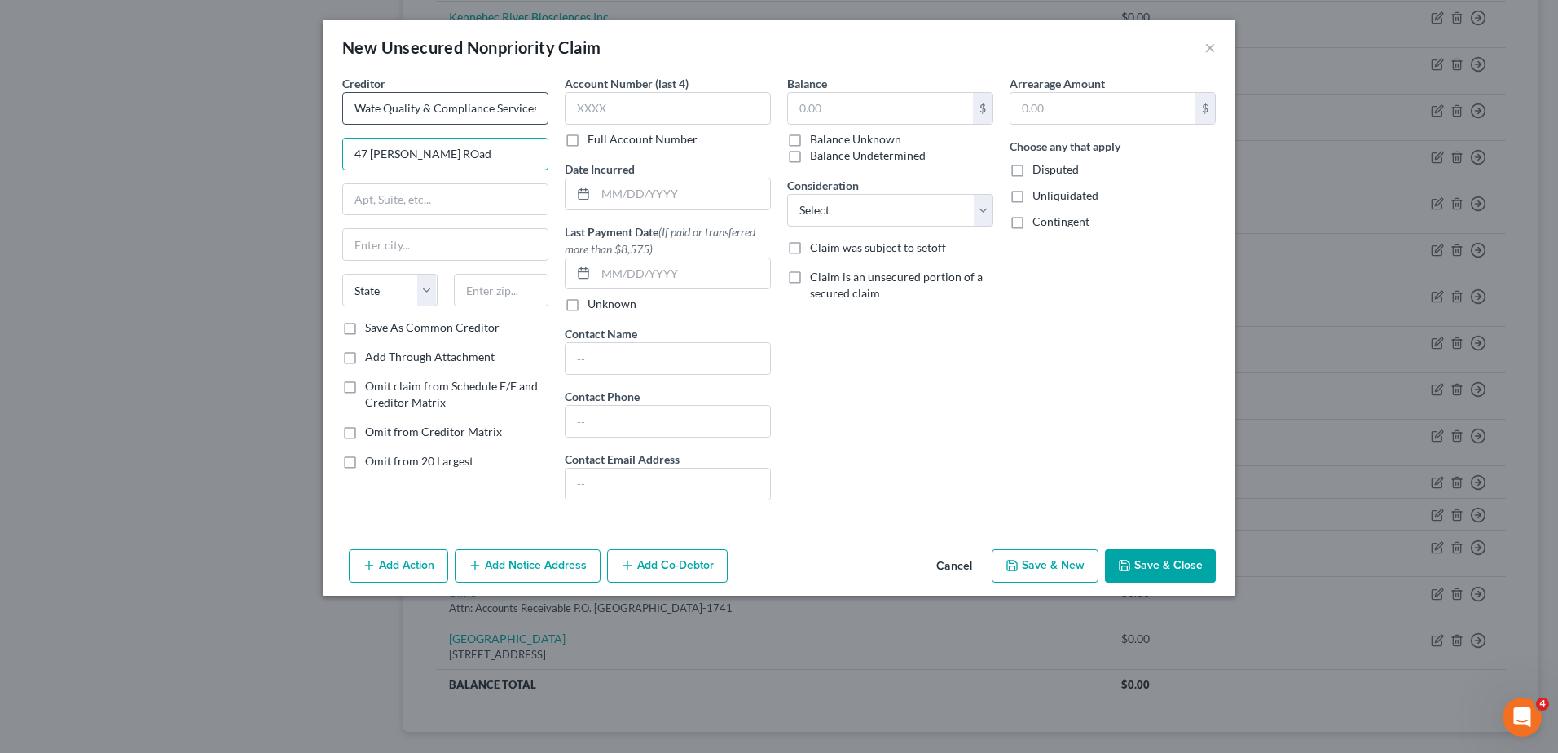
type input "47 [PERSON_NAME] ROad"
type input "[GEOGRAPHIC_DATA]"
select select "20"
type input "04578"
click at [684, 501] on div "Account Number (last 4) Full Account Number Date Incurred Last Payment Date (If…" at bounding box center [667, 294] width 222 height 438
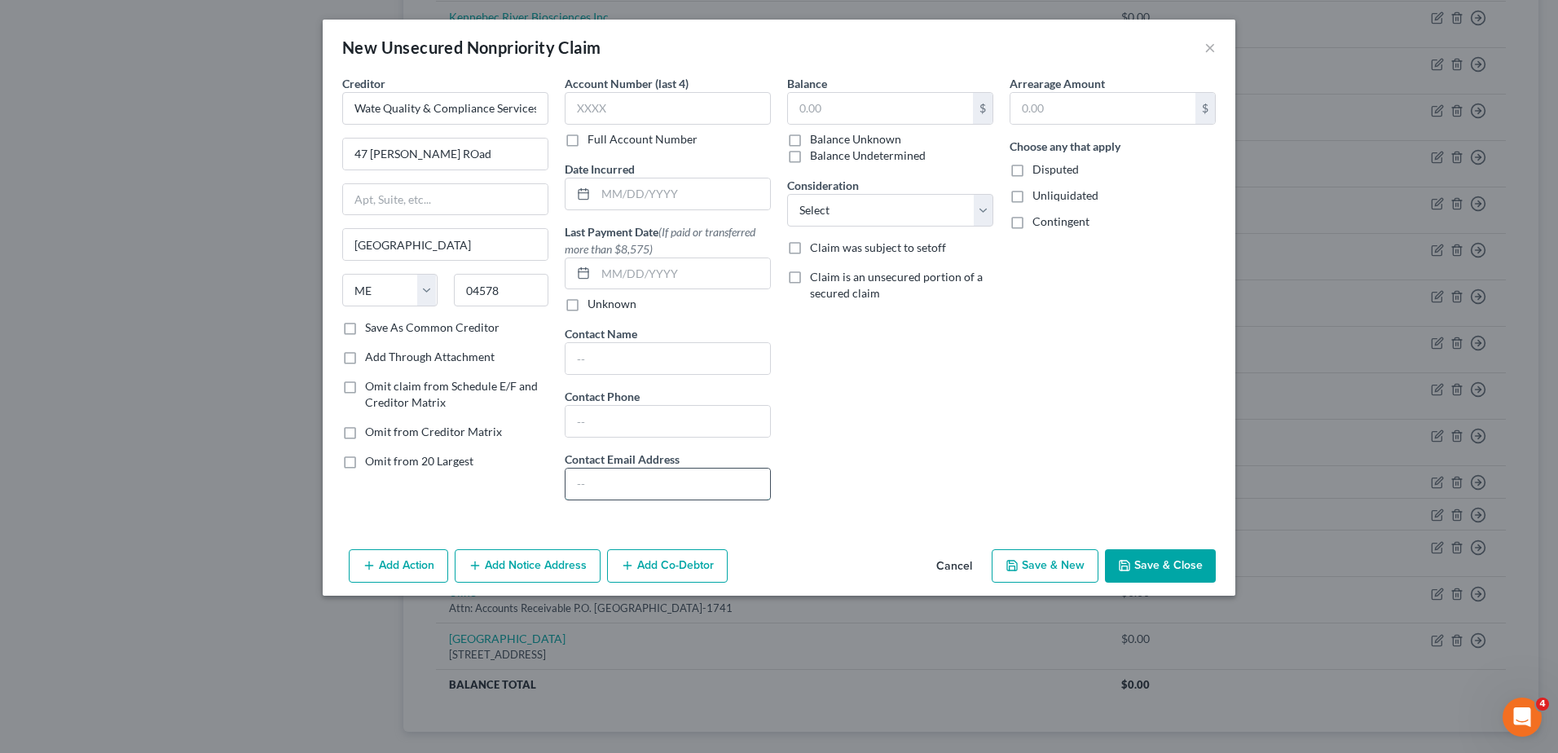
click at [681, 486] on input "text" at bounding box center [667, 483] width 205 height 31
type input "[EMAIL_ADDRESS][DOMAIN_NAME]"
click at [429, 156] on input "47 [PERSON_NAME] ROad" at bounding box center [445, 154] width 205 height 31
click at [431, 153] on input "47 [PERSON_NAME] ROad" at bounding box center [445, 154] width 205 height 31
type input "[STREET_ADDRESS][PERSON_NAME]"
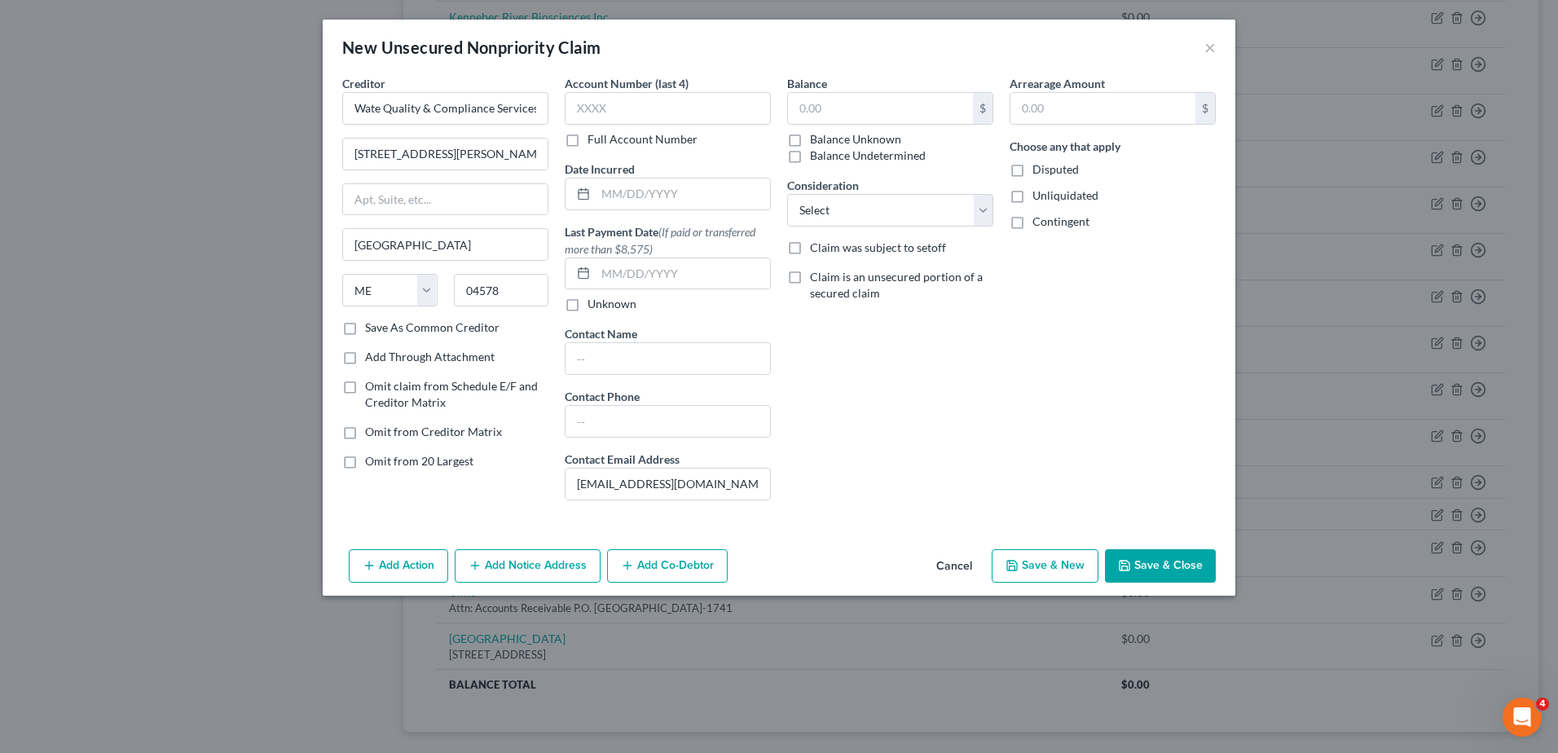
click at [1023, 557] on button "Save & New" at bounding box center [1045, 566] width 107 height 34
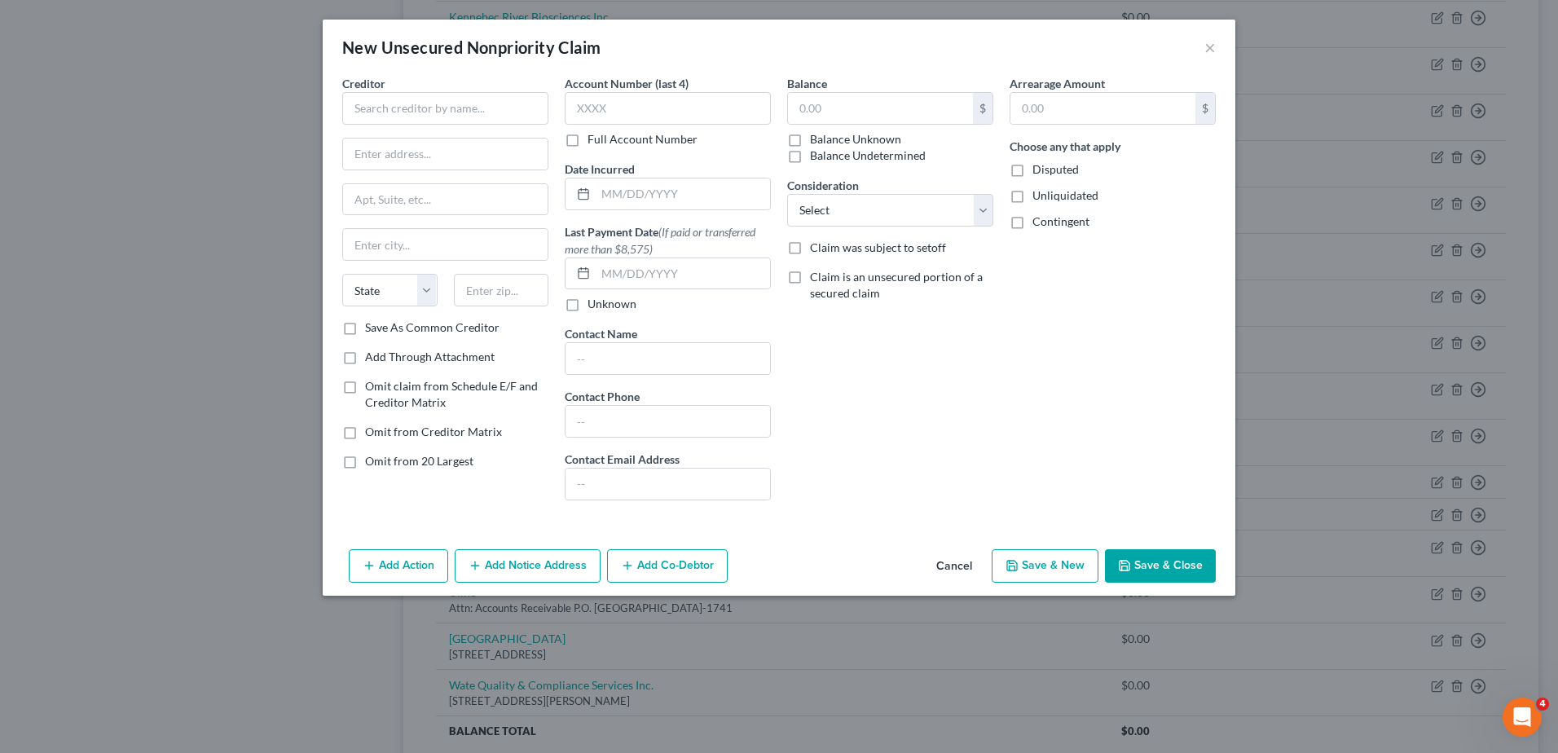
click at [1181, 369] on div "Arrearage Amount $ Choose any that apply Disputed Unliquidated Contingent" at bounding box center [1112, 294] width 222 height 438
click at [438, 82] on div "Creditor *" at bounding box center [445, 100] width 206 height 50
click at [459, 106] on input "text" at bounding box center [445, 108] width 206 height 33
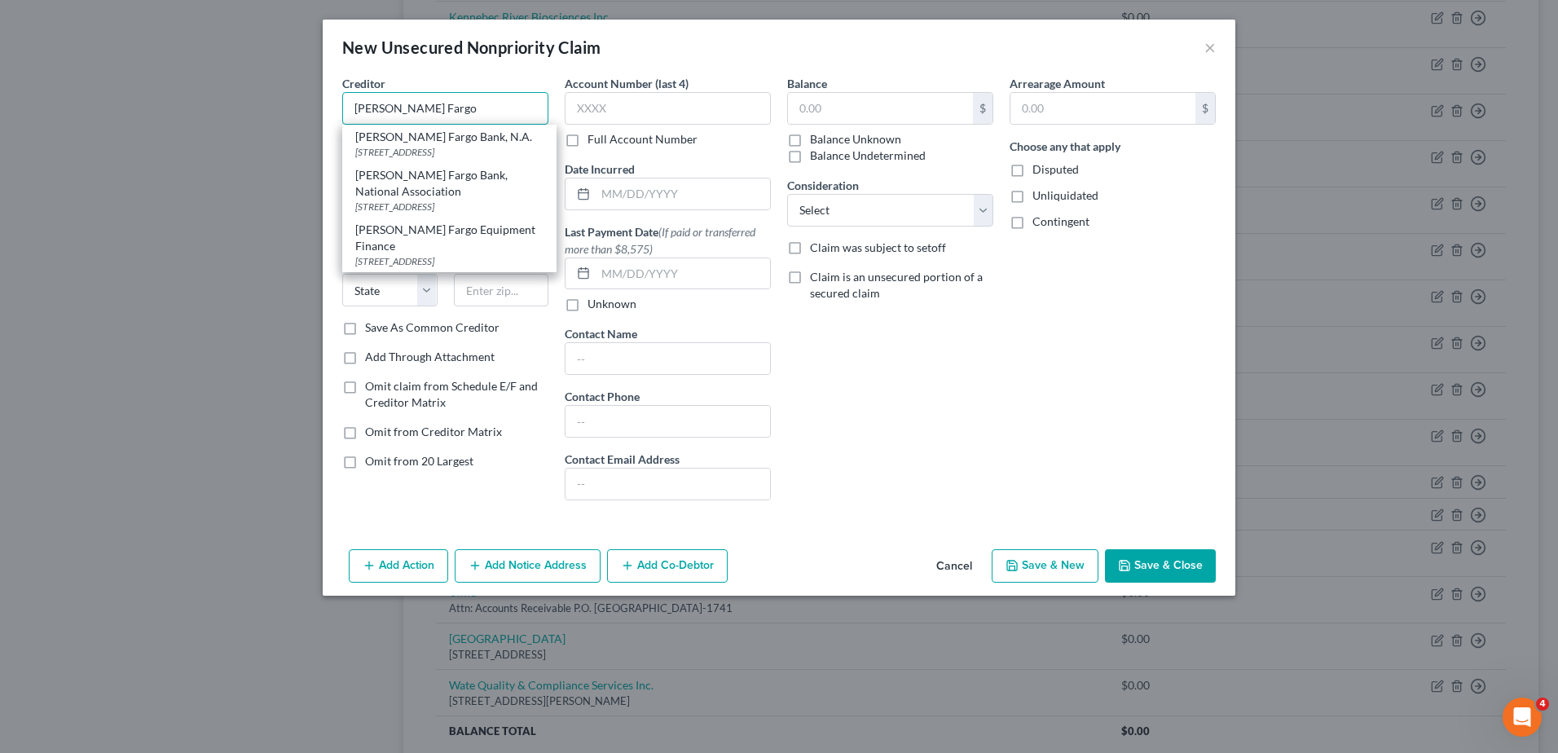
type input "[PERSON_NAME] Fargo"
click at [1045, 560] on button "Save & New" at bounding box center [1045, 566] width 107 height 34
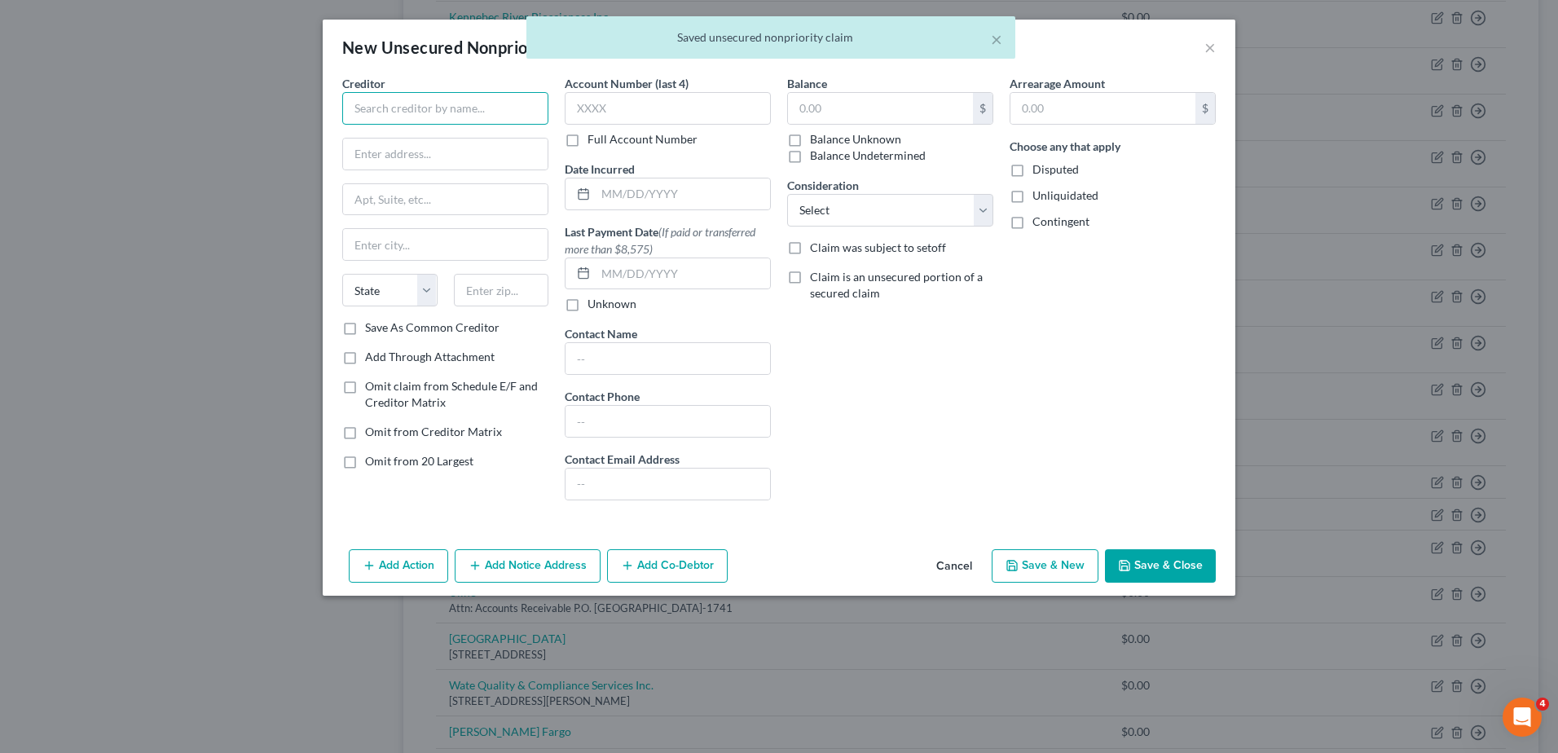
click at [449, 117] on input "text" at bounding box center [445, 108] width 206 height 33
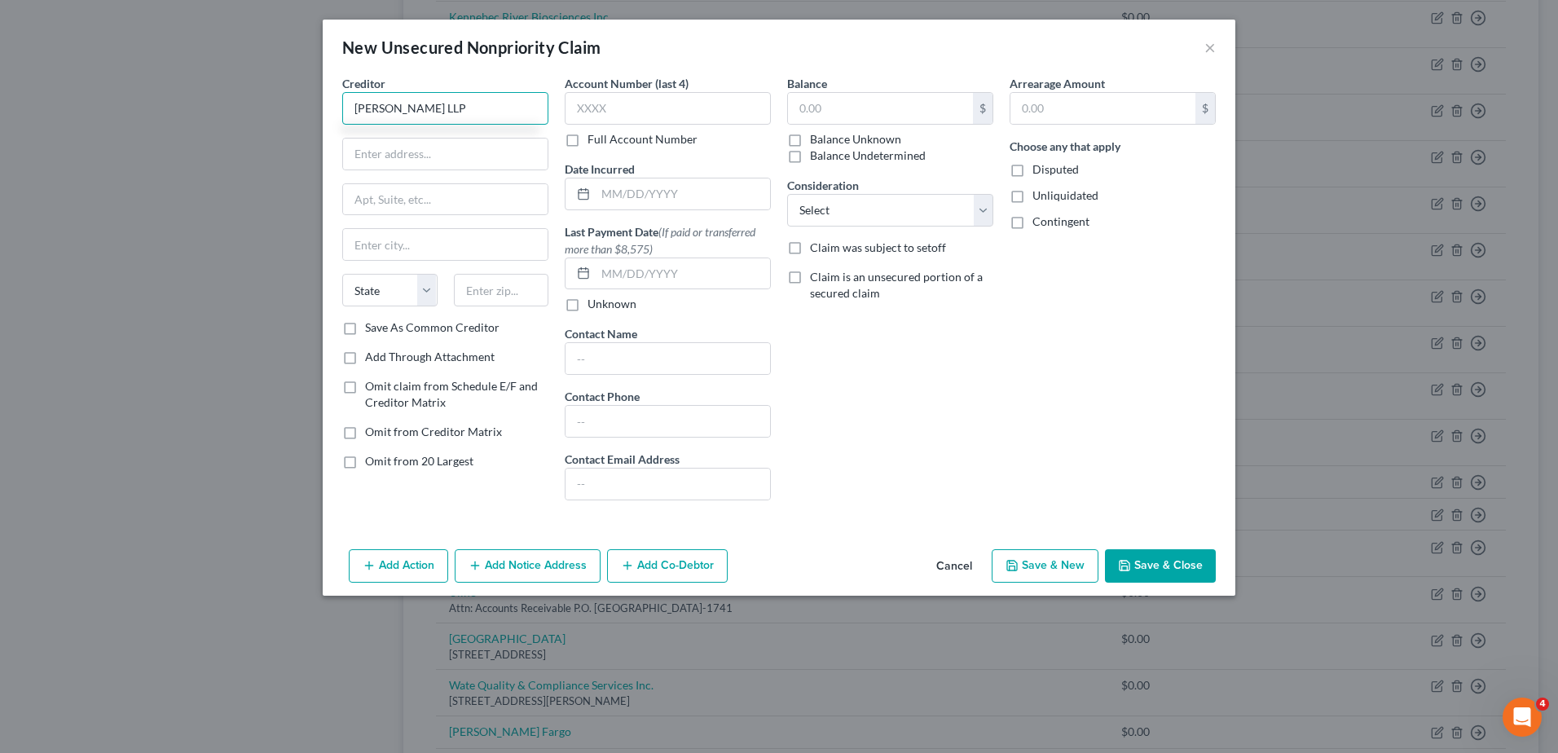
type input "[PERSON_NAME] LLP"
click at [401, 164] on input "text" at bounding box center [445, 154] width 205 height 31
click at [1152, 360] on div "Arrearage Amount $ Choose any that apply Disputed Unliquidated Contingent" at bounding box center [1112, 294] width 222 height 438
click at [446, 167] on input "text" at bounding box center [445, 154] width 205 height 31
type input "30 [GEOGRAPHIC_DATA]"
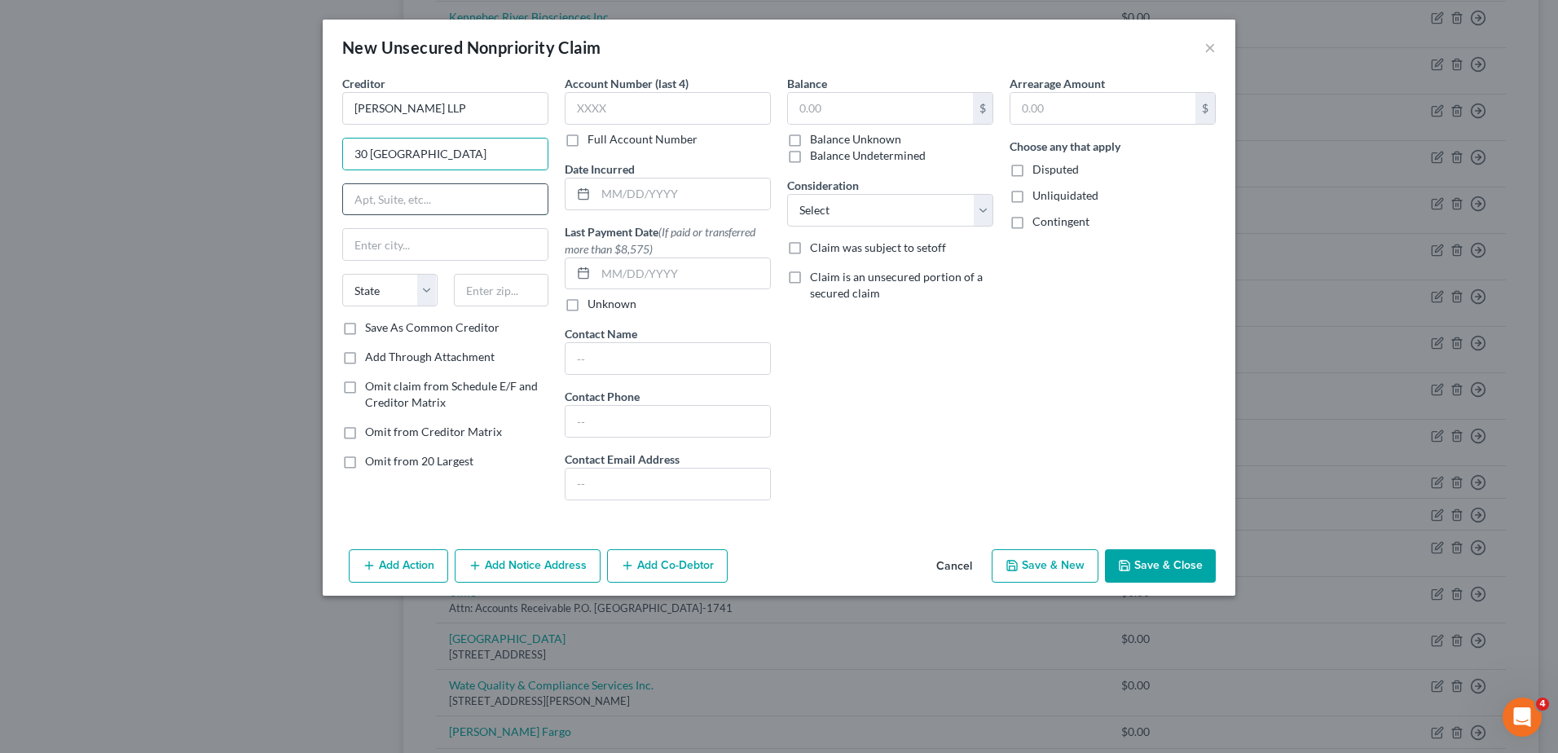
click at [422, 205] on input "text" at bounding box center [445, 199] width 205 height 31
type input "Suite 100"
click at [361, 247] on input "text" at bounding box center [445, 244] width 205 height 31
type input "[GEOGRAPHIC_DATA]"
click at [402, 303] on select "State [US_STATE] AK AR AZ CA CO CT DE DC [GEOGRAPHIC_DATA] [GEOGRAPHIC_DATA] GU…" at bounding box center [389, 290] width 95 height 33
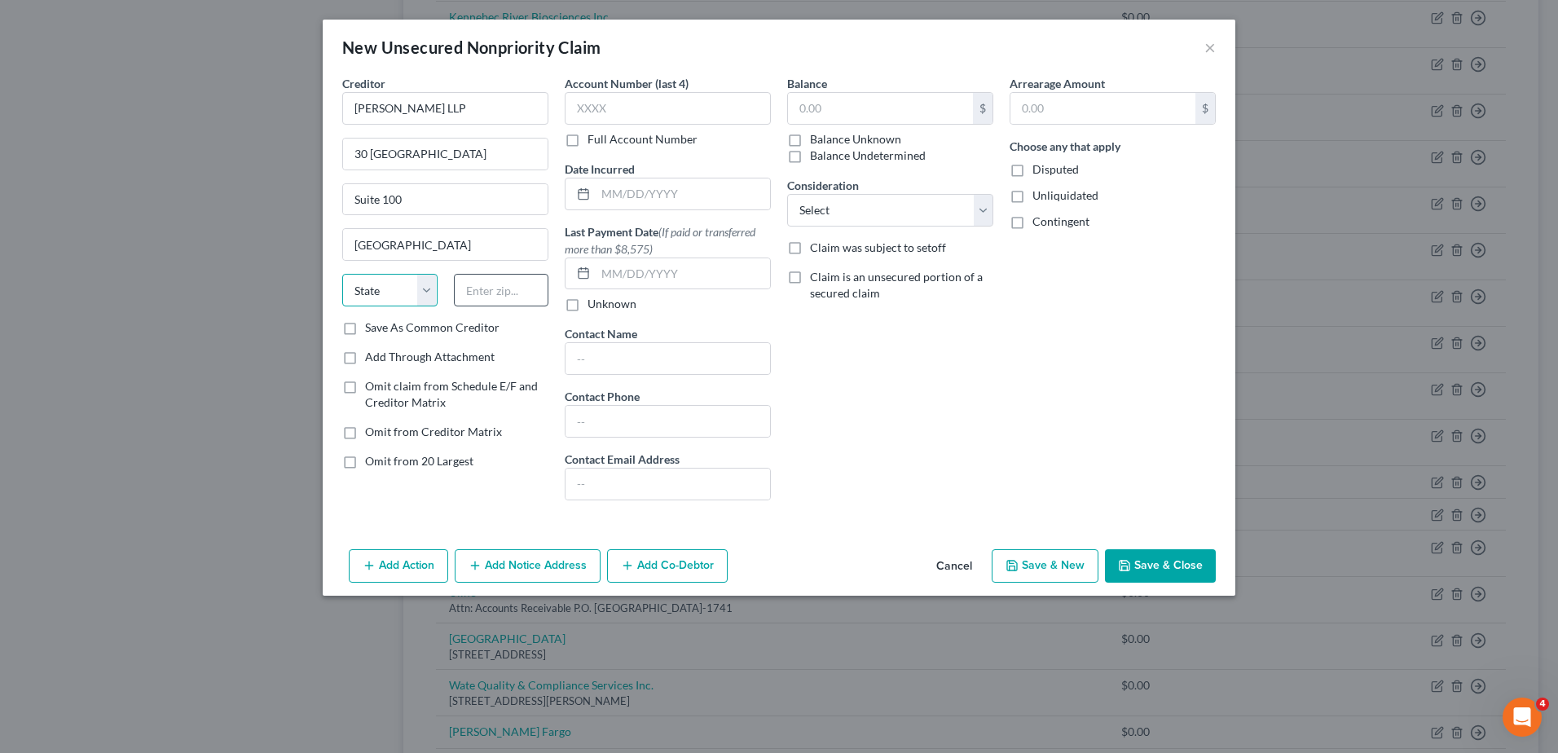
select select "20"
click at [495, 299] on input "text" at bounding box center [501, 290] width 95 height 33
type input "04011"
click at [961, 399] on div "Balance $ Balance Unknown Balance Undetermined $ Balance Unknown Consideration …" at bounding box center [890, 294] width 222 height 438
click at [821, 359] on div "Balance $ Balance Unknown Balance Undetermined $ Balance Unknown Consideration …" at bounding box center [890, 294] width 222 height 438
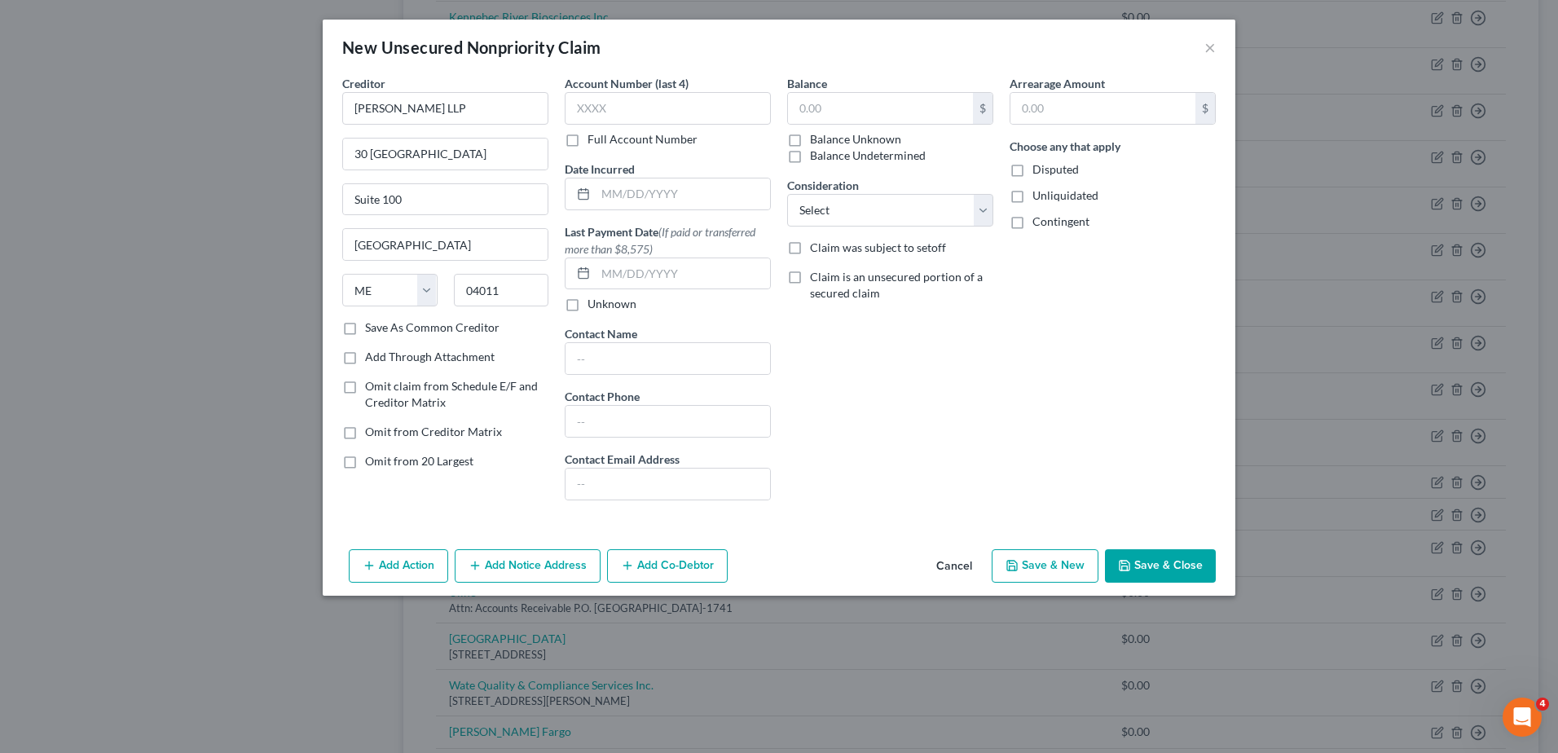
click at [1036, 556] on button "Save & New" at bounding box center [1045, 566] width 107 height 34
type input "0.00"
click at [1102, 344] on div "Arrearage Amount $ Choose any that apply Disputed Unliquidated Contingent" at bounding box center [1112, 294] width 222 height 438
click at [456, 103] on input "text" at bounding box center [445, 108] width 206 height 33
type input "Coastal Enterprises, Inc."
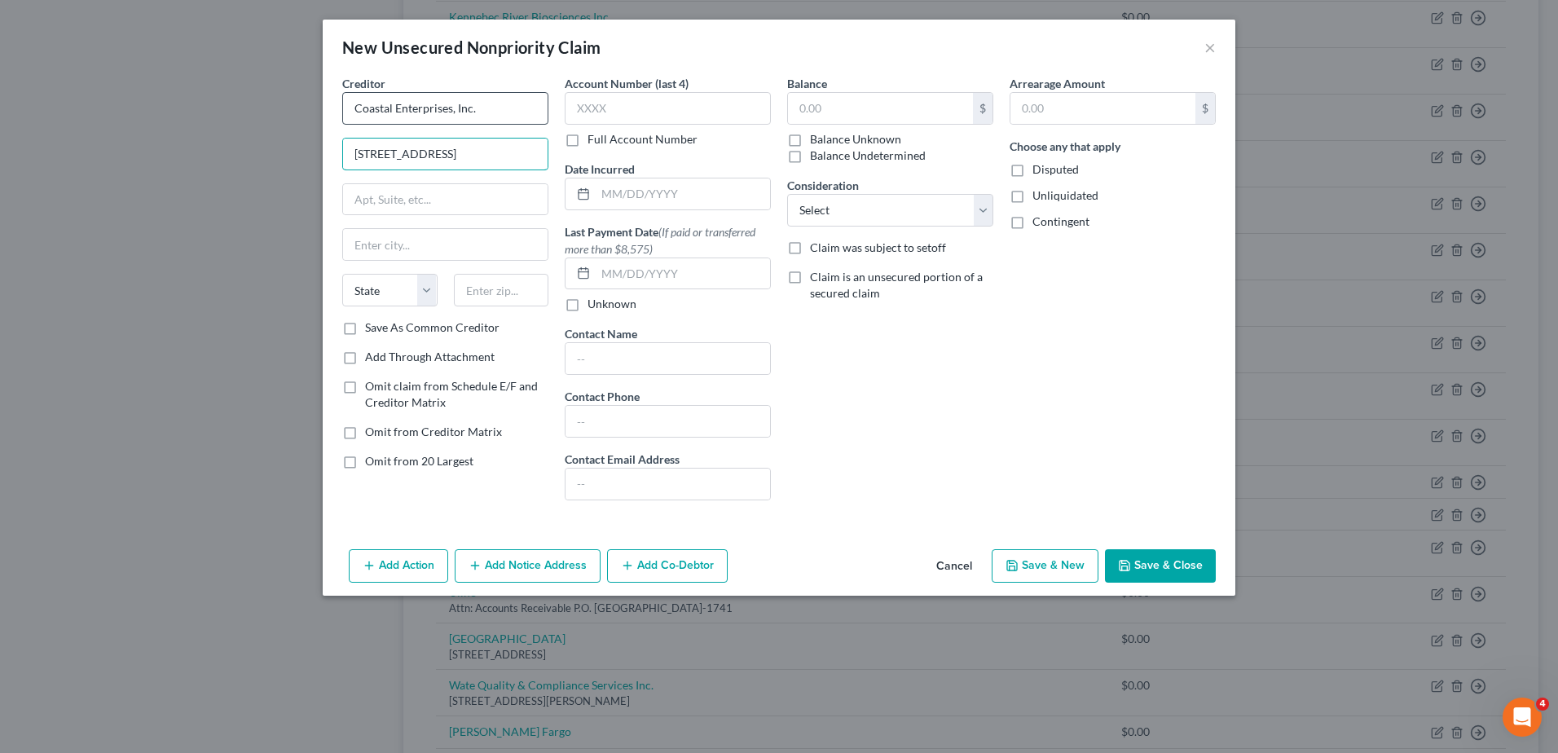
type input "[STREET_ADDRESS]"
type input "Suite 100"
type input "[GEOGRAPHIC_DATA]"
select select "20"
type input "04011"
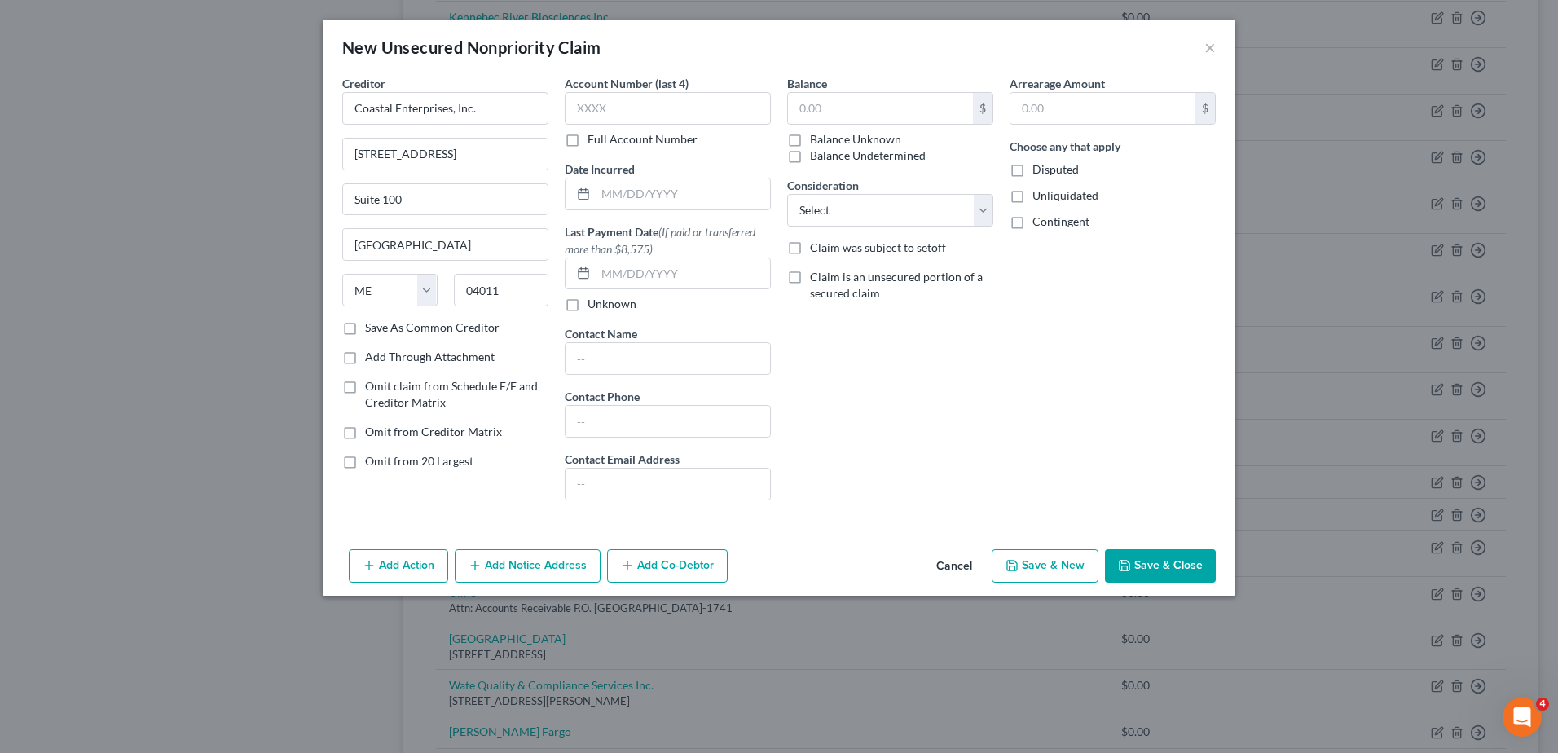
click at [1152, 398] on div "Arrearage Amount $ Choose any that apply Disputed Unliquidated Contingent" at bounding box center [1112, 294] width 222 height 438
click at [1149, 555] on button "Save & Close" at bounding box center [1160, 566] width 111 height 34
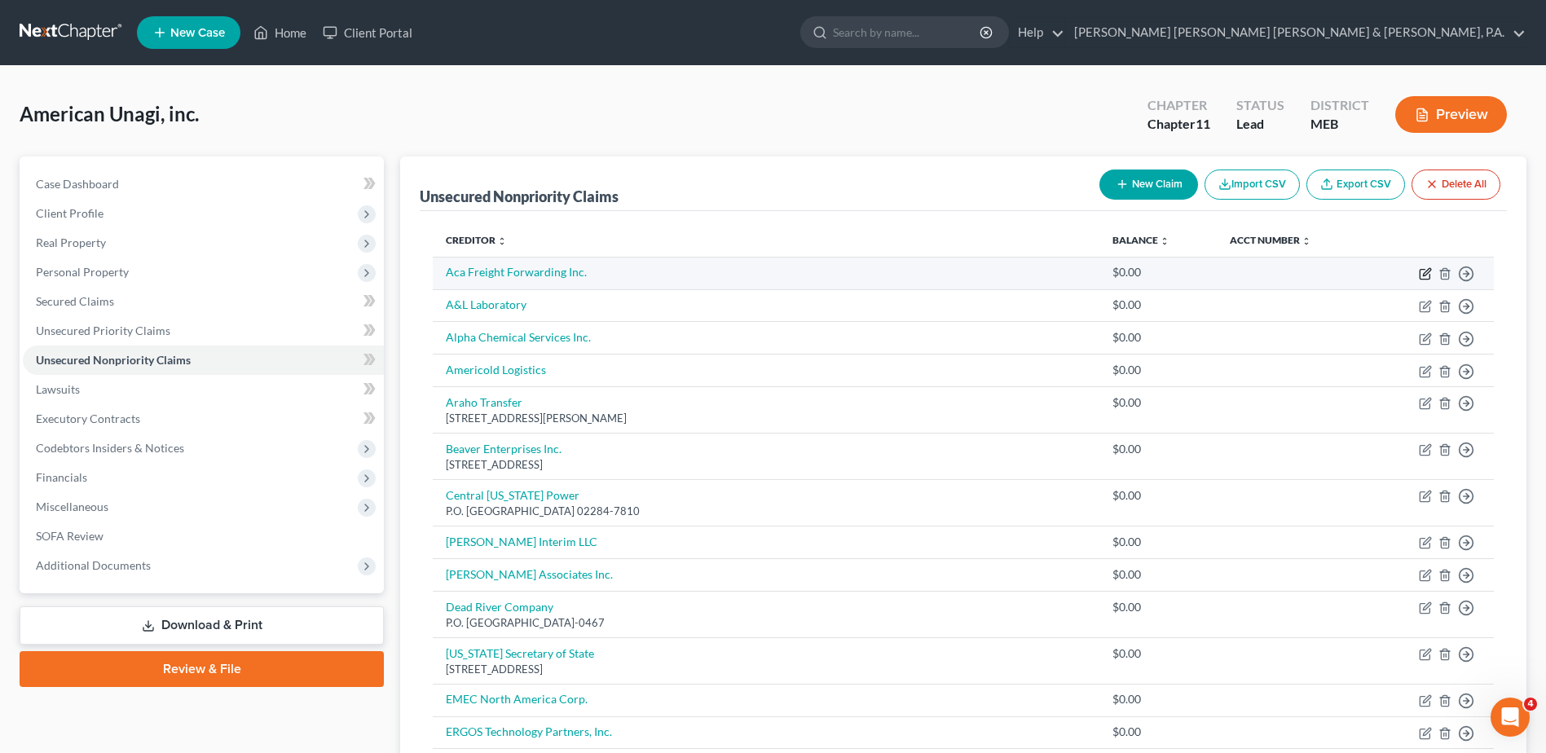
click at [1422, 273] on icon "button" at bounding box center [1424, 273] width 13 height 13
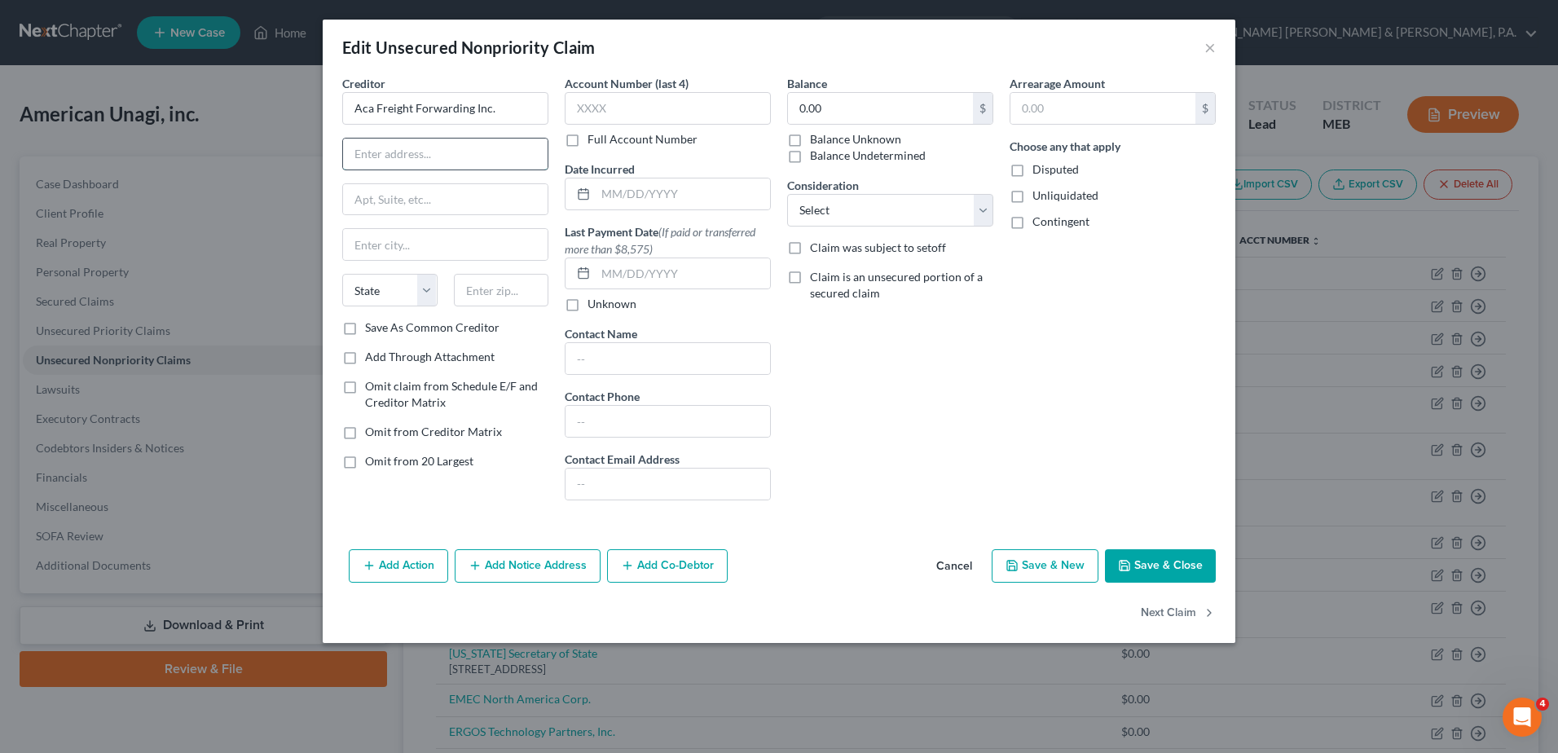
click at [414, 156] on input "text" at bounding box center [445, 154] width 205 height 31
click at [949, 556] on button "Cancel" at bounding box center [954, 567] width 62 height 33
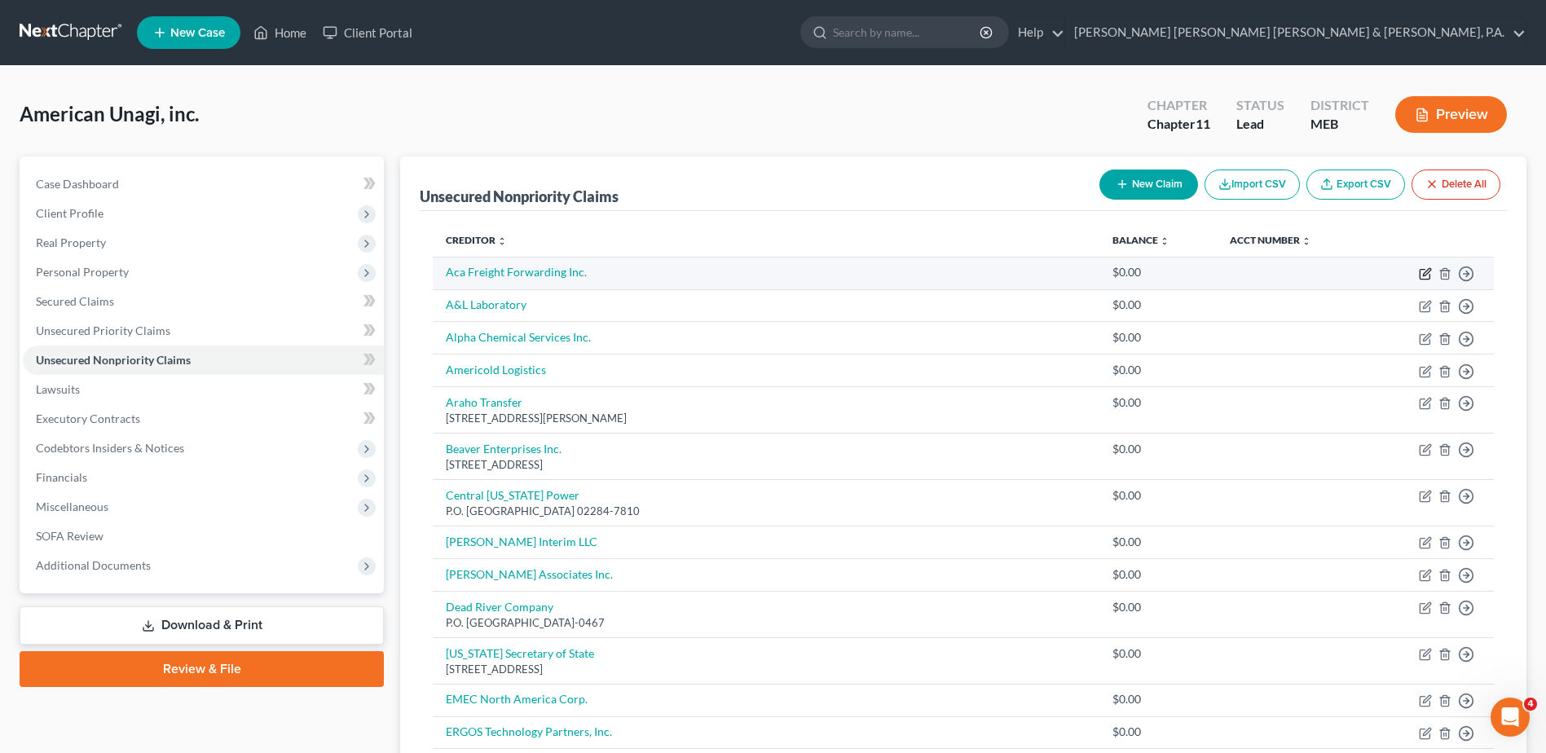
click at [1428, 271] on icon "button" at bounding box center [1426, 271] width 7 height 7
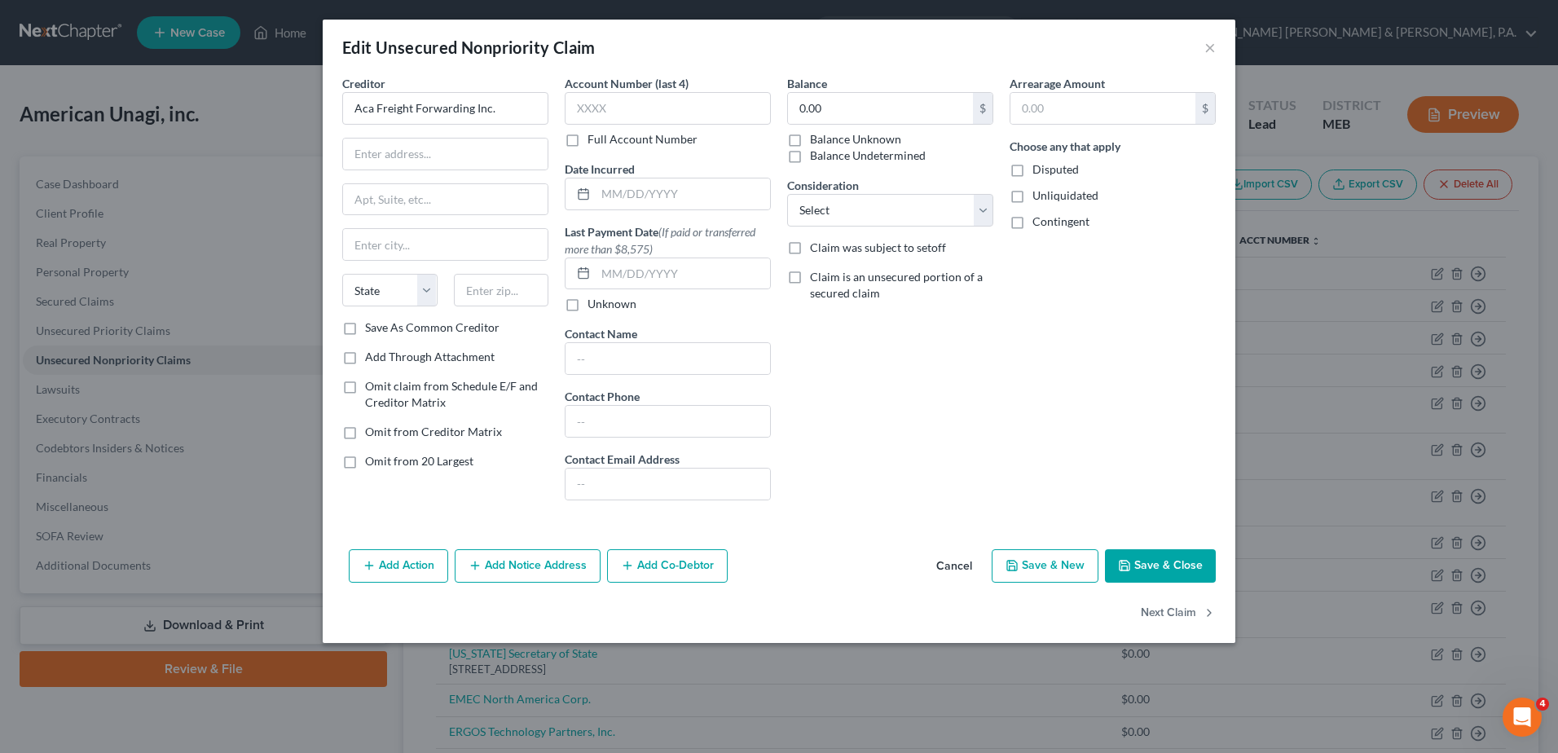
click at [393, 135] on div "Creditor * Aca Freight Forwarding Inc. State [US_STATE] AK AR AZ CA CO CT DE DC…" at bounding box center [445, 197] width 206 height 244
click at [395, 152] on input "text" at bounding box center [445, 154] width 205 height 31
type input "[STREET_ADDRESS]"
type input "P.O. Box 1507"
type input "Auburn"
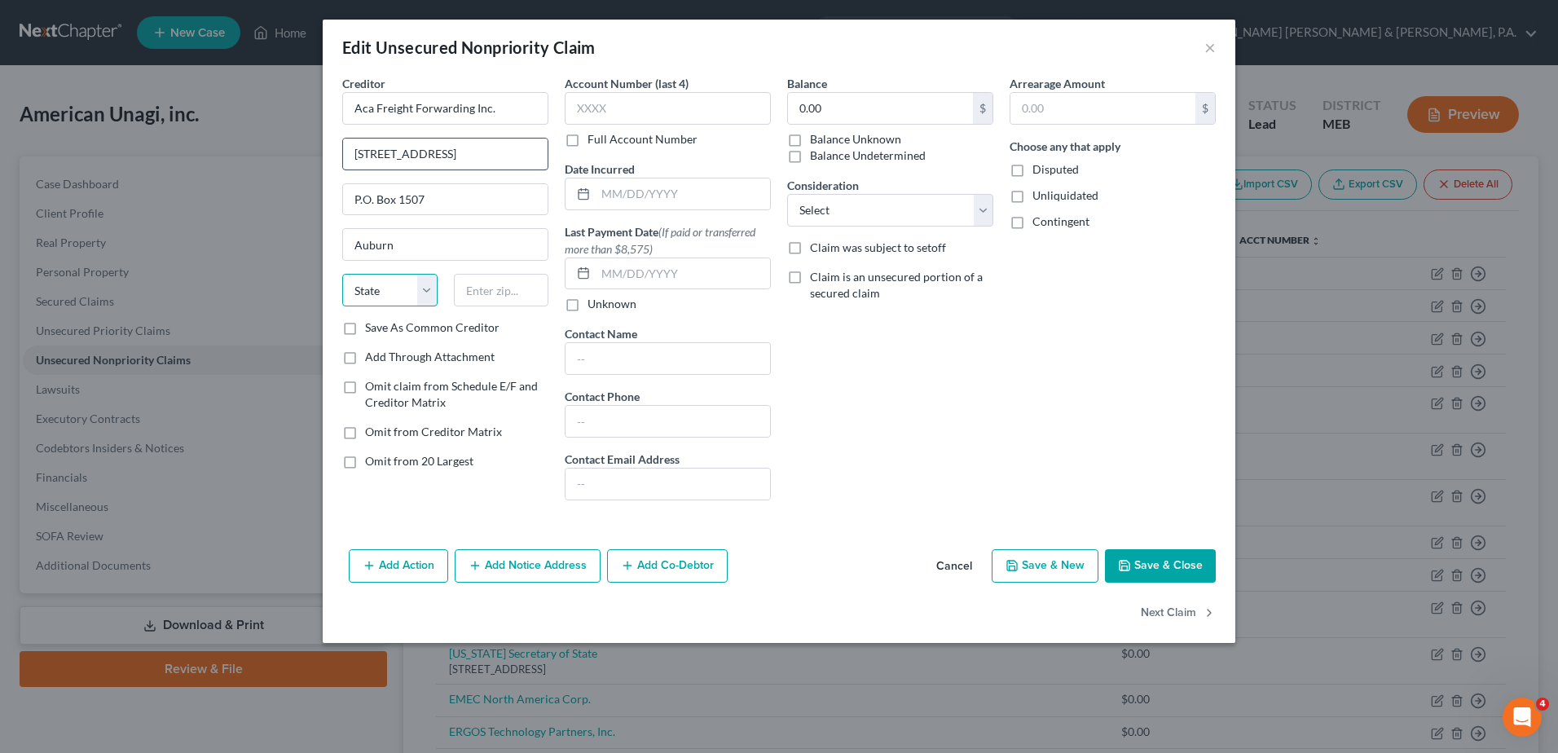
select select "20"
type input "04210"
click at [657, 495] on input "text" at bounding box center [667, 483] width 205 height 31
type input "[EMAIL_ADDRESS][DOMAIN_NAME]"
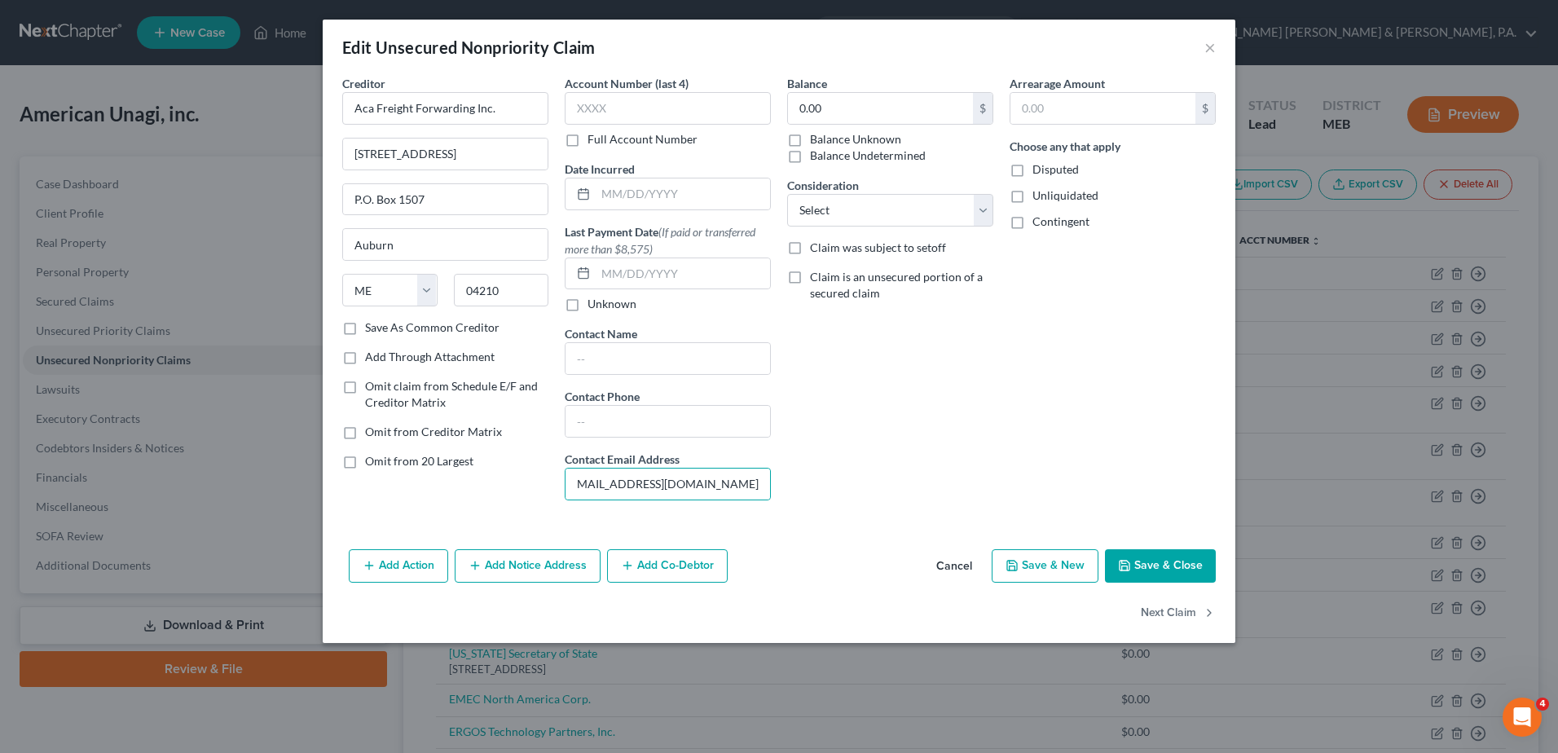
scroll to position [0, 0]
click at [907, 466] on div "Balance 0.00 $ Balance Unknown Balance Undetermined 0.00 $ Balance Unknown Cons…" at bounding box center [890, 294] width 222 height 438
click at [1168, 609] on button "Next Claim" at bounding box center [1178, 613] width 75 height 34
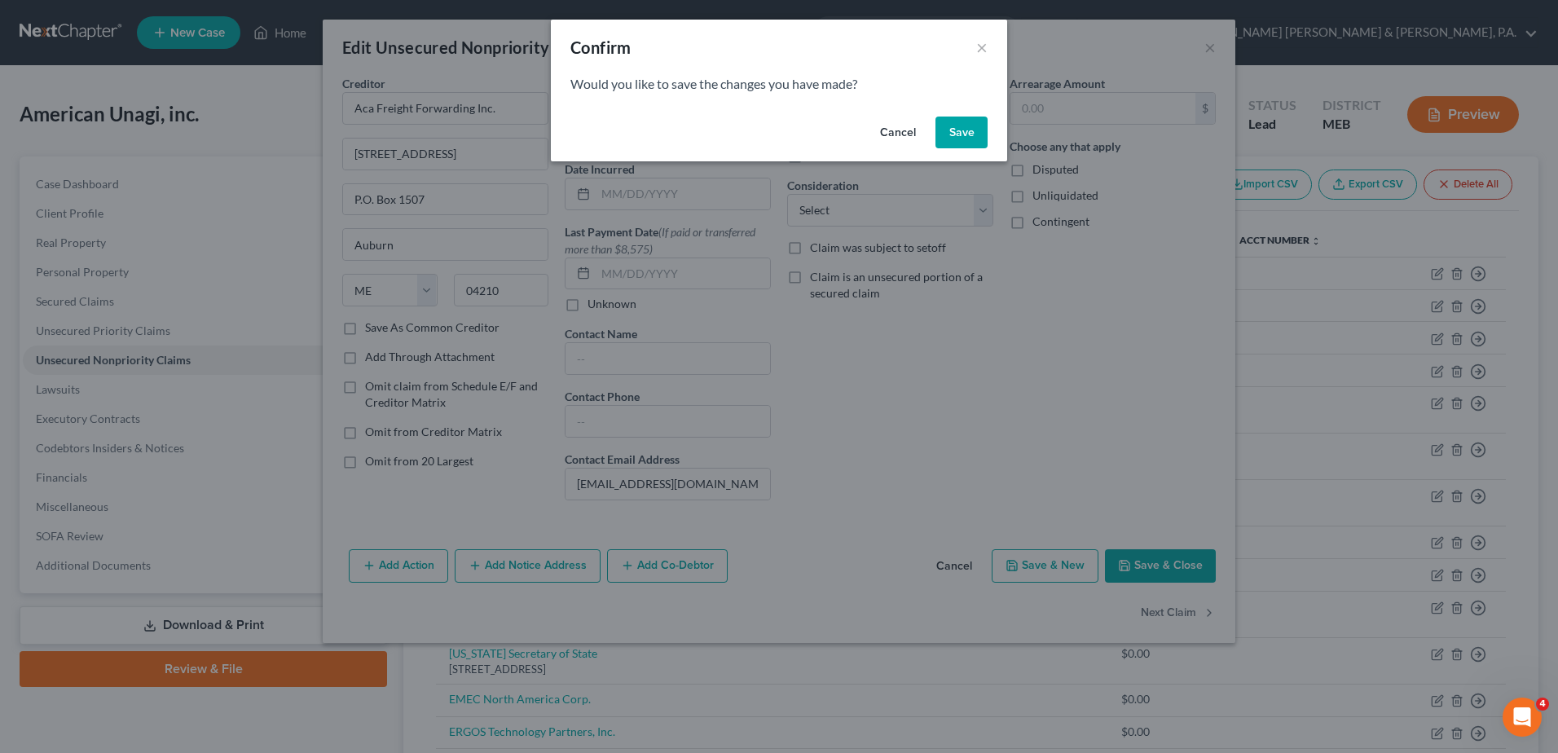
click at [972, 138] on button "Save" at bounding box center [961, 133] width 52 height 33
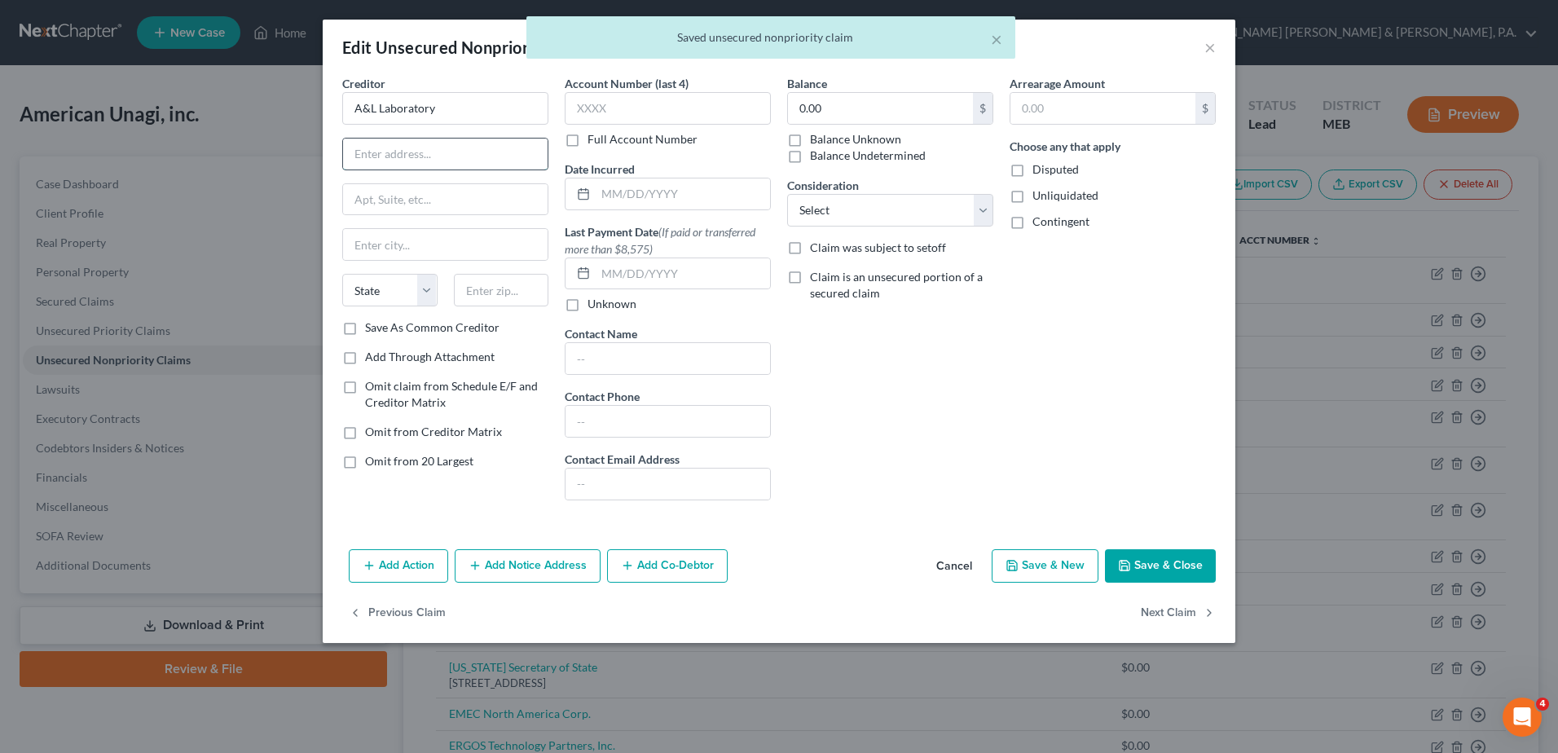
click at [438, 154] on input "text" at bounding box center [445, 154] width 205 height 31
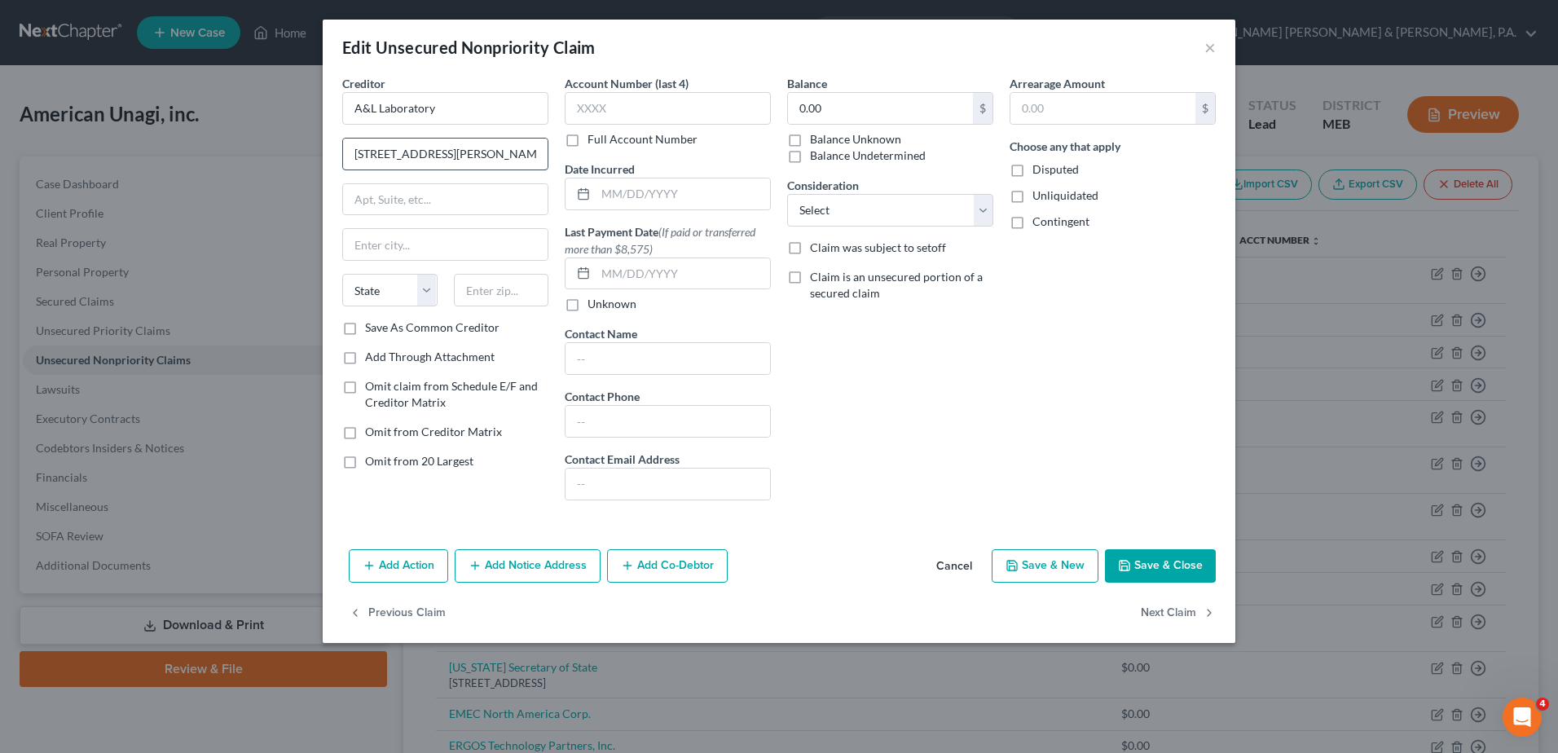
type input "[STREET_ADDRESS][PERSON_NAME]"
type input "Hunts Point"
type input "[GEOGRAPHIC_DATA]"
select select "35"
type input "10474"
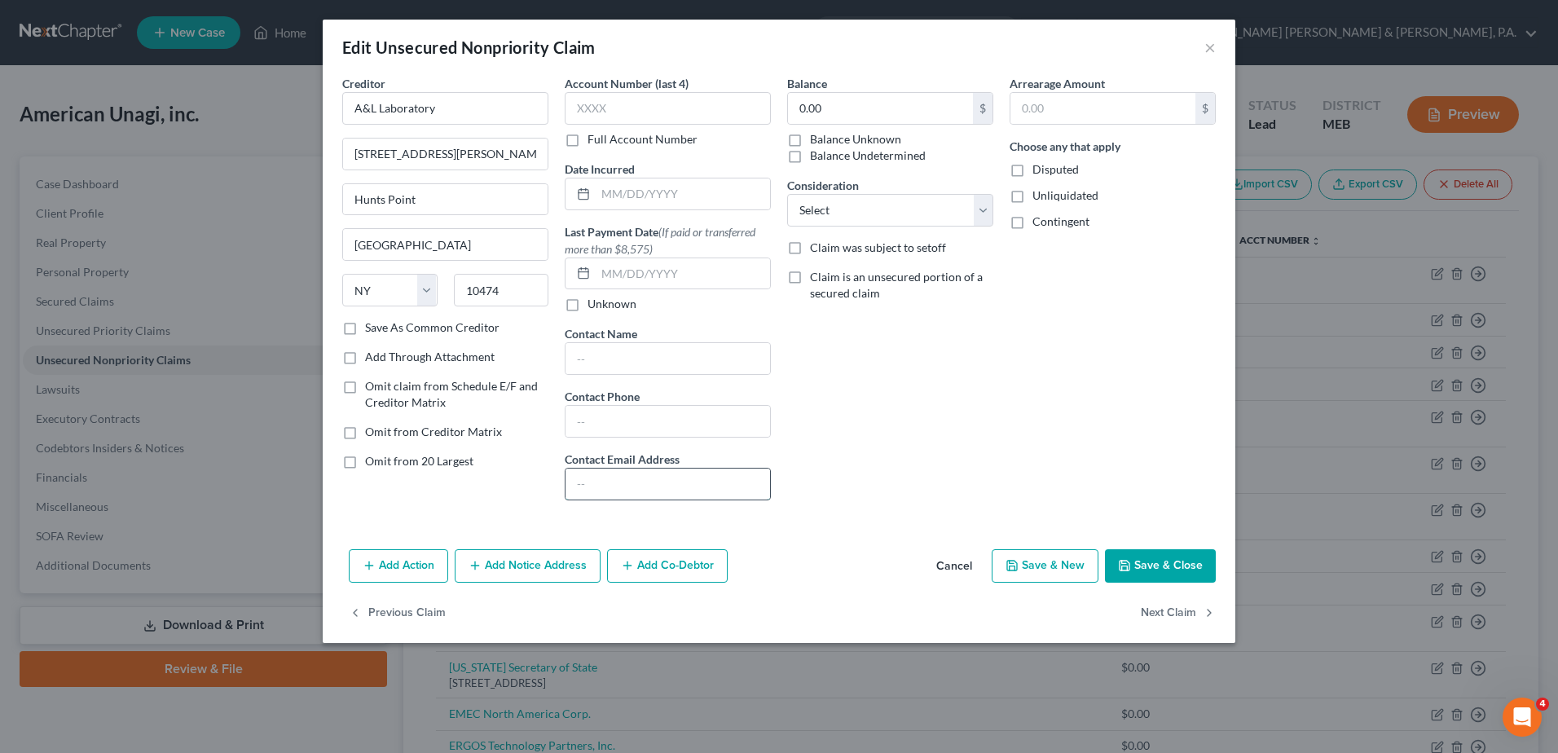
click at [656, 486] on input "text" at bounding box center [667, 483] width 205 height 31
type input "[EMAIL_ADDRESS][DOMAIN_NAME]; [PHONE_NUMBER][EMAIL_ADDRESS][DOMAIN_NAME]"
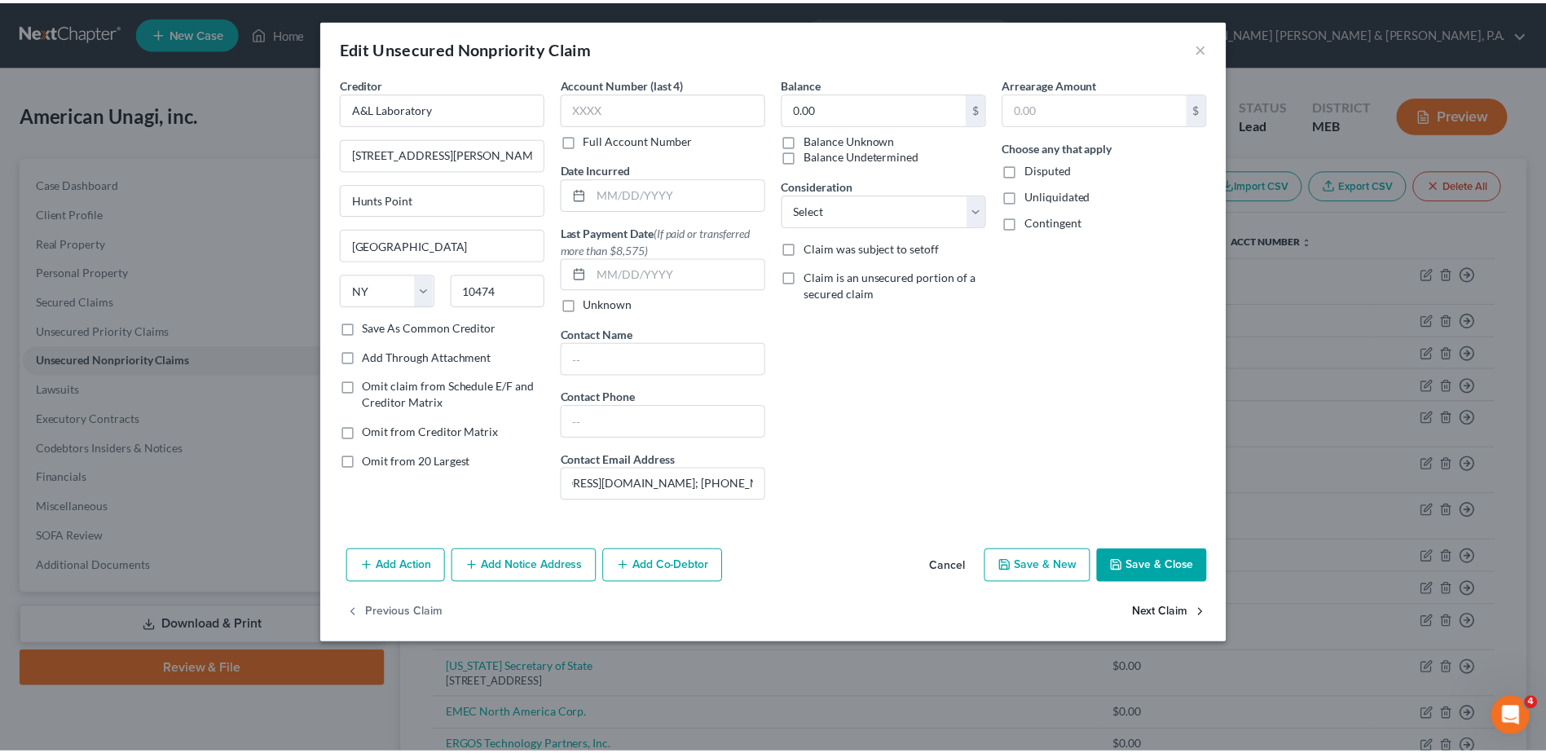
scroll to position [0, 0]
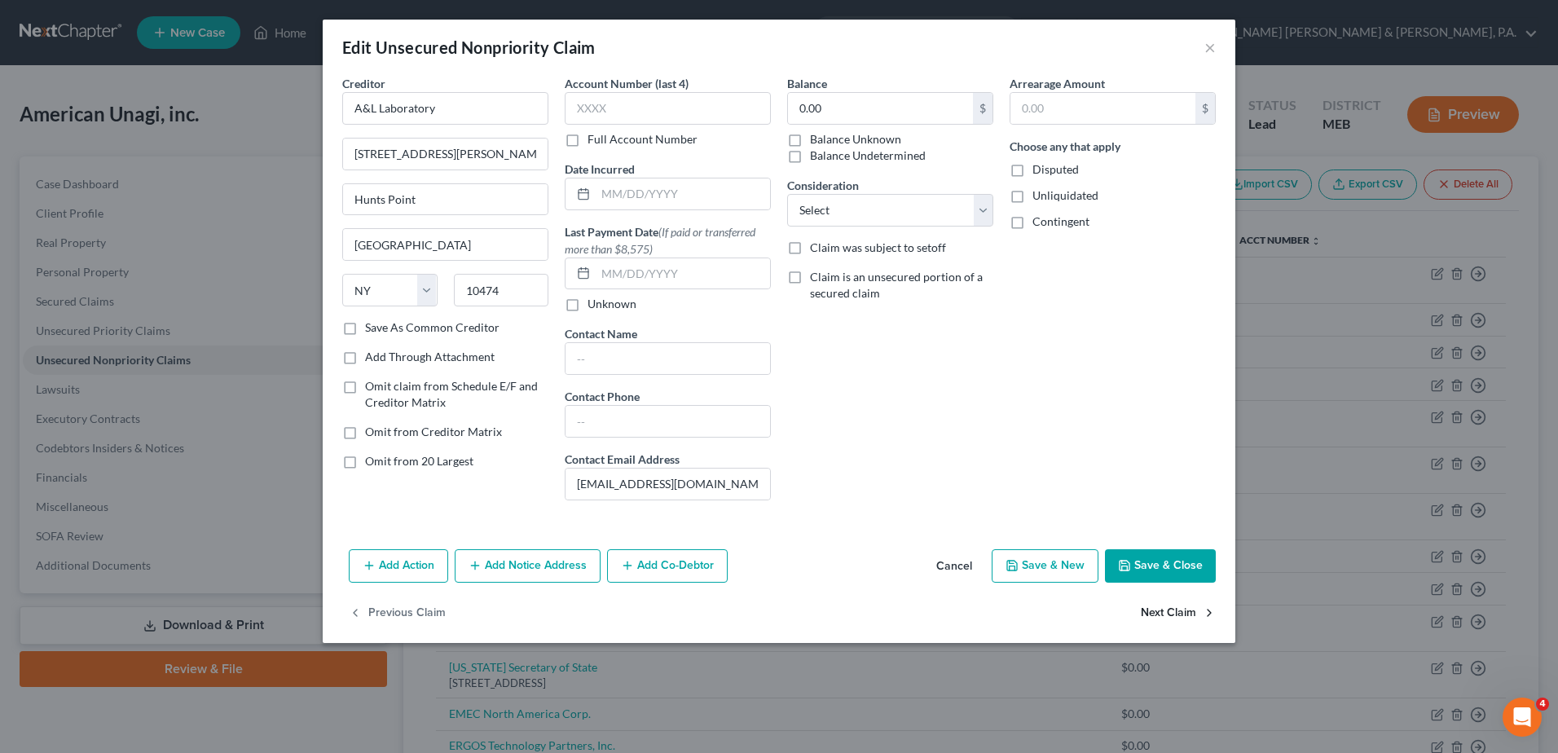
click at [1158, 611] on button "Next Claim" at bounding box center [1178, 613] width 75 height 34
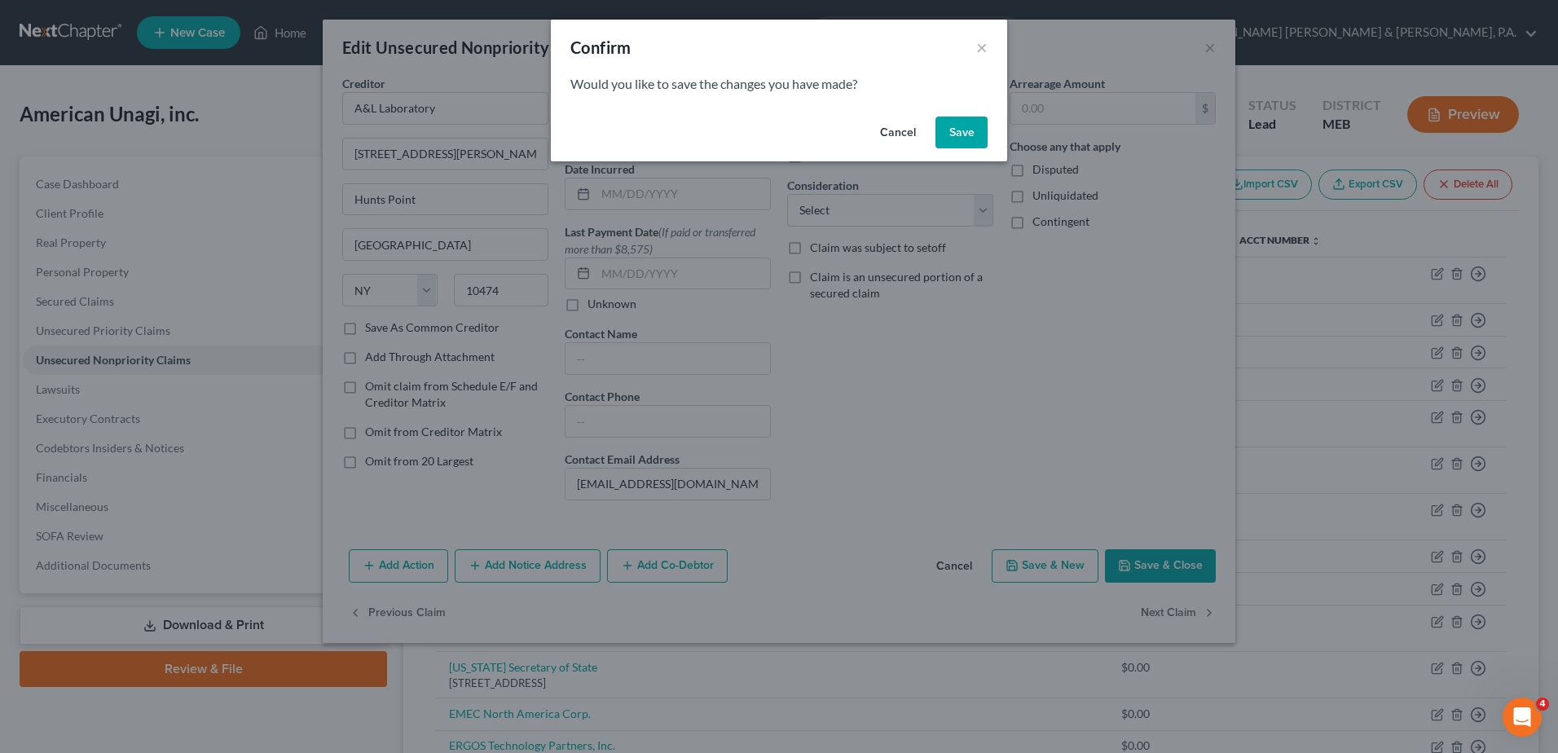
click at [954, 121] on button "Save" at bounding box center [961, 133] width 52 height 33
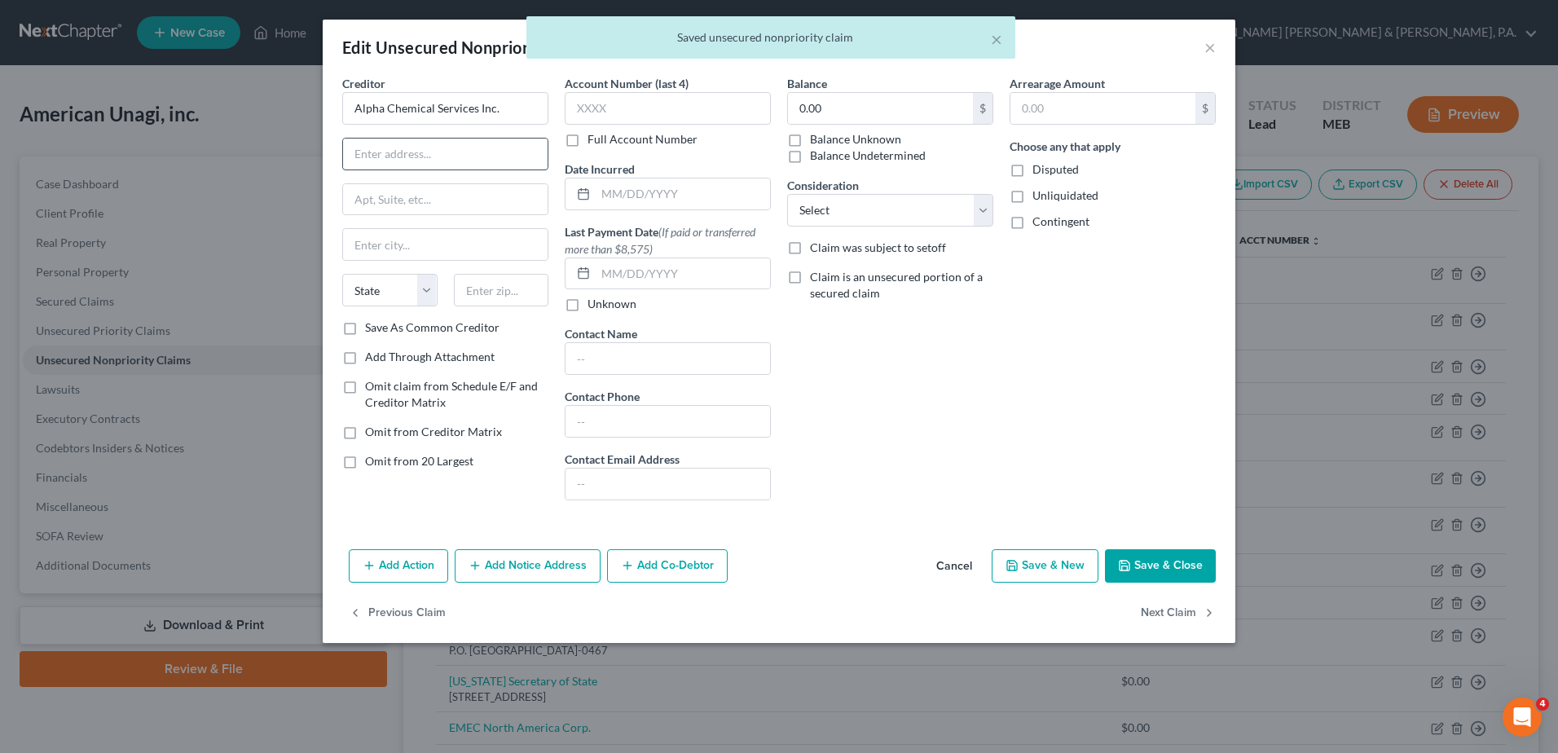
click at [457, 143] on input "text" at bounding box center [445, 154] width 205 height 31
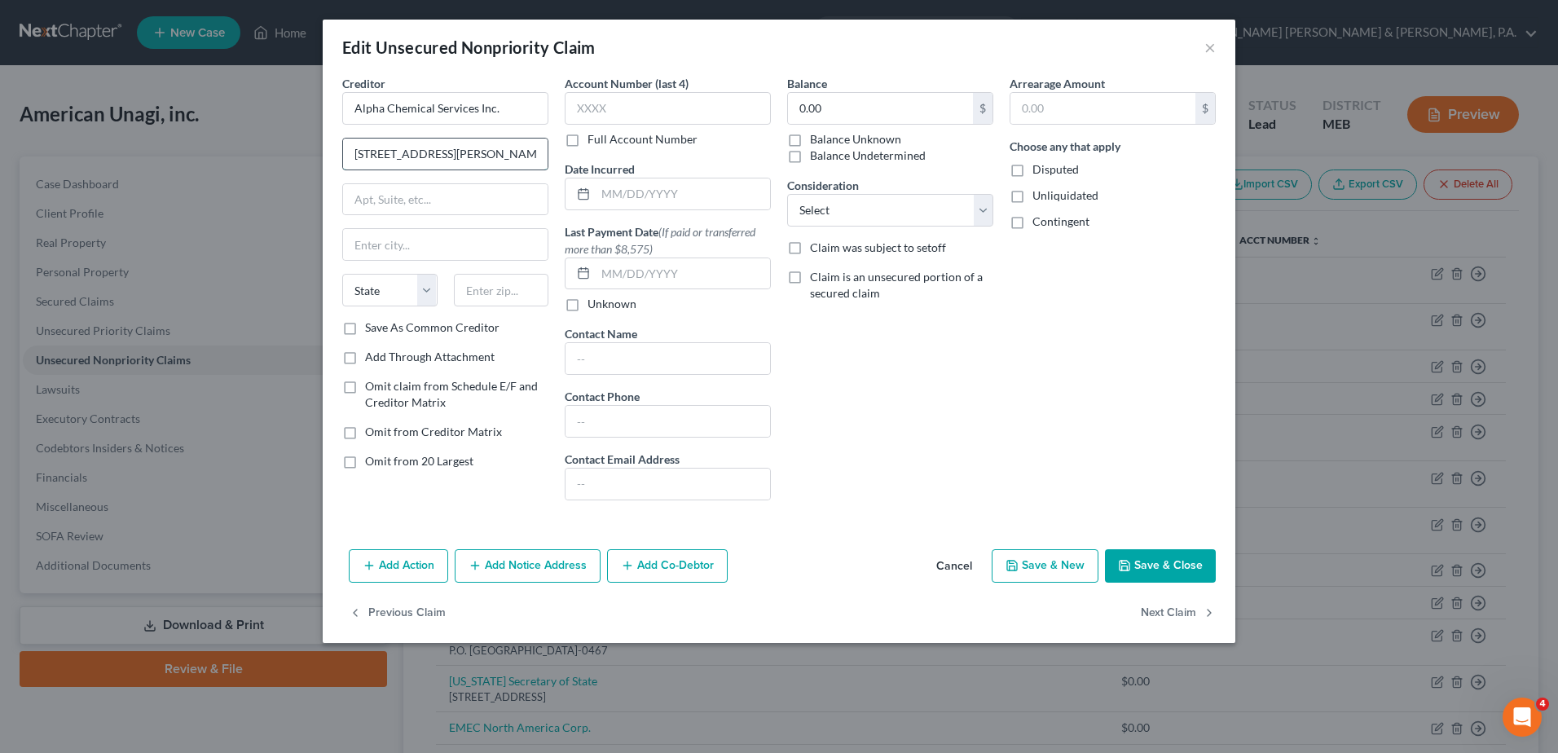
type input "[STREET_ADDRESS][PERSON_NAME]"
type input "Stoughton"
select select "22"
type input "02072"
click at [888, 460] on div "Balance 0.00 $ Balance Unknown Balance Undetermined 0.00 $ Balance Unknown Cons…" at bounding box center [890, 294] width 222 height 438
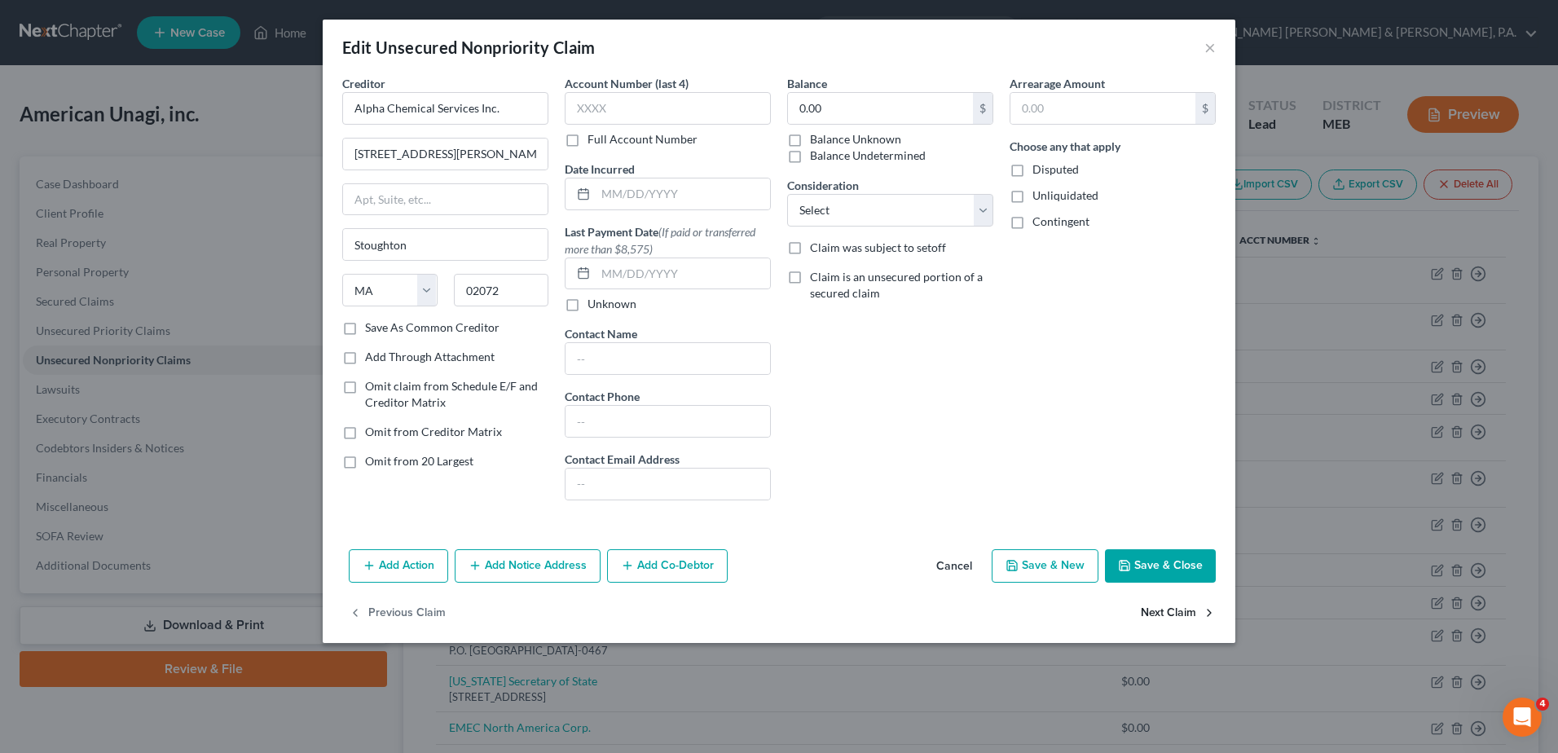
click at [1199, 612] on button "Next Claim" at bounding box center [1178, 613] width 75 height 34
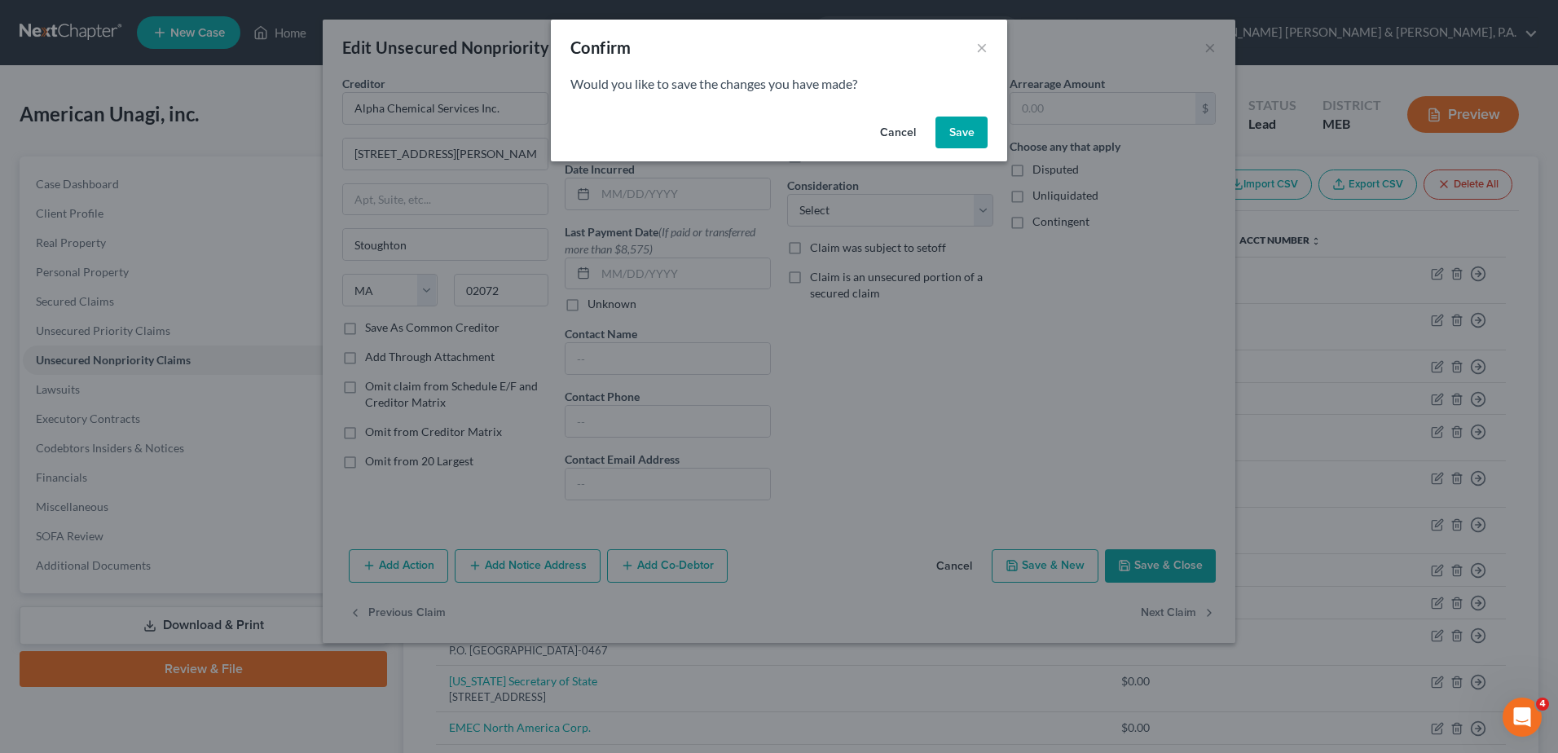
click at [970, 130] on button "Save" at bounding box center [961, 133] width 52 height 33
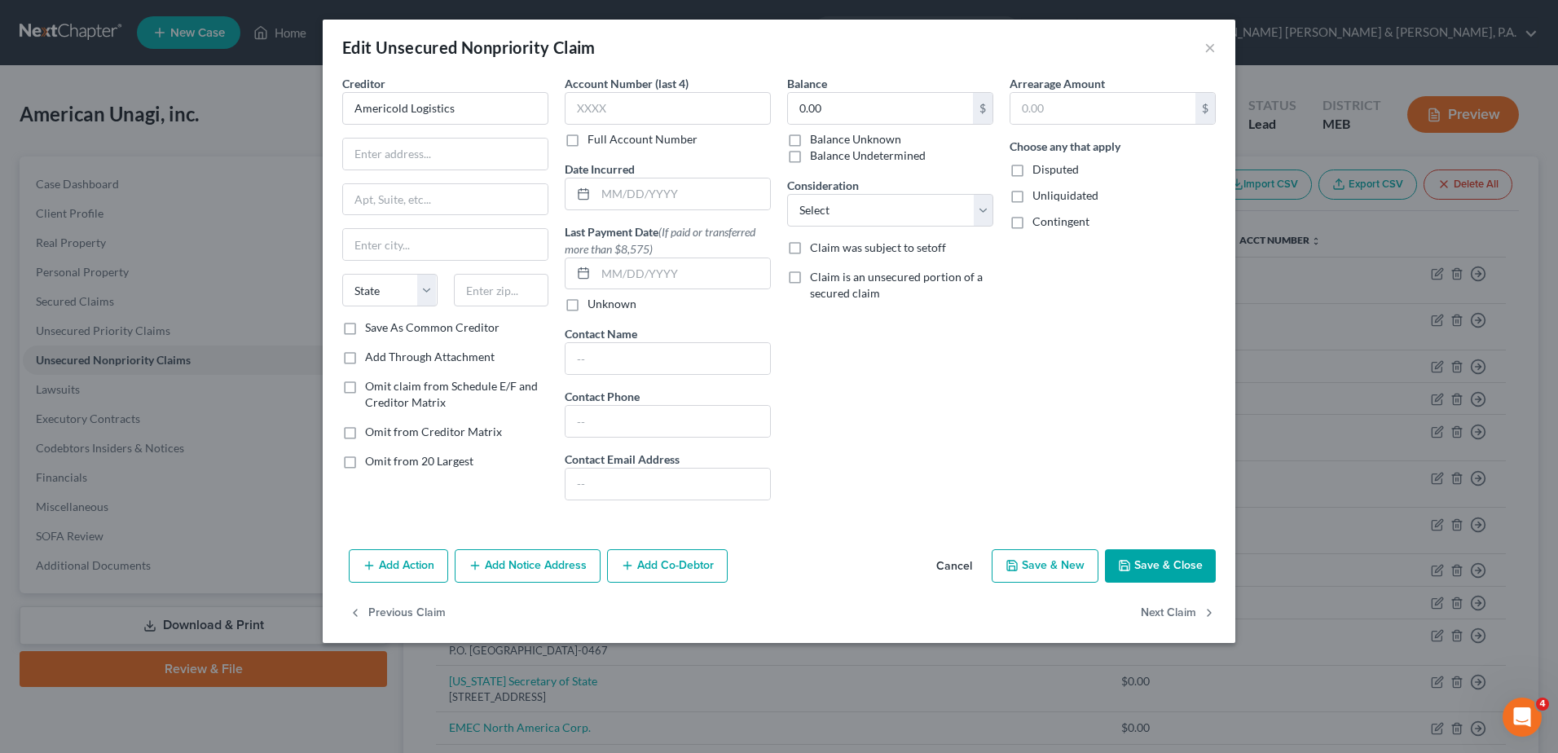
type input "0"
click at [496, 148] on input "text" at bounding box center [445, 154] width 205 height 31
type input "[STREET_ADDRESS]"
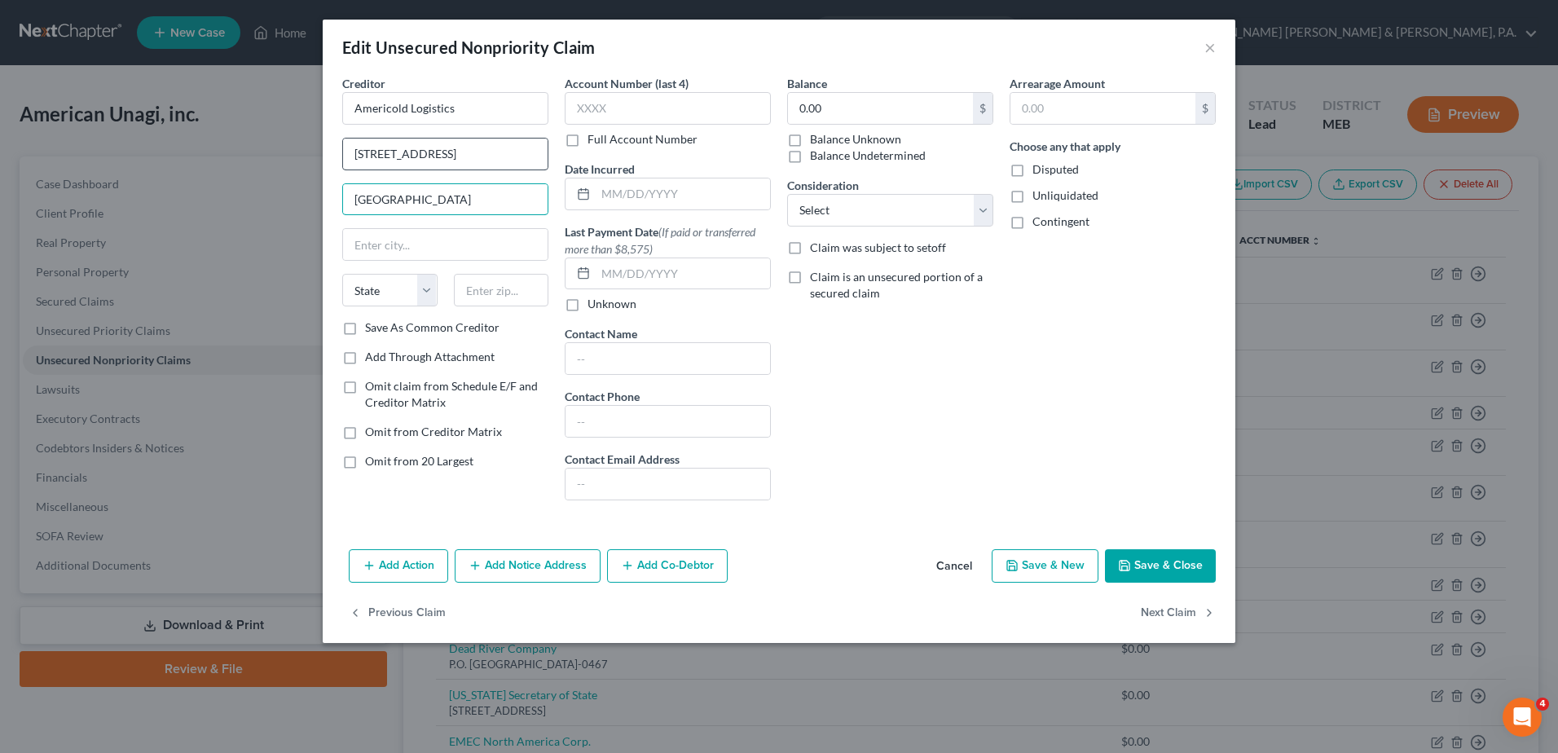
type input "[GEOGRAPHIC_DATA]"
select select "10"
type input "30328"
click at [685, 478] on input "text" at bounding box center [667, 483] width 205 height 31
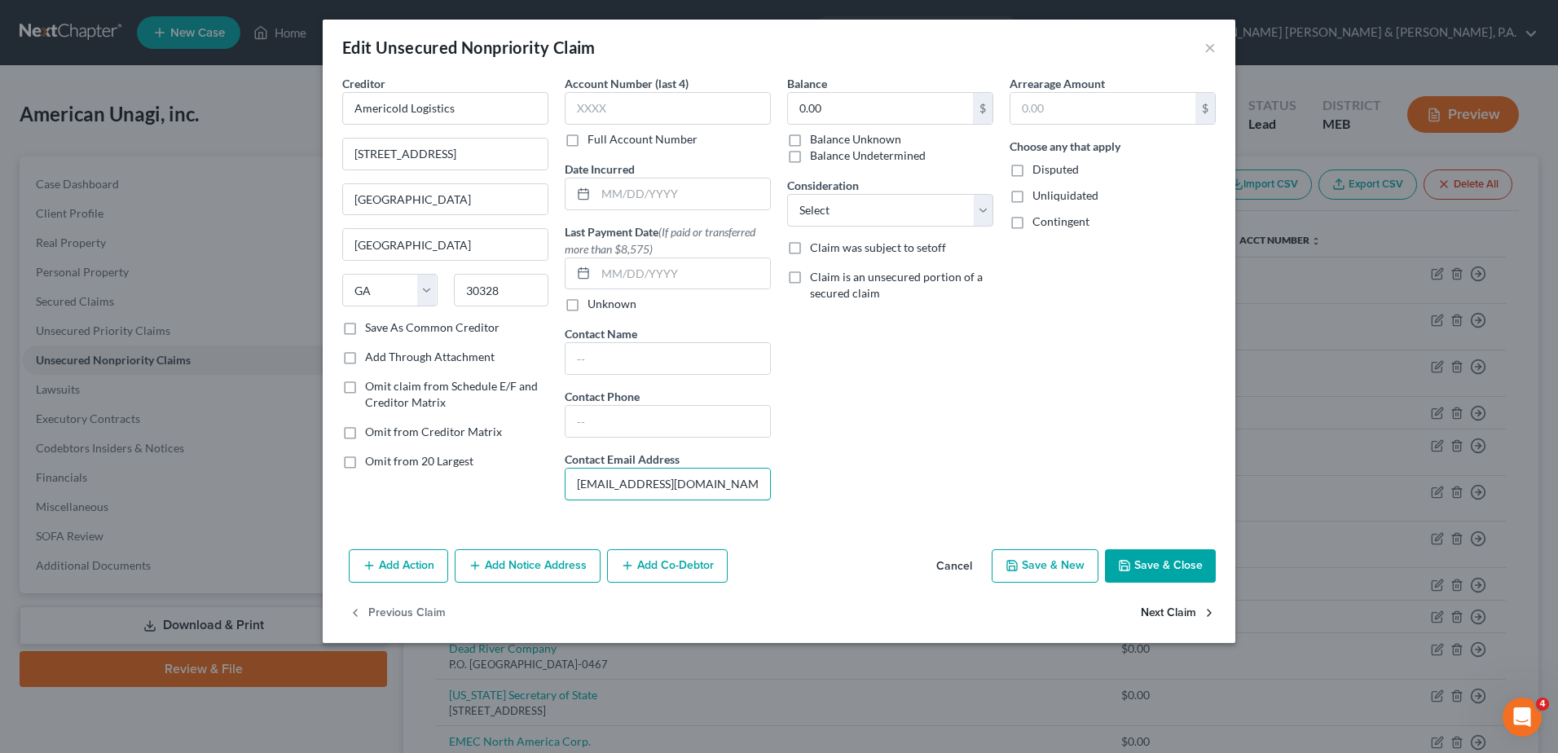
type input "[EMAIL_ADDRESS][DOMAIN_NAME]"
click at [1146, 614] on button "Next Claim" at bounding box center [1178, 613] width 75 height 34
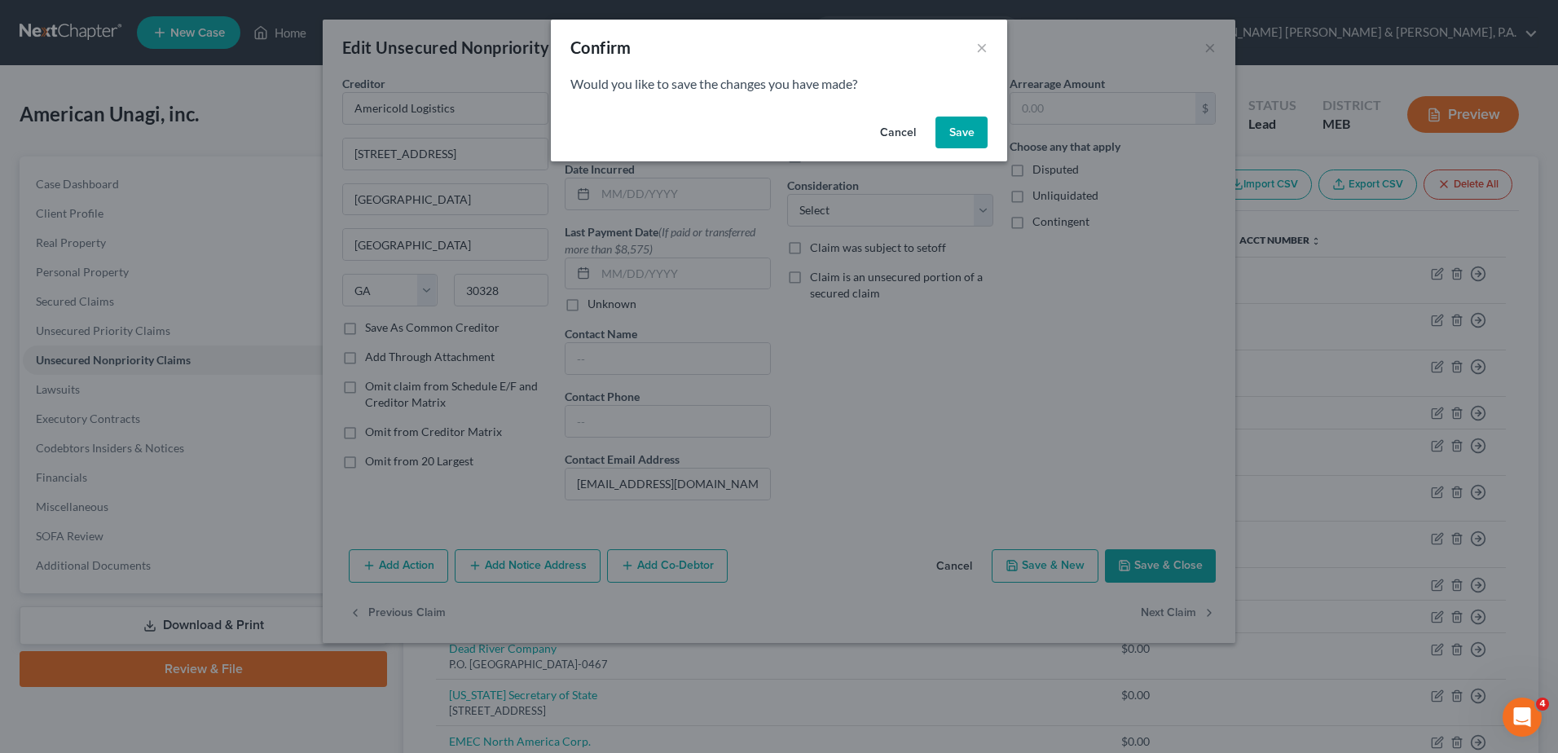
click at [961, 130] on button "Save" at bounding box center [961, 133] width 52 height 33
type input "0"
select select "22"
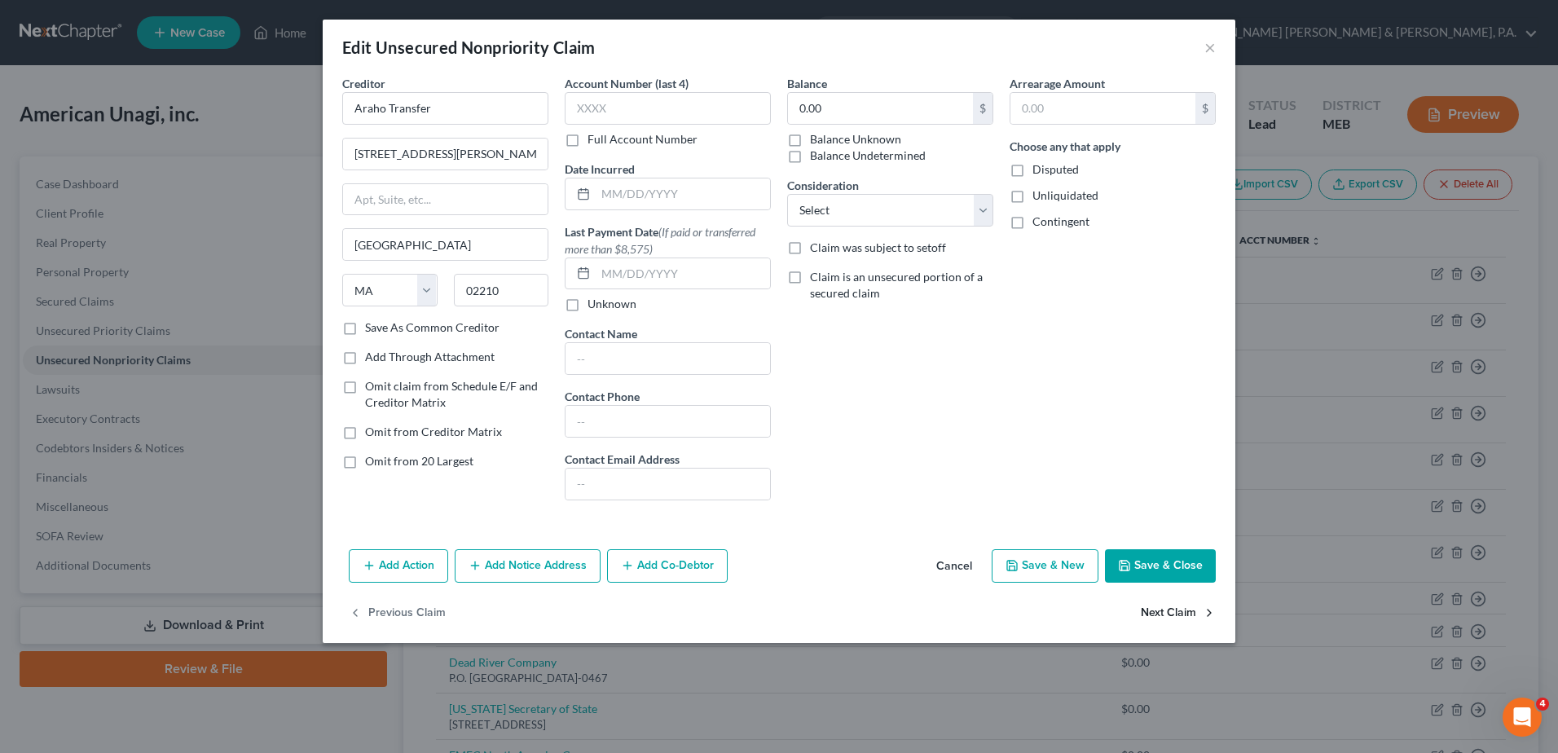
click at [1202, 614] on button "Next Claim" at bounding box center [1178, 613] width 75 height 34
select select "20"
click at [1177, 614] on button "Next Claim" at bounding box center [1178, 613] width 75 height 34
select select "22"
click at [1185, 617] on button "Next Claim" at bounding box center [1178, 613] width 75 height 34
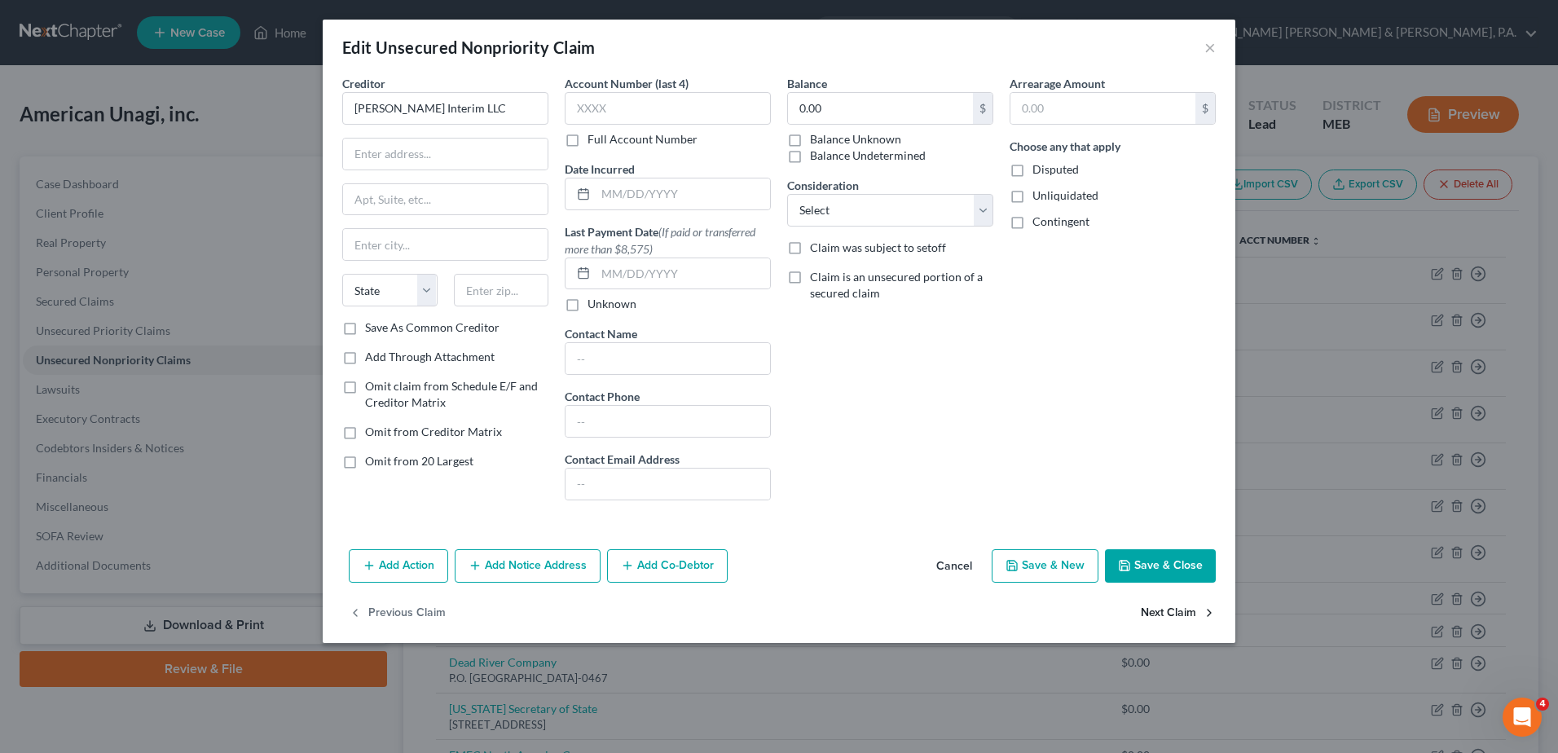
click at [1185, 617] on button "Next Claim" at bounding box center [1178, 613] width 75 height 34
click at [467, 157] on input "text" at bounding box center [445, 154] width 205 height 31
type input "[STREET_ADDRESS]"
type input "Suite 101"
type input "Westford"
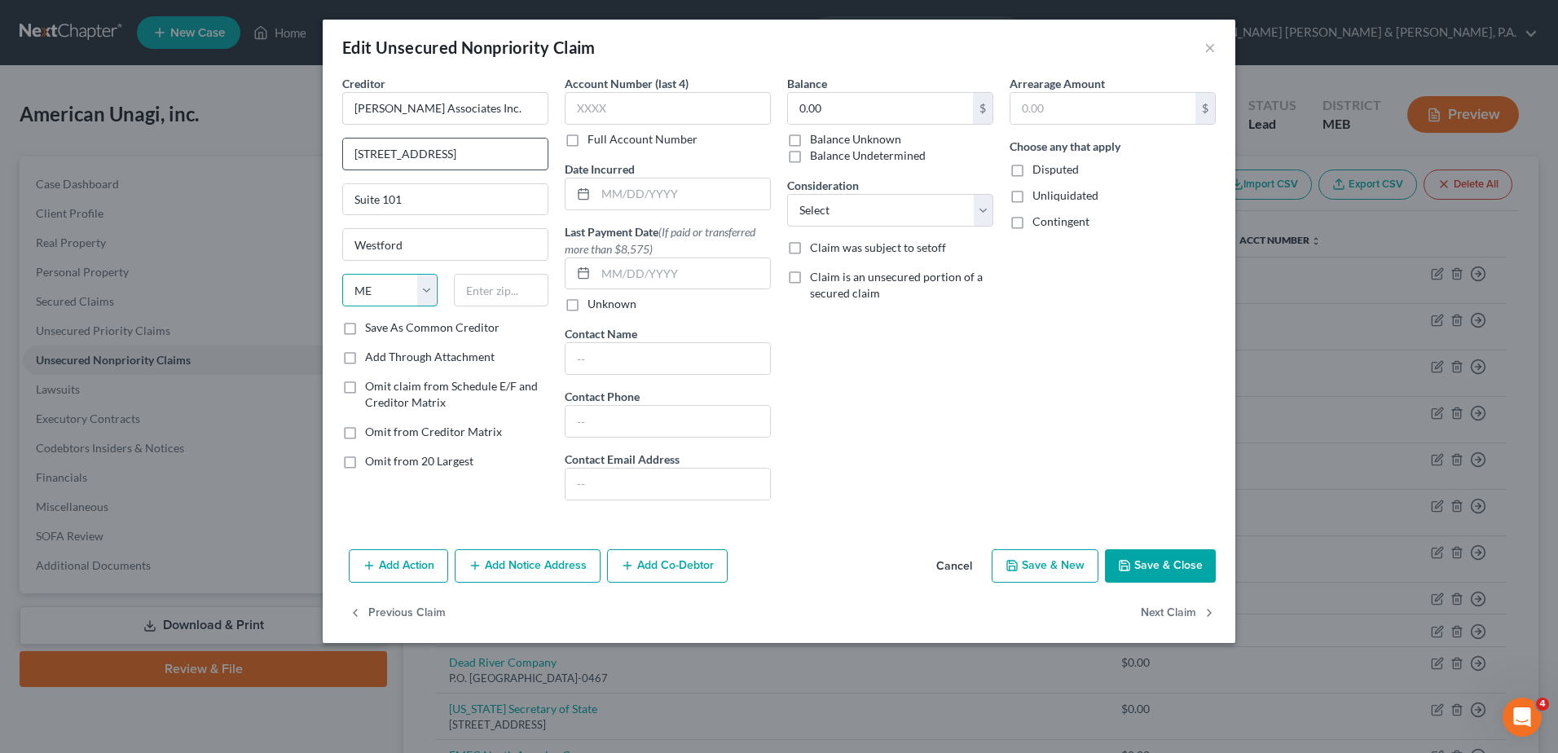
select select "22"
type input "01886"
click at [650, 482] on input "text" at bounding box center [667, 483] width 205 height 31
type input "[PHONE_NUMBER][EMAIL_ADDRESS][DOMAIN_NAME]"
click at [1172, 609] on button "Next Claim" at bounding box center [1178, 613] width 75 height 34
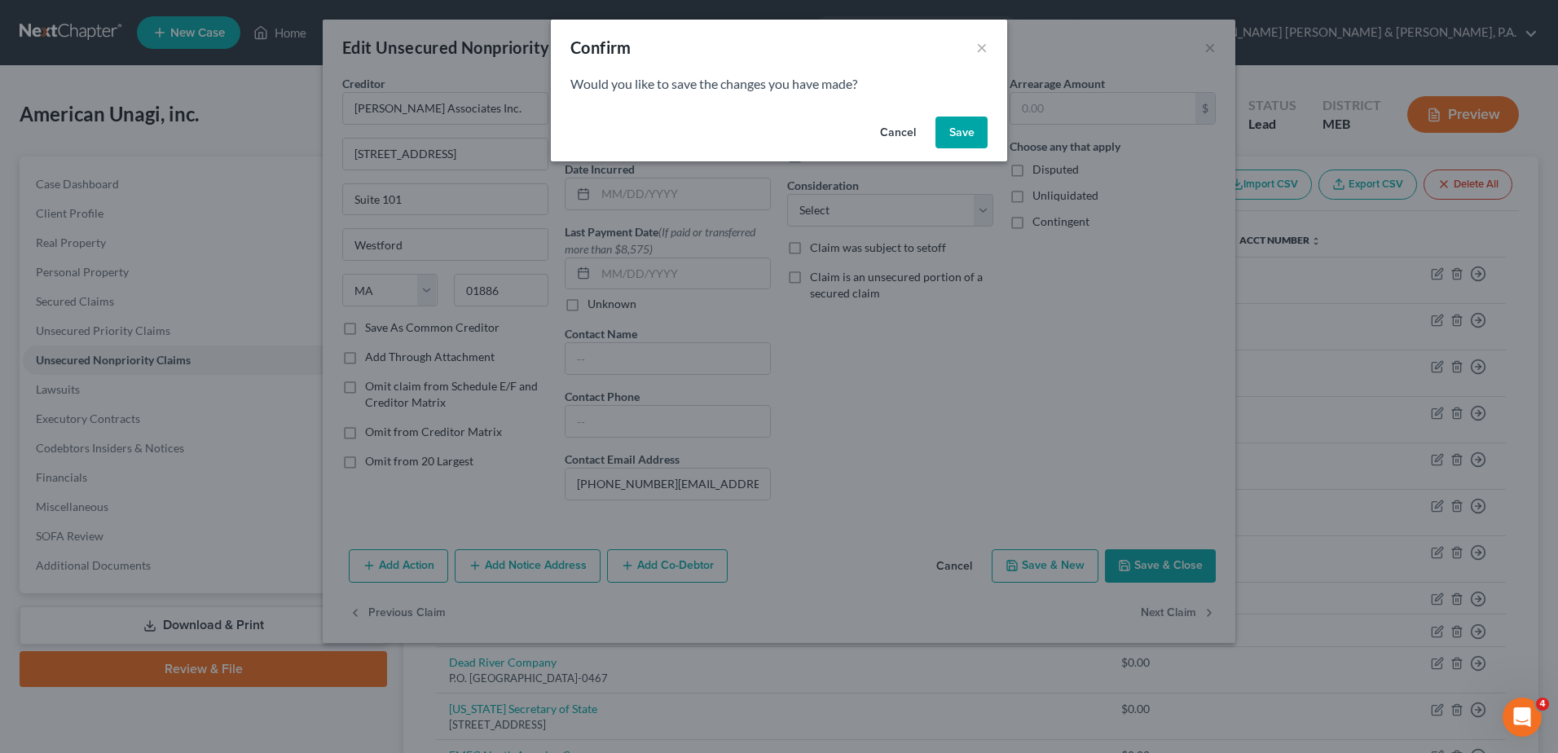
click at [960, 123] on button "Save" at bounding box center [961, 133] width 52 height 33
select select "20"
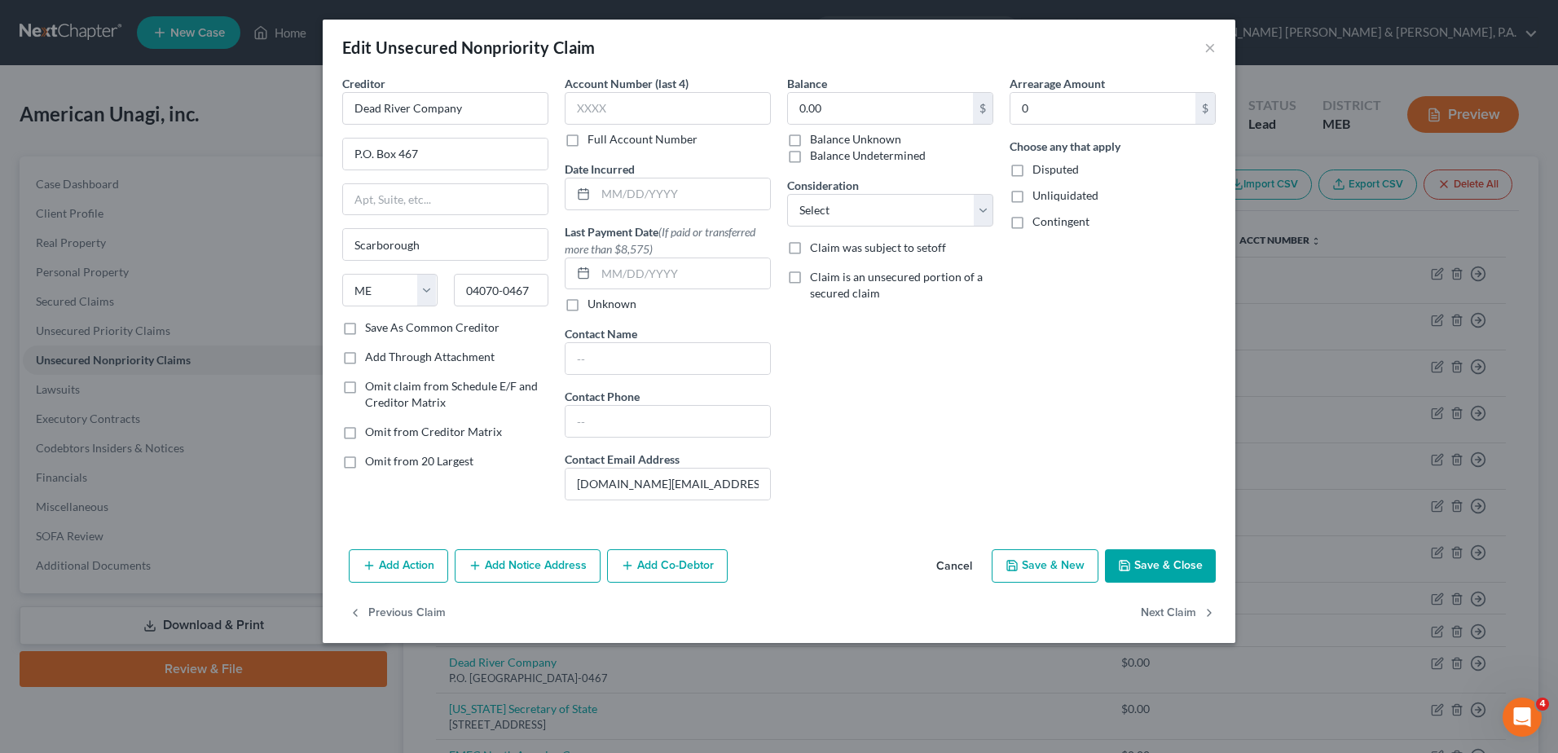
type input "0"
click at [875, 367] on div "Balance 0.00 $ Balance Unknown Balance Undetermined 0.00 $ Balance Unknown Cons…" at bounding box center [890, 294] width 222 height 438
click at [1205, 616] on icon "button" at bounding box center [1209, 612] width 13 height 13
select select "7"
click at [1164, 621] on button "Next Claim" at bounding box center [1178, 613] width 75 height 34
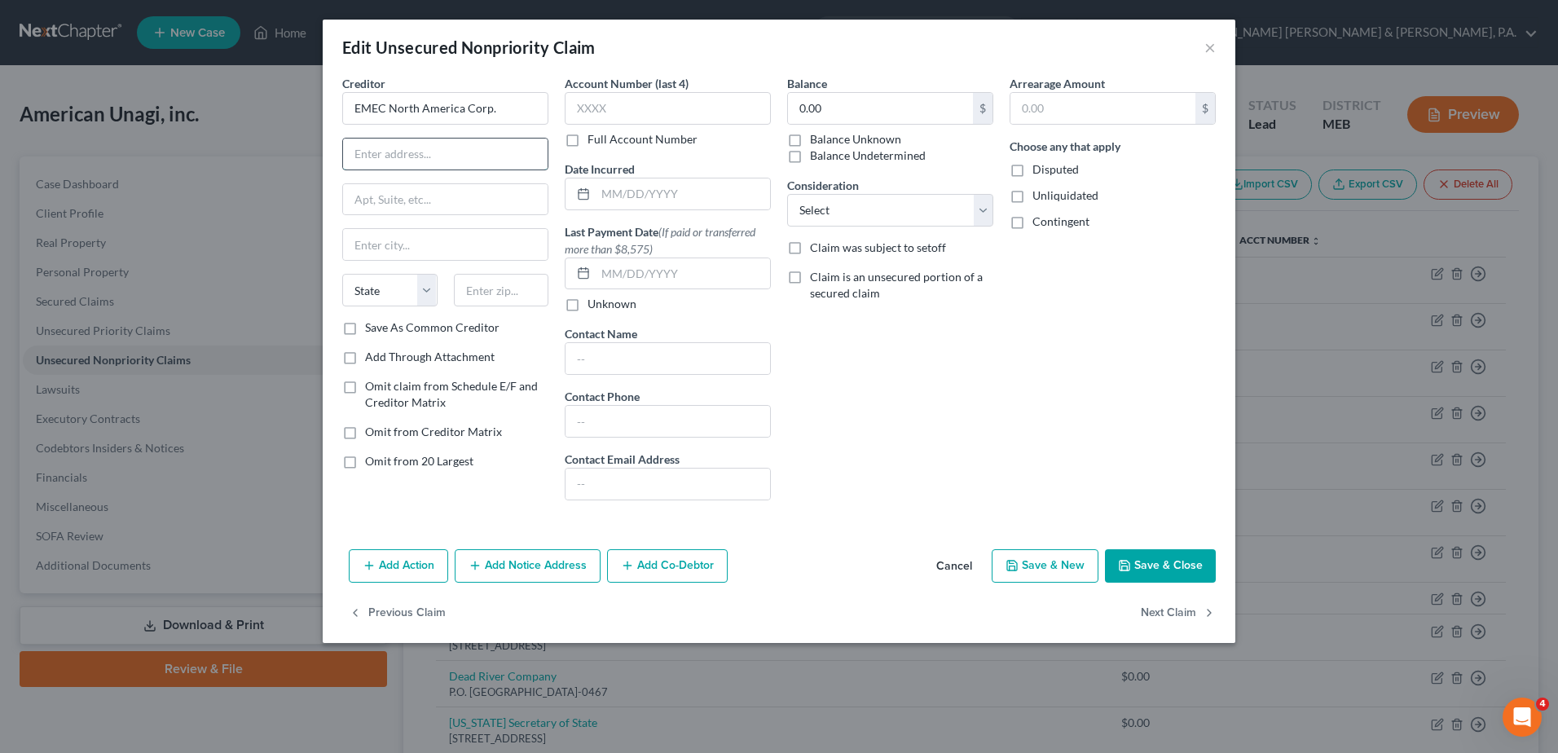
click at [466, 151] on input "text" at bounding box center [445, 154] width 205 height 31
type input "[STREET_ADDRESS][PERSON_NAME]"
type input "[GEOGRAPHIC_DATA]"
select select "33"
type input "07005"
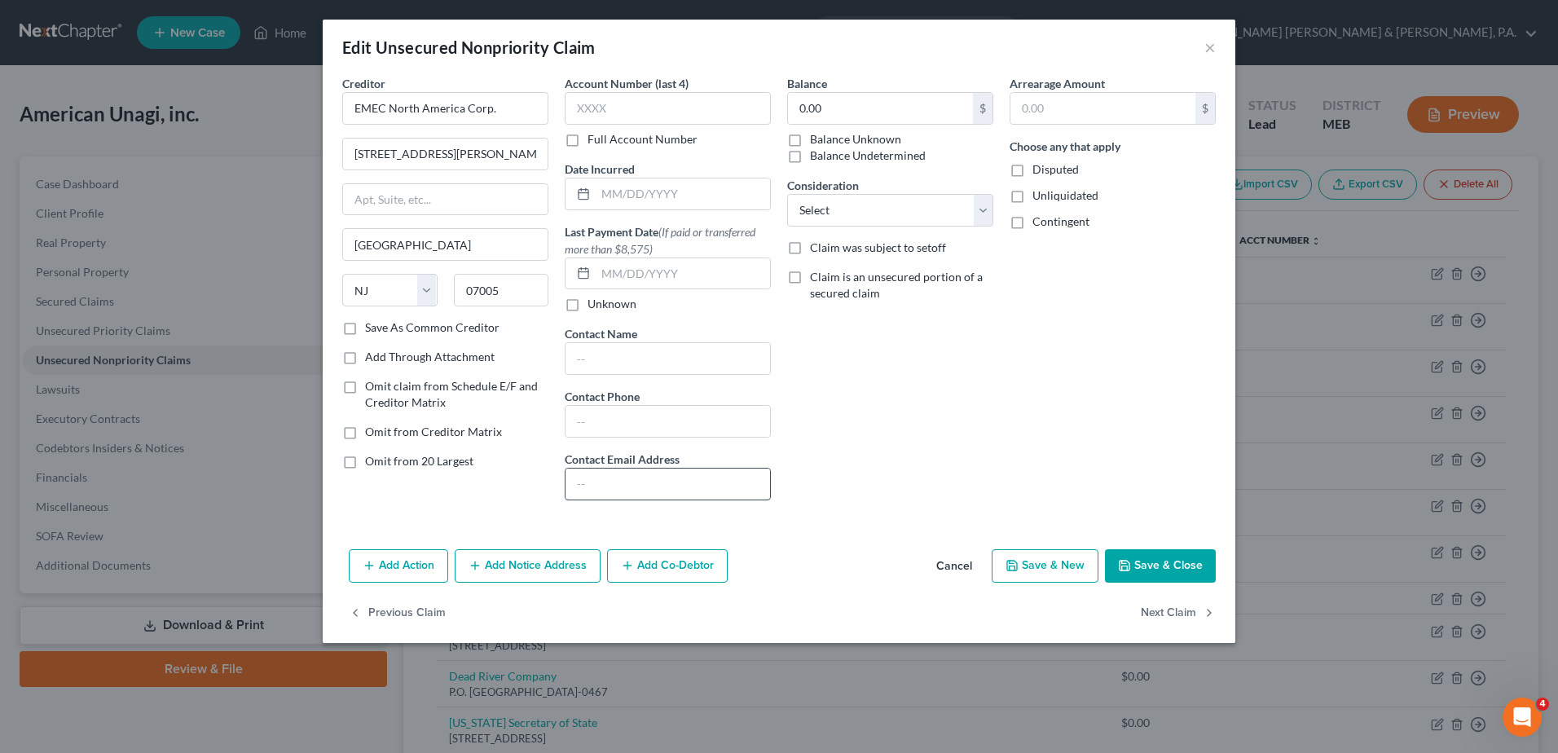
type input "Boonton"
click at [694, 485] on input "text" at bounding box center [667, 483] width 205 height 31
type input "[DOMAIN_NAME][EMAIL_ADDRESS][DOMAIN_NAME]"
click at [1037, 482] on div "Arrearage Amount $ Choose any that apply Disputed Unliquidated Contingent" at bounding box center [1112, 294] width 222 height 438
click at [1169, 612] on button "Next Claim" at bounding box center [1178, 613] width 75 height 34
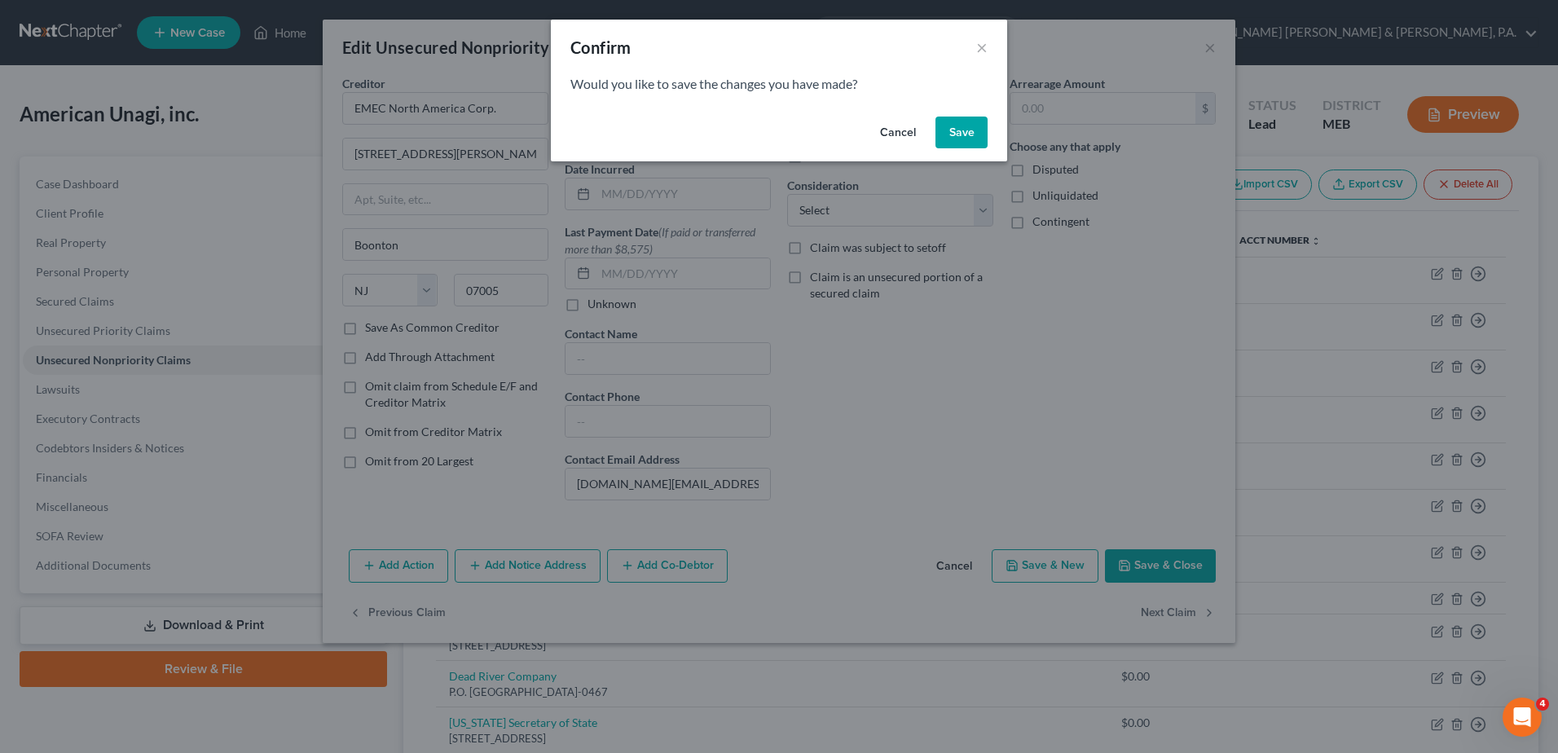
click at [965, 125] on button "Save" at bounding box center [961, 133] width 52 height 33
type input "0"
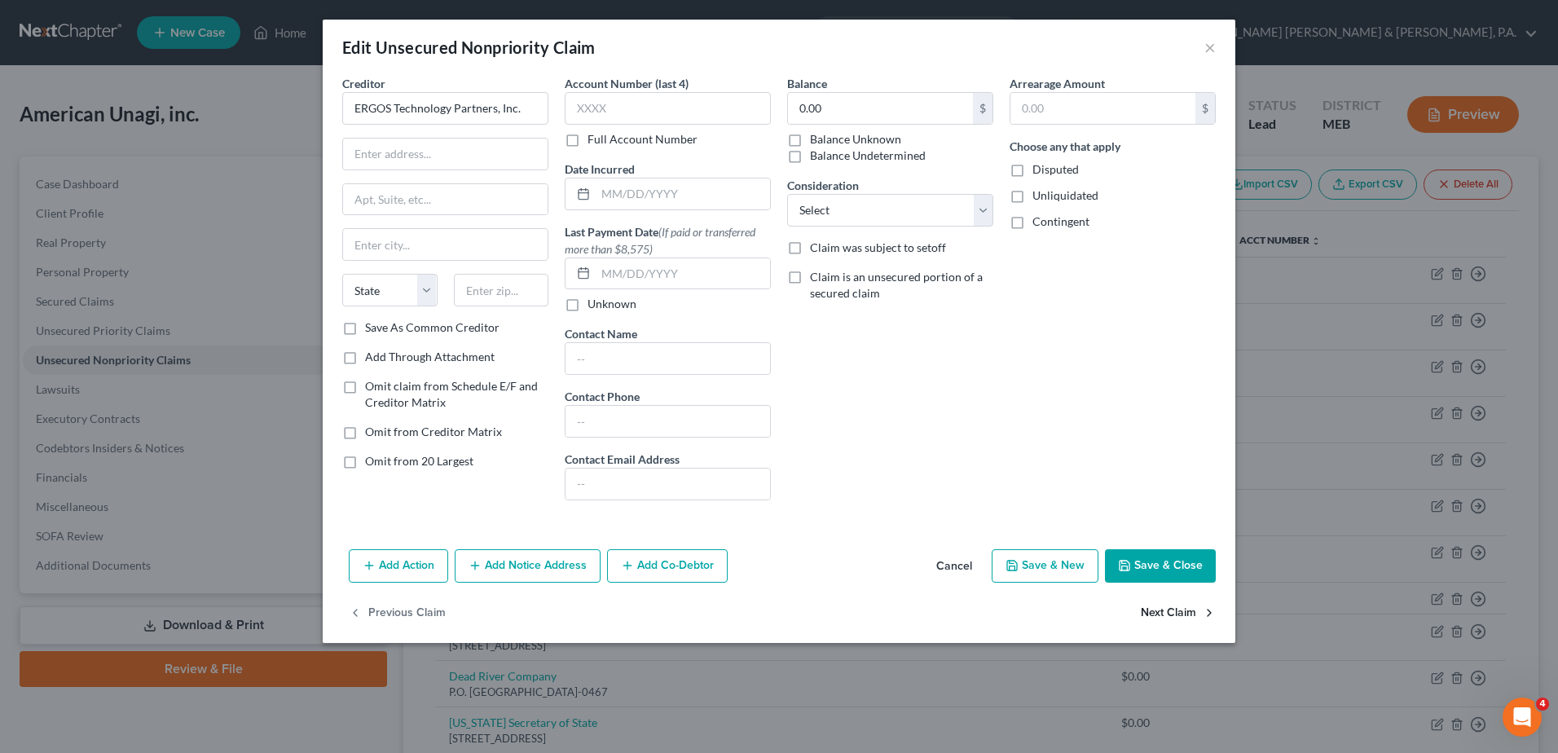
click at [1162, 606] on button "Next Claim" at bounding box center [1178, 613] width 75 height 34
select select "45"
click at [1169, 610] on button "Next Claim" at bounding box center [1178, 613] width 75 height 34
click at [451, 175] on div "Creditor * General Alum New England Corp. State [US_STATE] AK AR AZ CA CO CT DE…" at bounding box center [445, 197] width 206 height 244
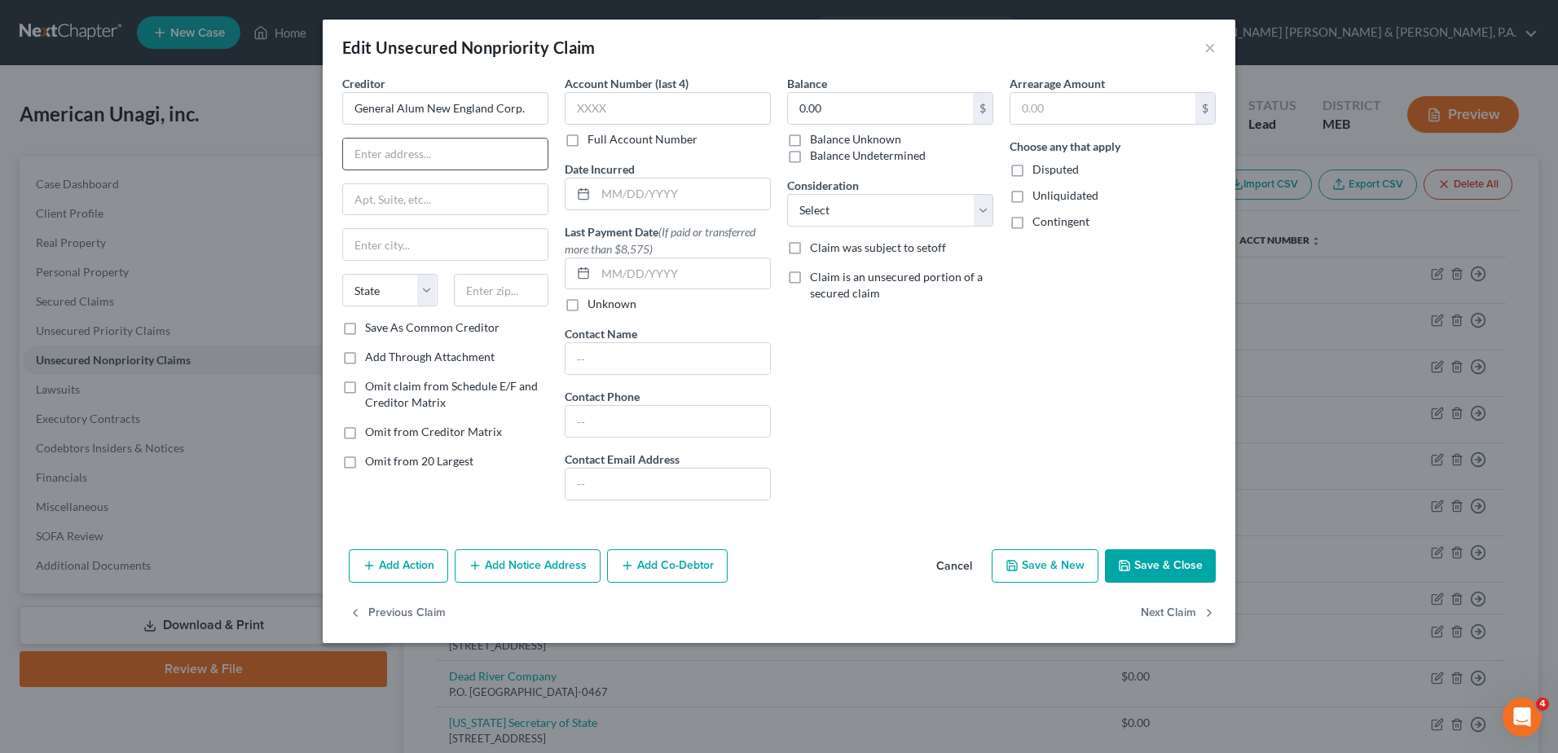
click at [450, 166] on input "text" at bounding box center [445, 154] width 205 height 31
type input "[STREET_ADDRESS][PERSON_NAME]"
type input "Searsport"
select select "20"
type input "04974"
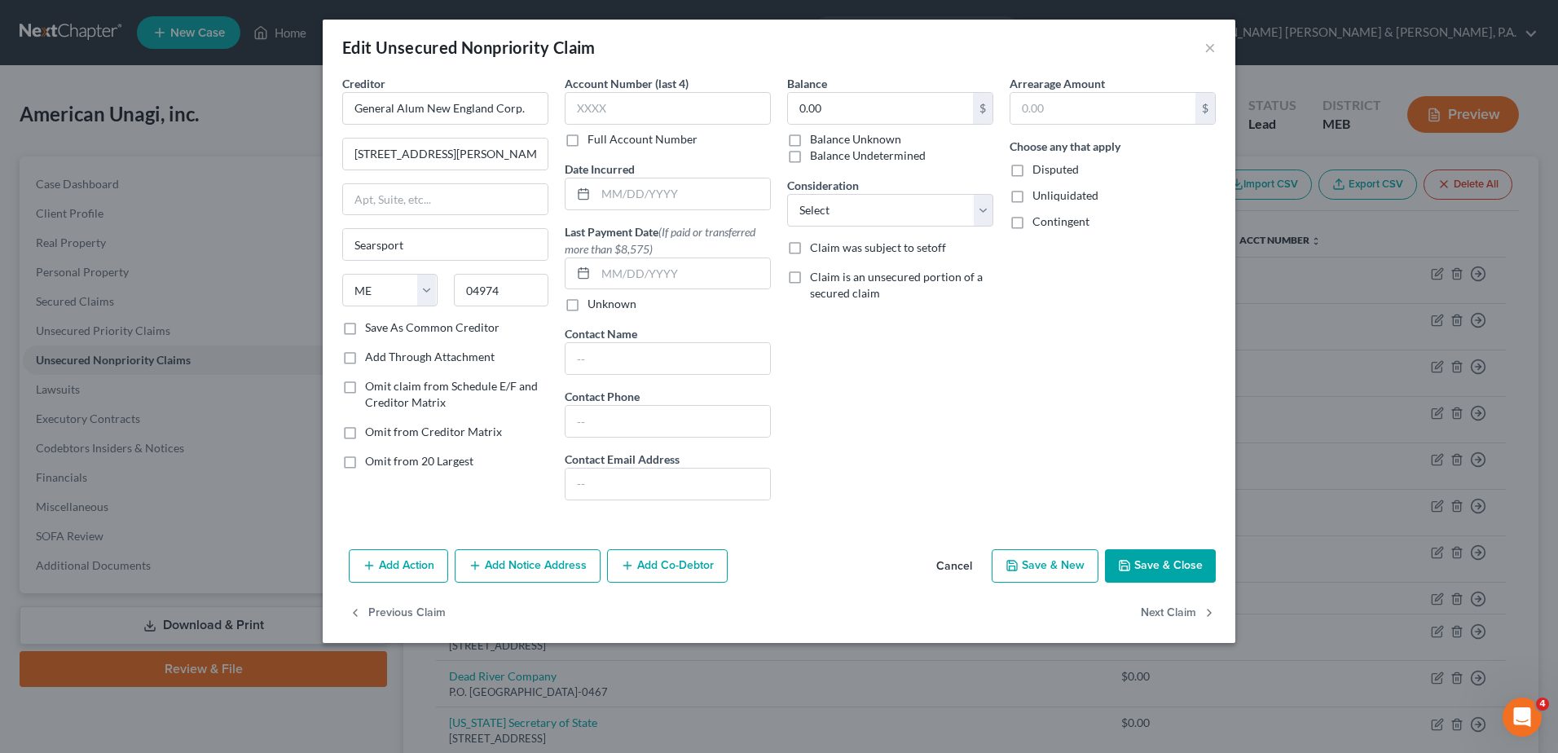
click at [1010, 369] on div "Arrearage Amount $ Choose any that apply Disputed Unliquidated Contingent" at bounding box center [1112, 294] width 222 height 438
click at [631, 482] on input "text" at bounding box center [667, 483] width 205 height 31
click at [605, 483] on input "text" at bounding box center [667, 483] width 205 height 31
type input "[EMAIL_ADDRESS][DOMAIN_NAME]"
click at [1160, 571] on button "Save & Close" at bounding box center [1160, 566] width 111 height 34
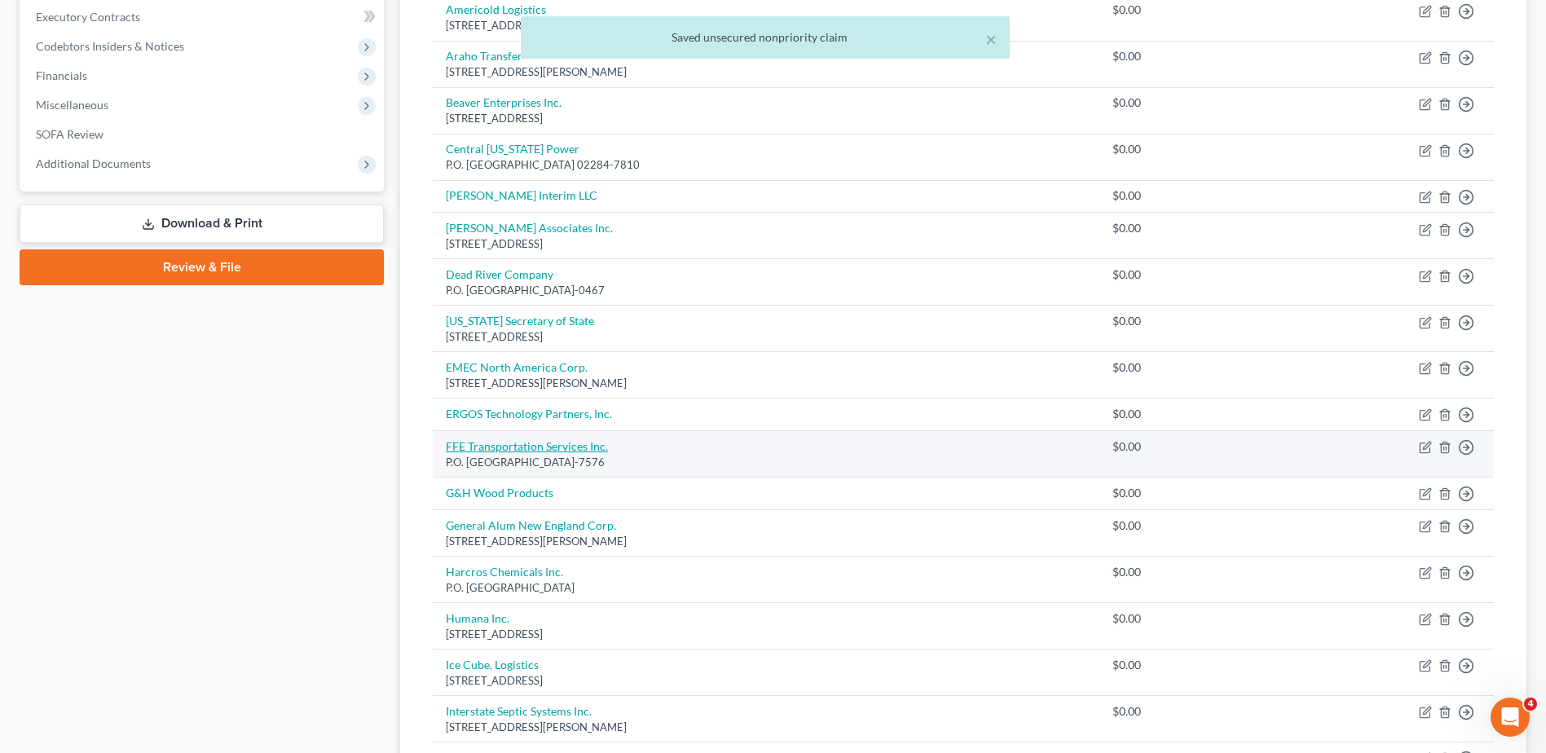
scroll to position [407, 0]
